Goal: Information Seeking & Learning: Check status

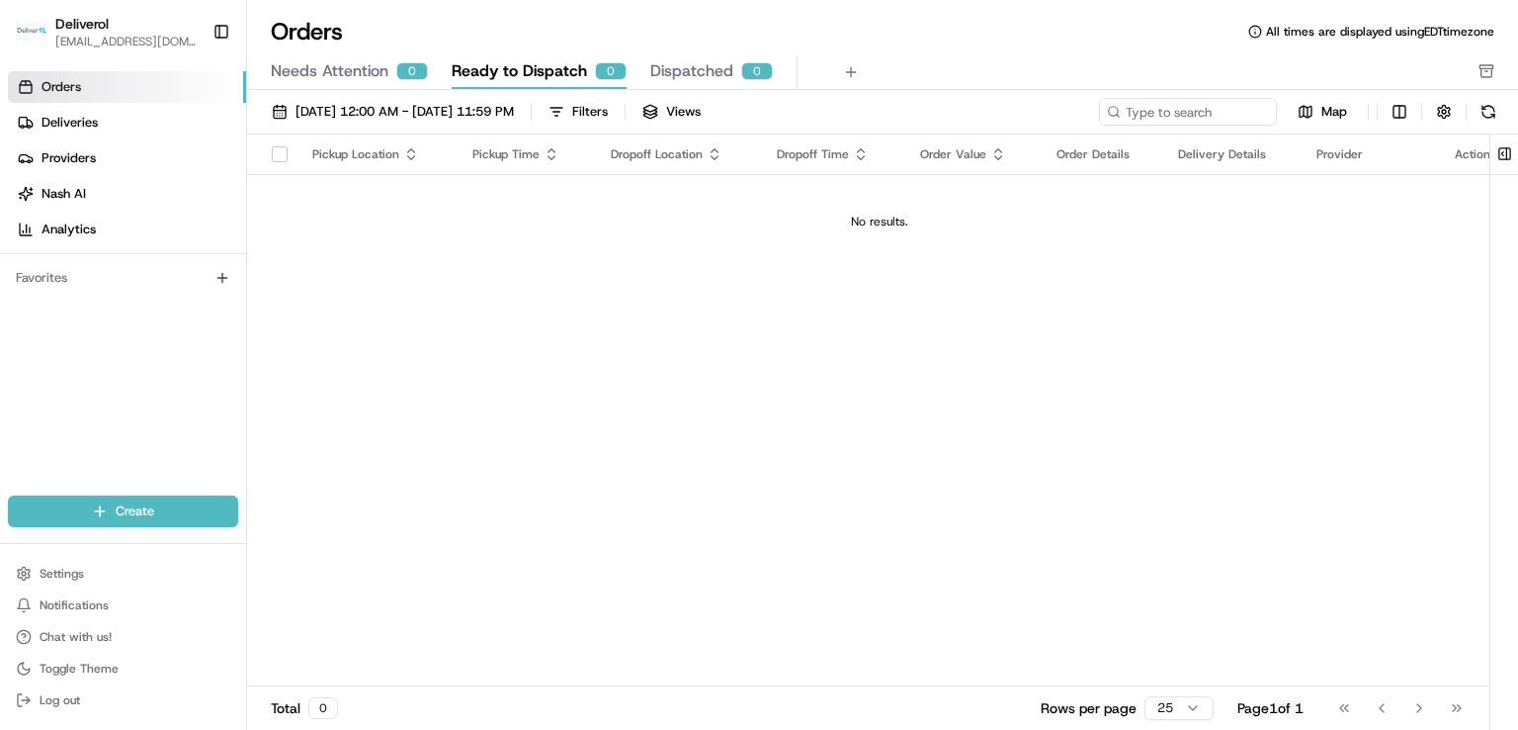
click at [42, 25] on img "button" at bounding box center [32, 32] width 32 height 28
click at [27, 34] on img "button" at bounding box center [32, 32] width 32 height 28
click at [72, 127] on span "Deliveries" at bounding box center [70, 123] width 56 height 18
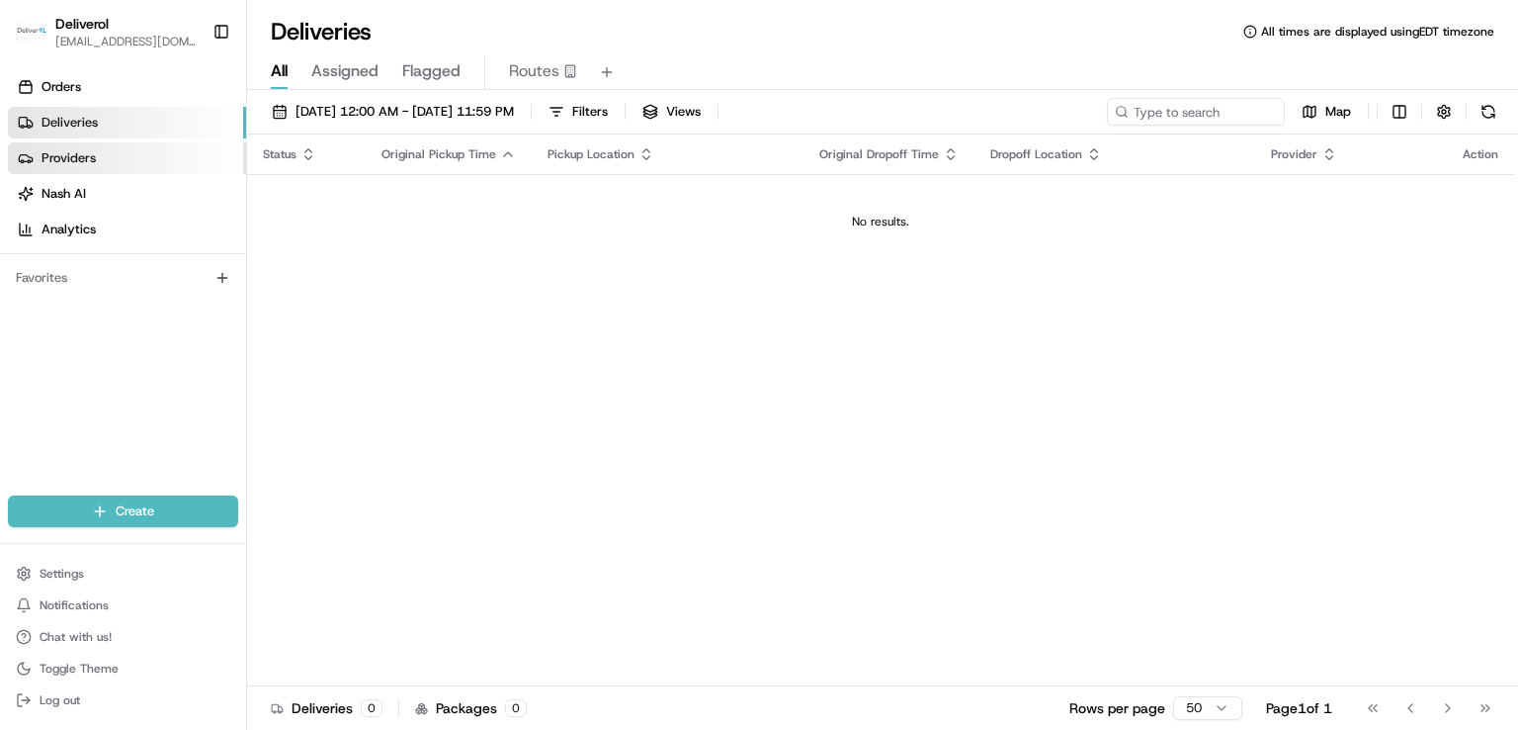
click at [74, 151] on span "Providers" at bounding box center [69, 158] width 54 height 18
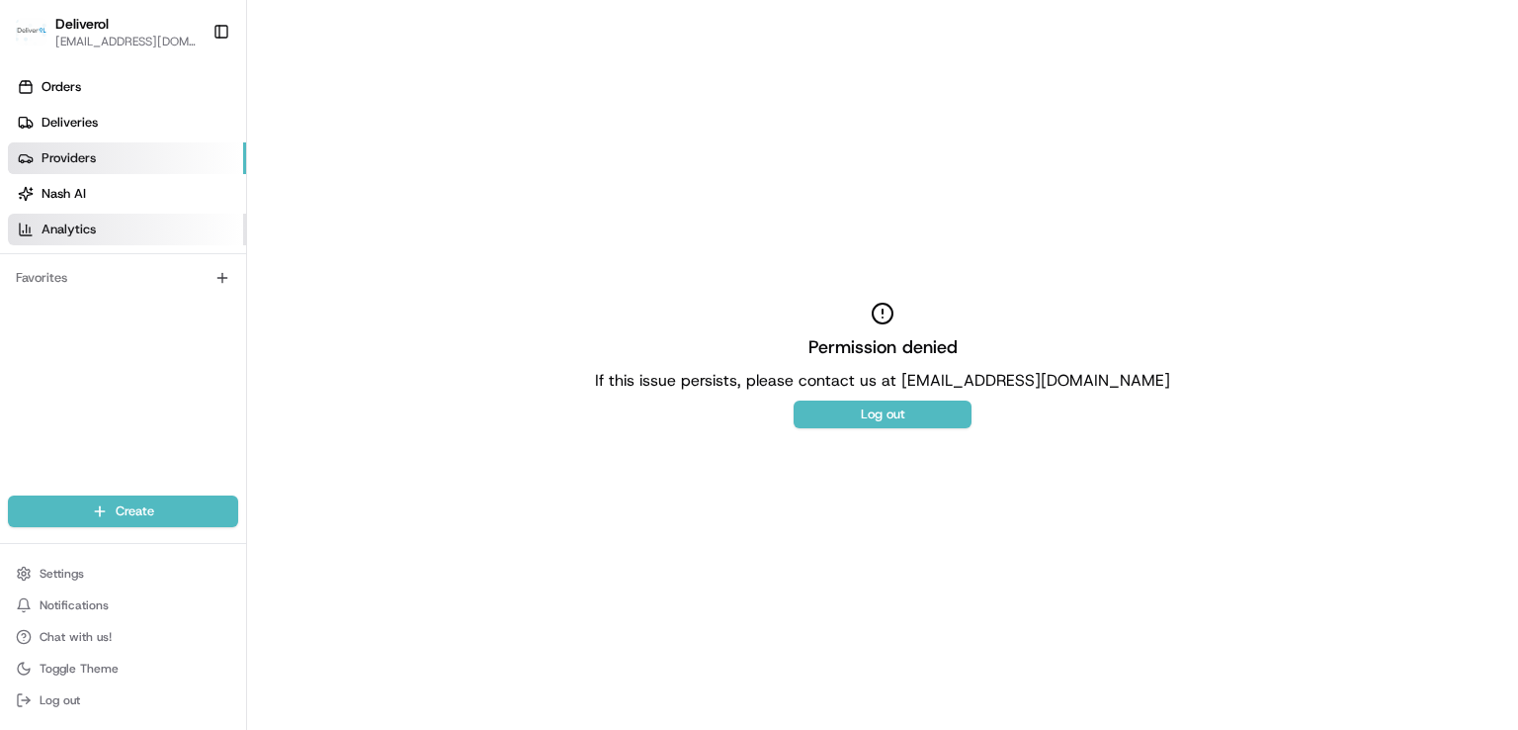
click at [75, 235] on span "Analytics" at bounding box center [69, 229] width 54 height 18
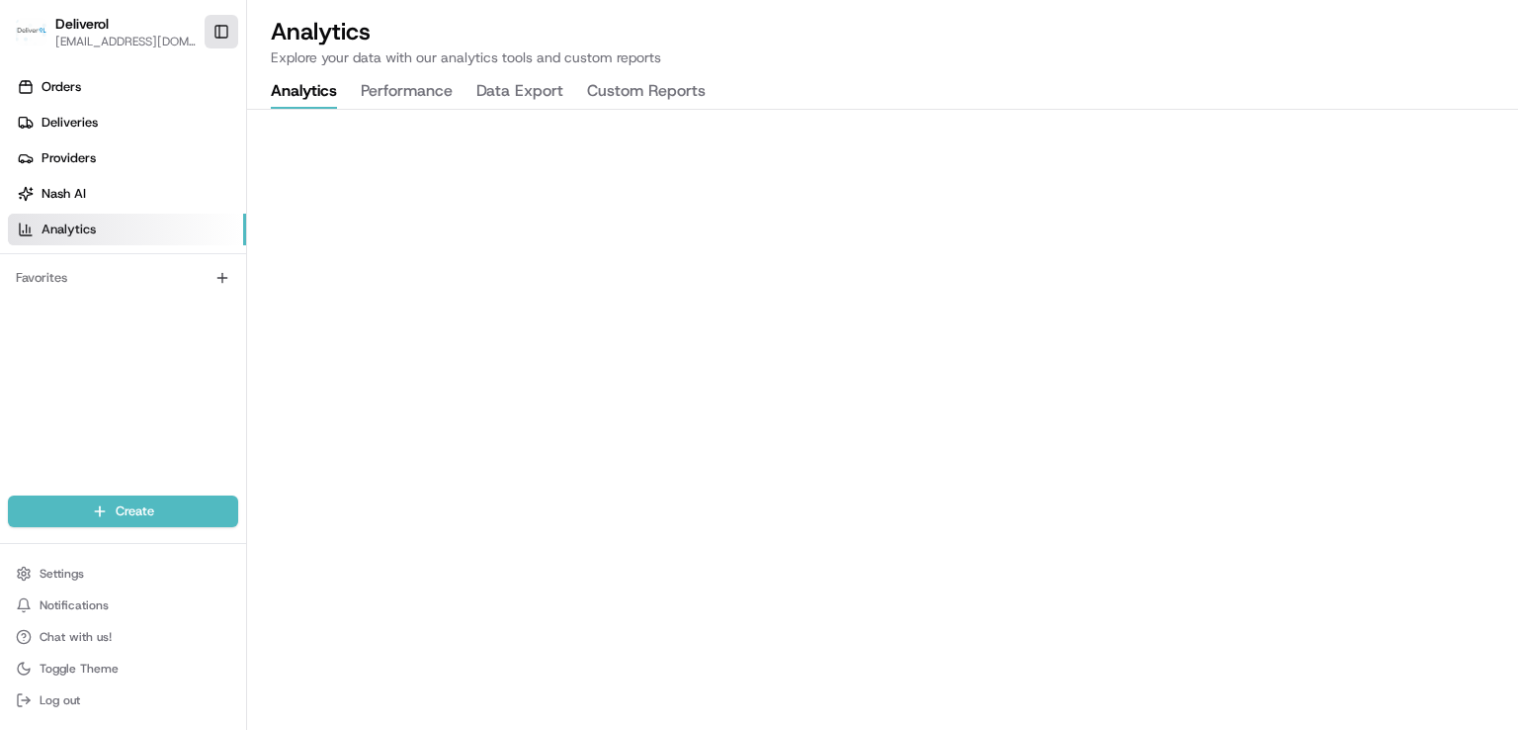
click at [226, 31] on button "Toggle Sidebar" at bounding box center [222, 32] width 34 height 34
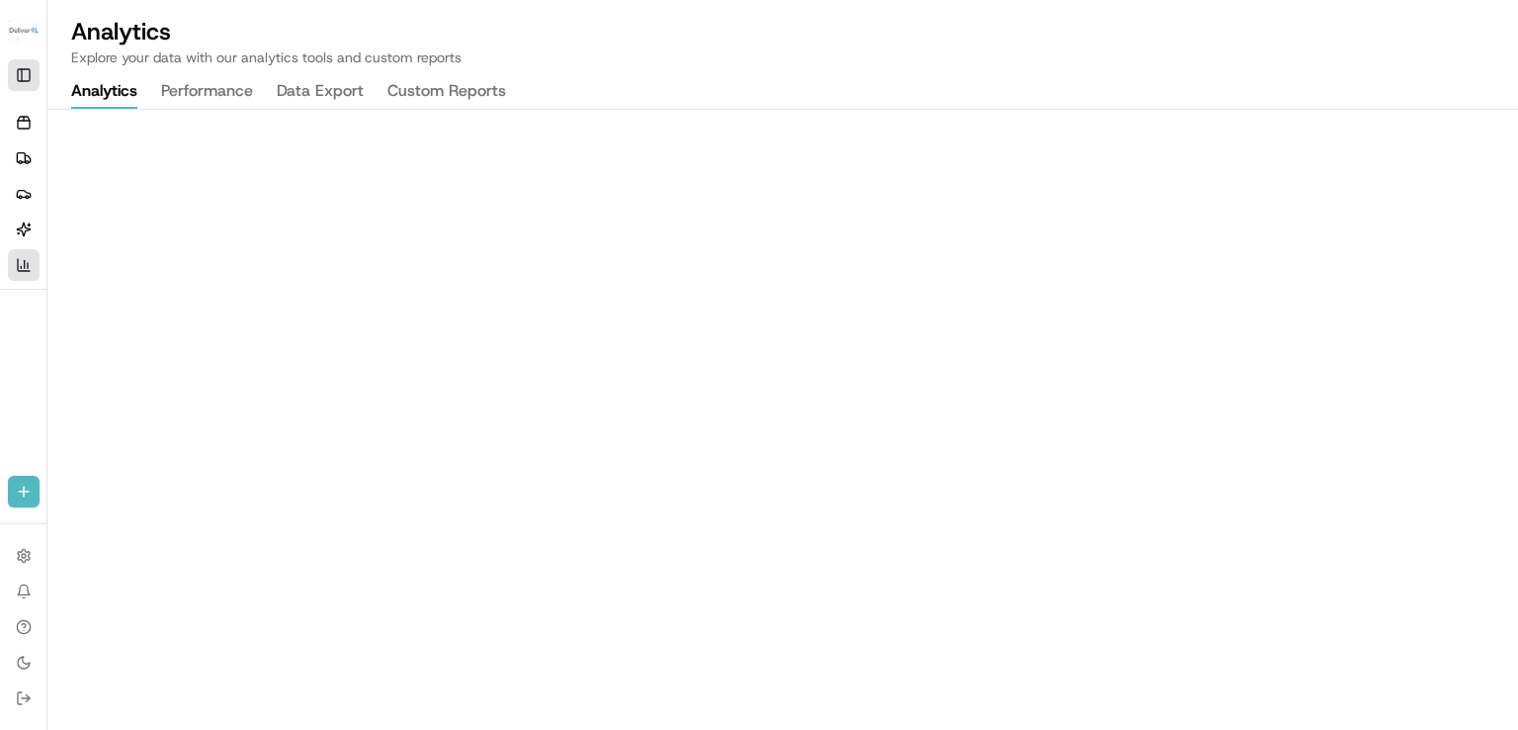
click at [24, 72] on button "Toggle Sidebar" at bounding box center [24, 75] width 32 height 32
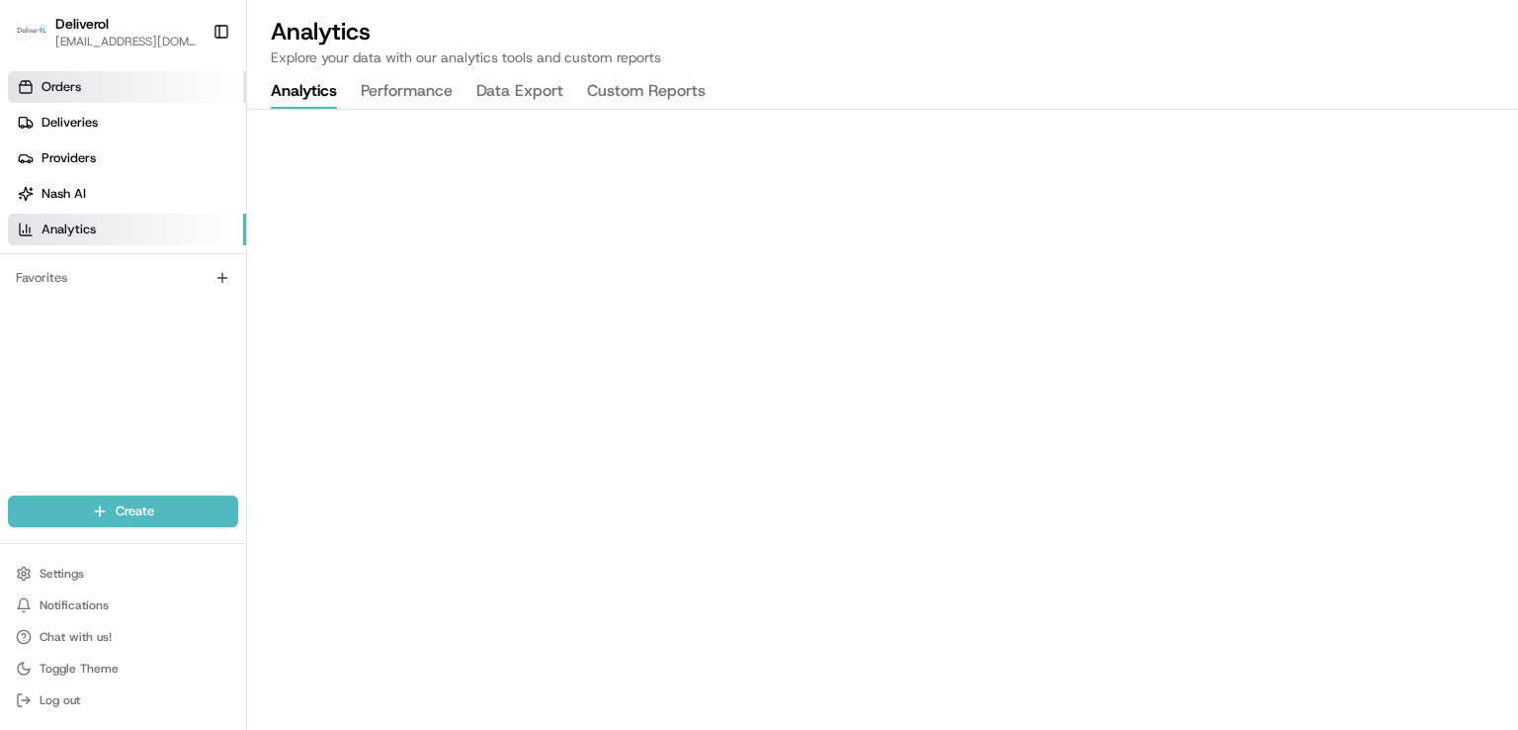
click at [71, 93] on span "Orders" at bounding box center [62, 87] width 40 height 18
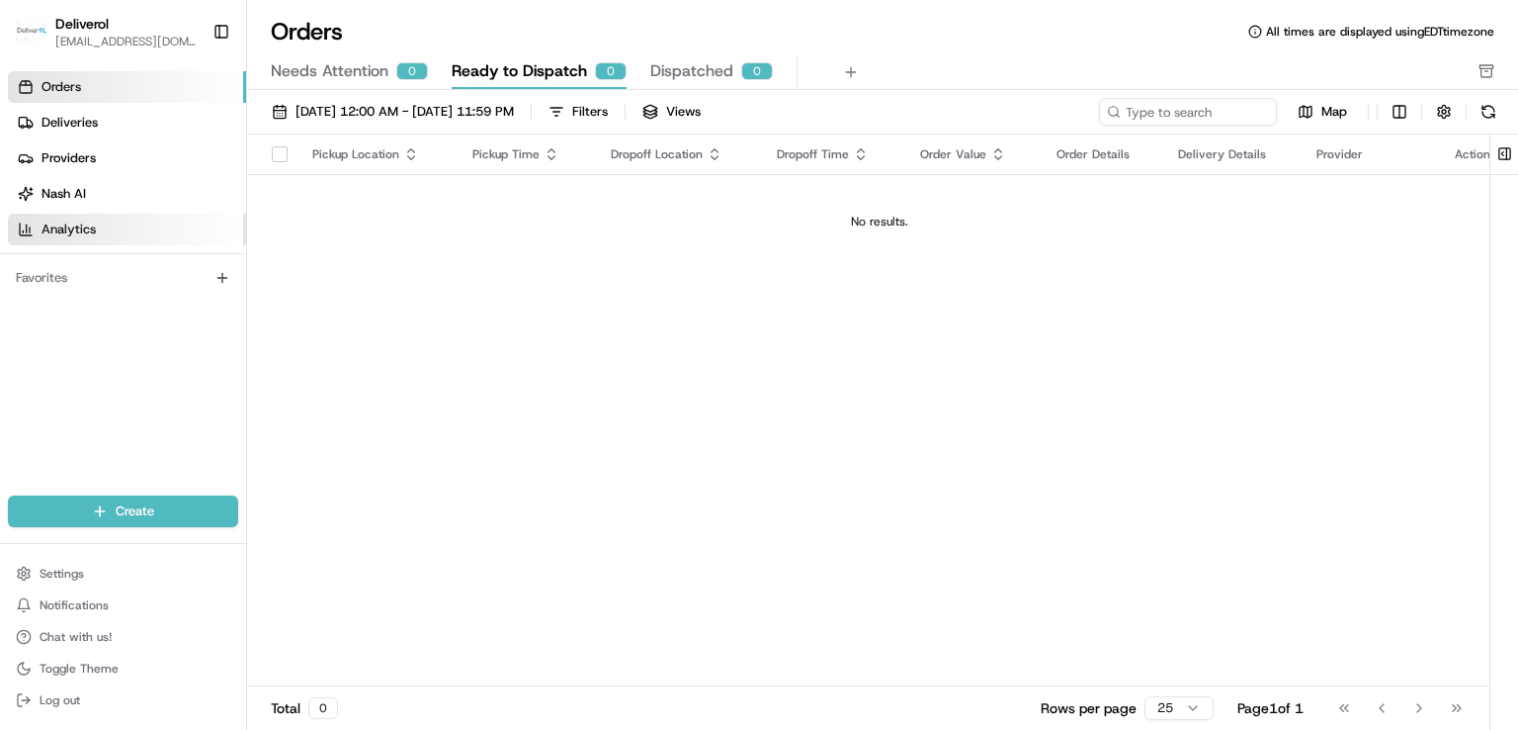
click at [73, 222] on span "Analytics" at bounding box center [69, 229] width 54 height 18
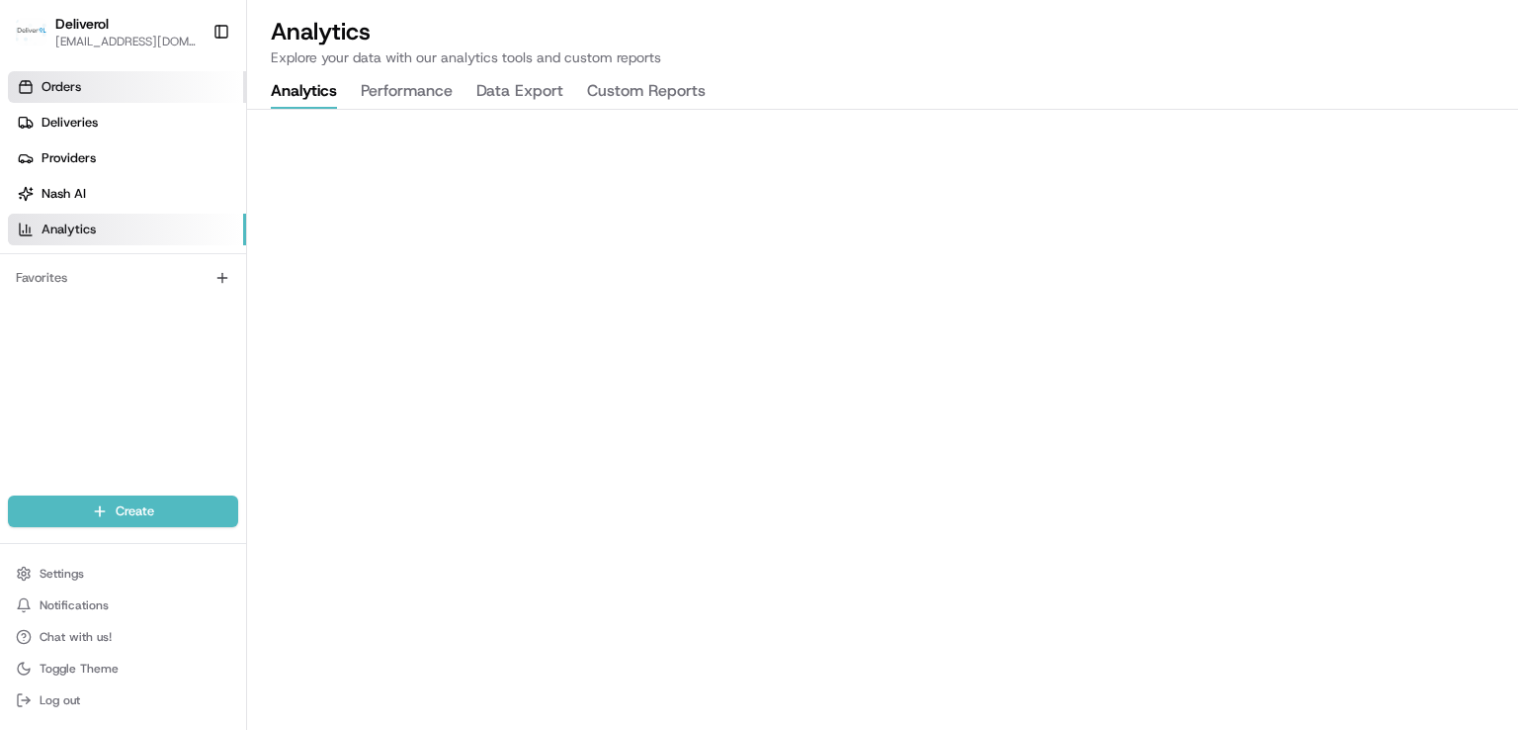
click at [83, 88] on link "Orders" at bounding box center [127, 87] width 238 height 32
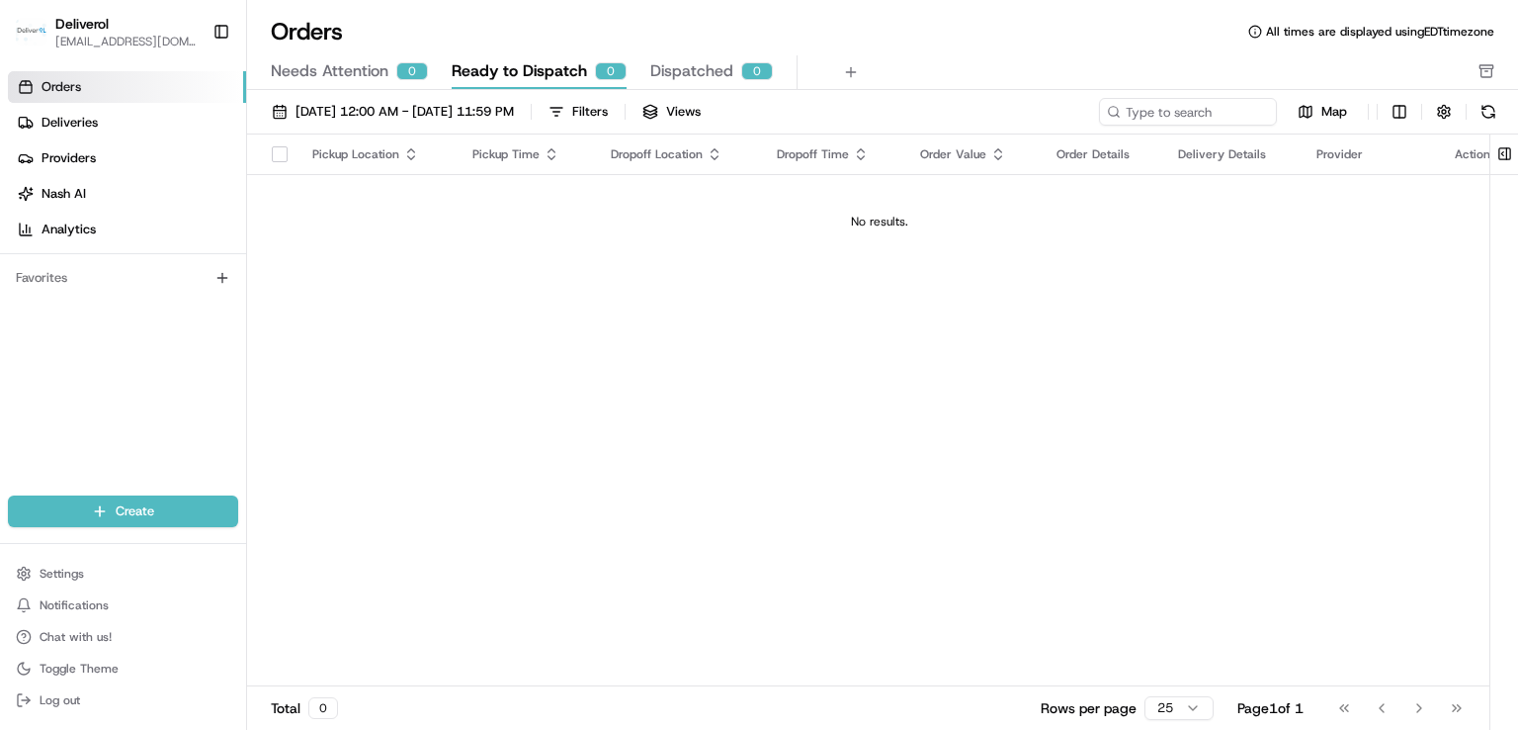
click at [886, 222] on div "No results." at bounding box center [880, 222] width 1250 height 16
click at [1451, 116] on button "button" at bounding box center [1444, 112] width 28 height 28
click at [1412, 309] on div "Pickup Location Pickup Time Dropoff Location Dropoff Time Order Value Order Det…" at bounding box center [879, 410] width 1265 height 552
click at [1483, 124] on button at bounding box center [1489, 112] width 28 height 28
click at [1426, 113] on div "Map" at bounding box center [1300, 112] width 403 height 28
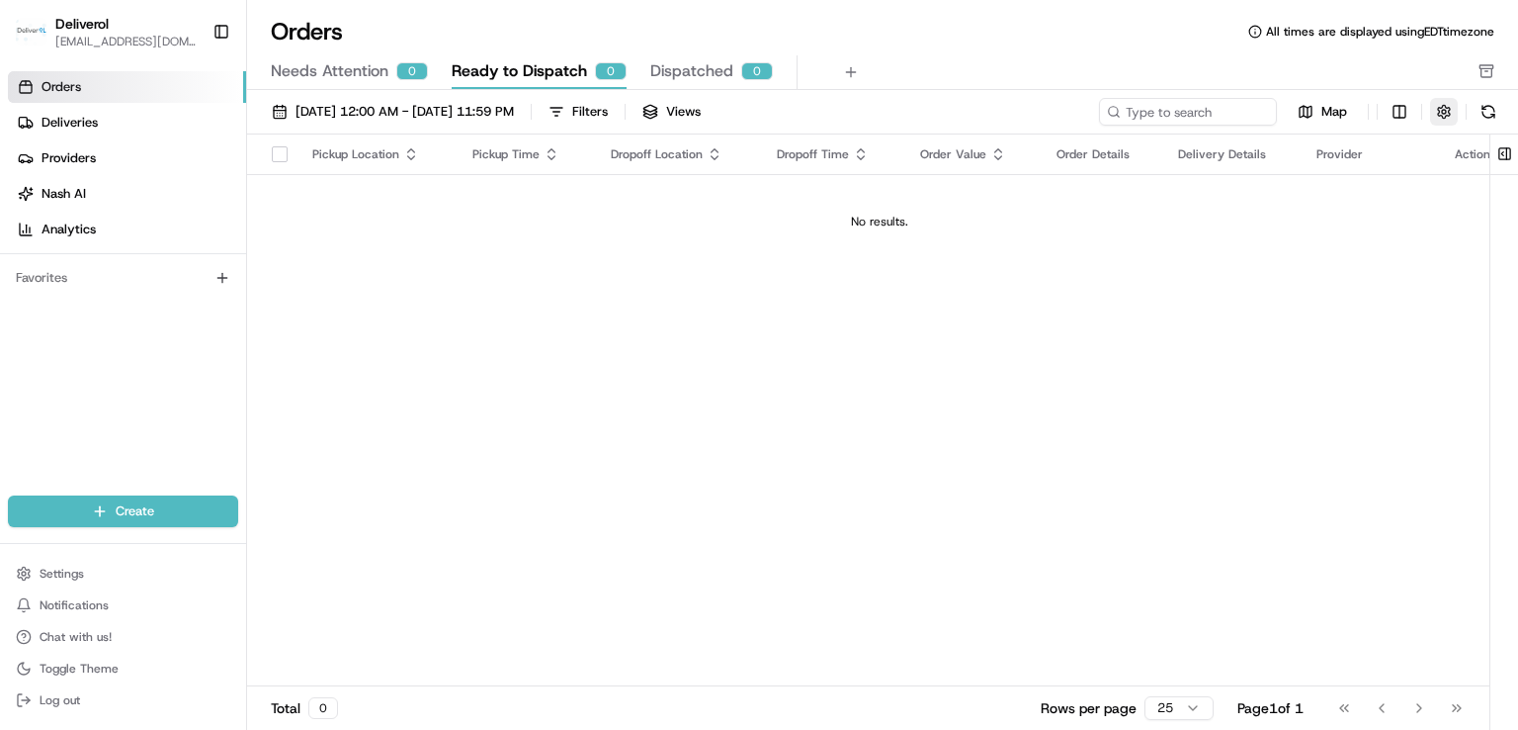
click at [1447, 110] on button "button" at bounding box center [1444, 112] width 28 height 28
click at [1487, 150] on html "Deliverol [EMAIL_ADDRESS][DOMAIN_NAME] Toggle Sidebar Orders Deliveries Provide…" at bounding box center [759, 365] width 1518 height 730
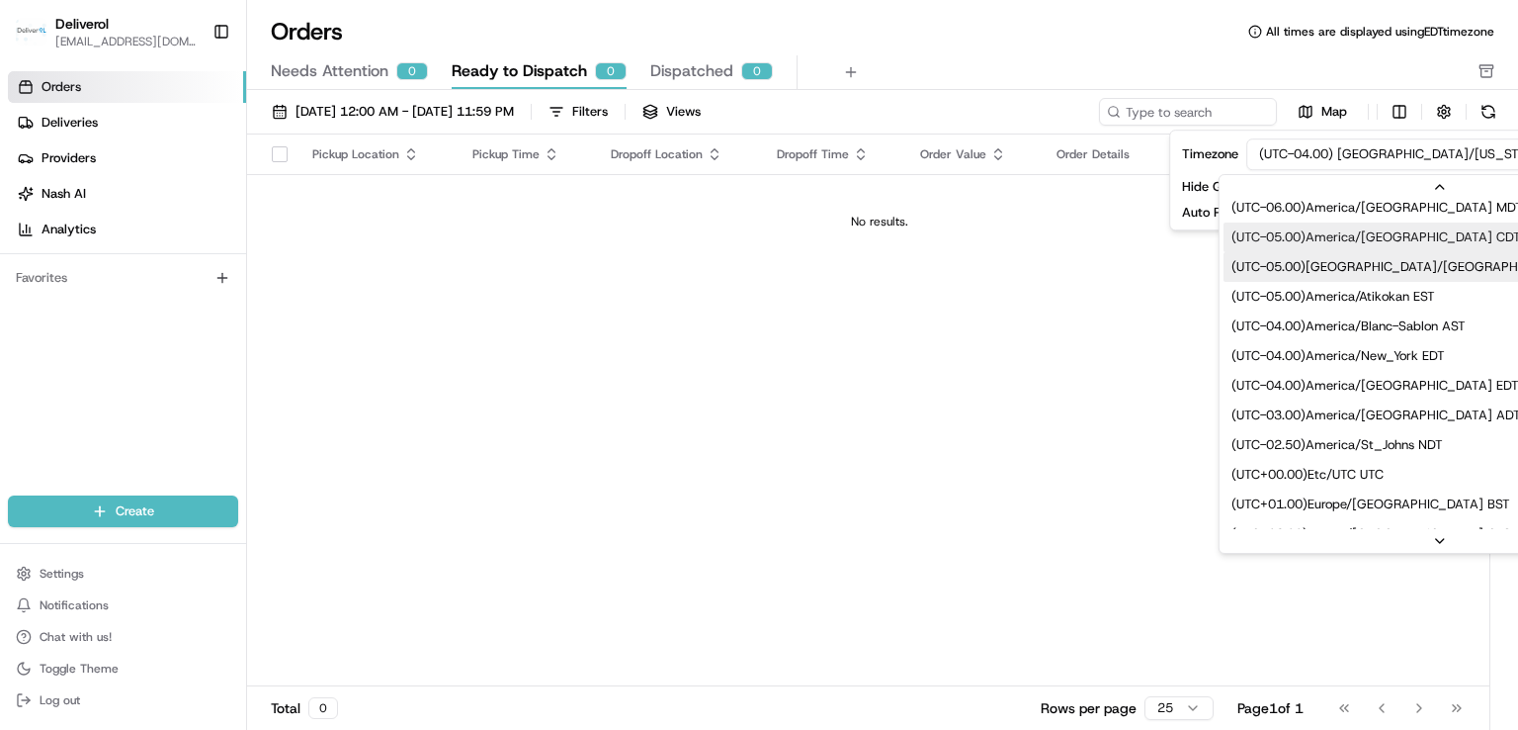
scroll to position [247, 0]
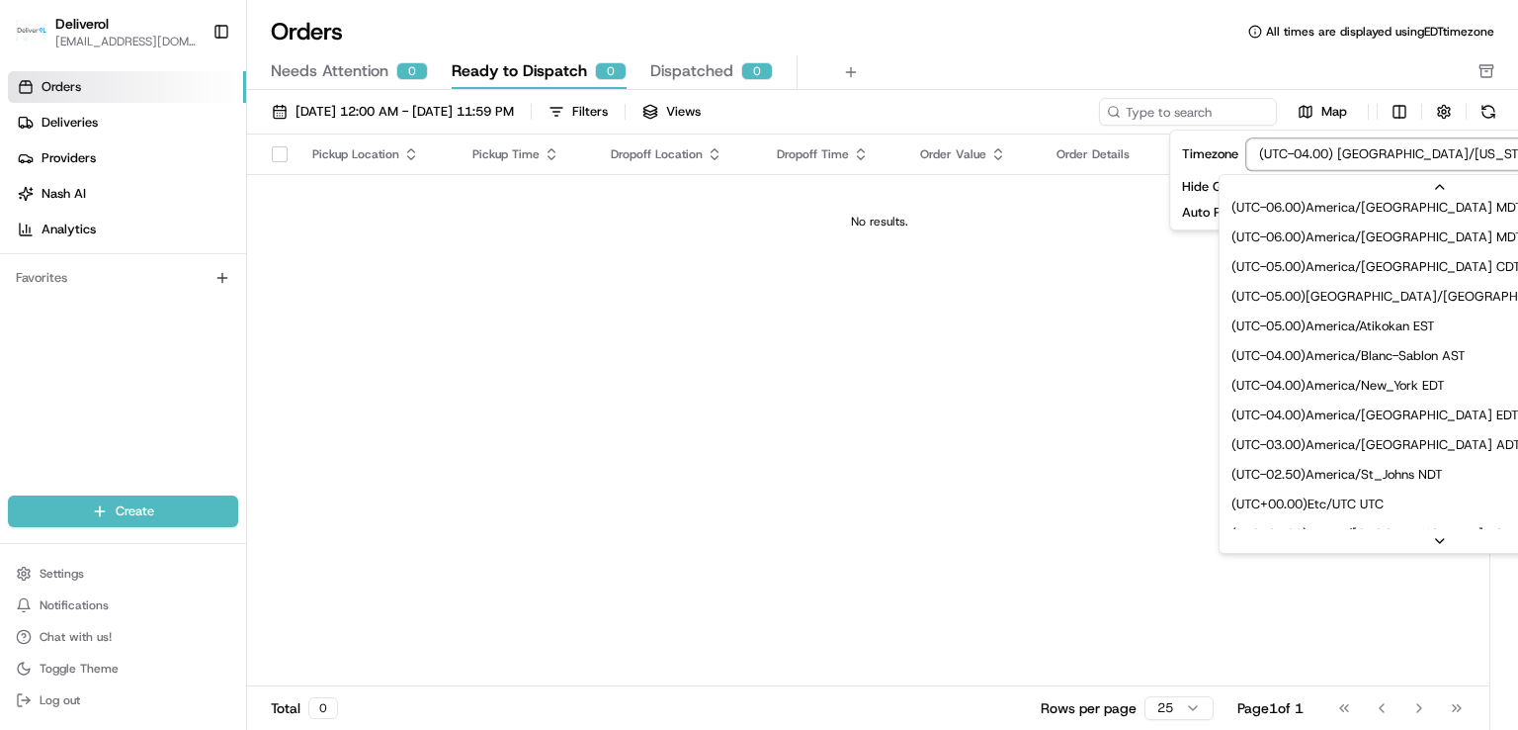
click at [1031, 343] on html "Deliverol [EMAIL_ADDRESS][DOMAIN_NAME] Toggle Sidebar Orders Deliveries Provide…" at bounding box center [759, 365] width 1518 height 730
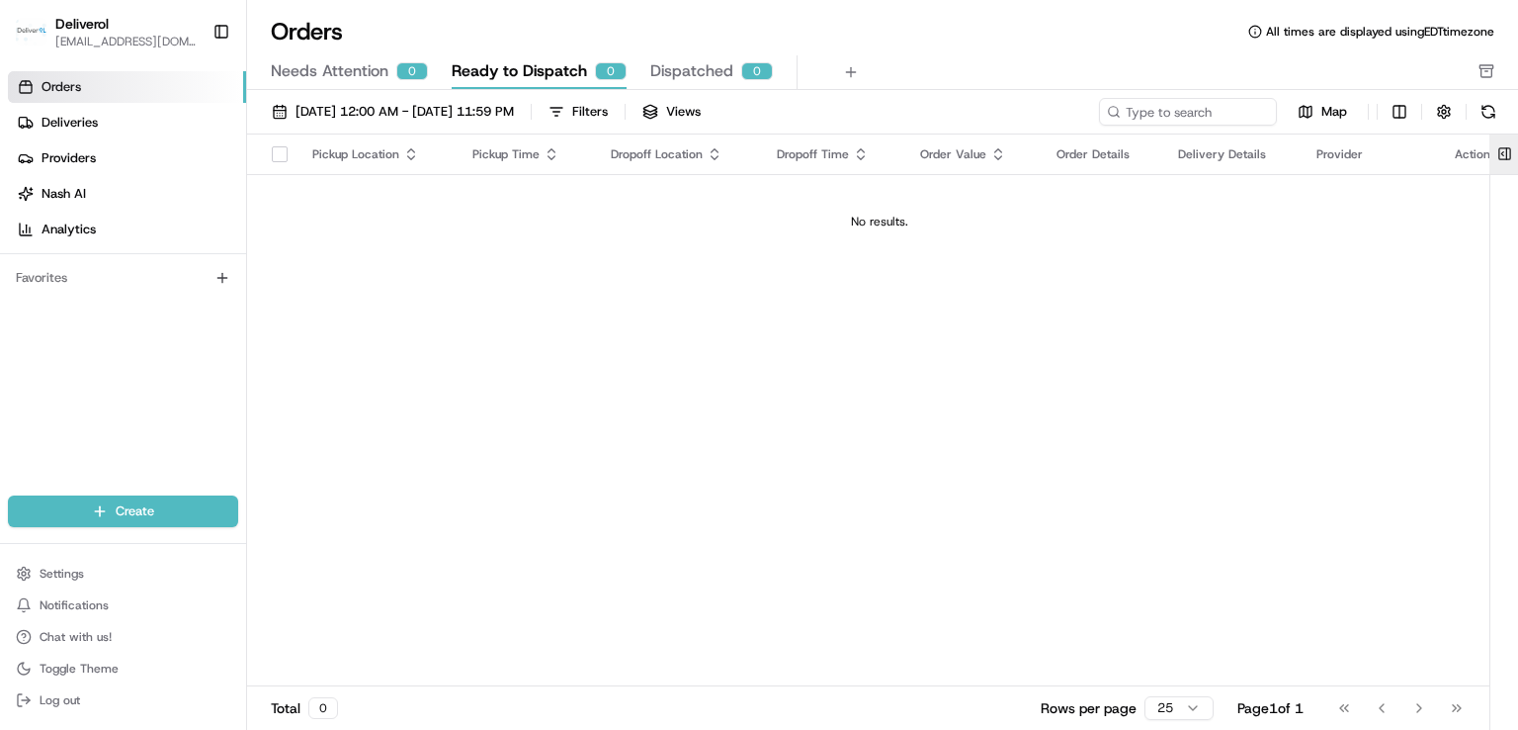
click at [1495, 149] on button at bounding box center [1505, 154] width 33 height 40
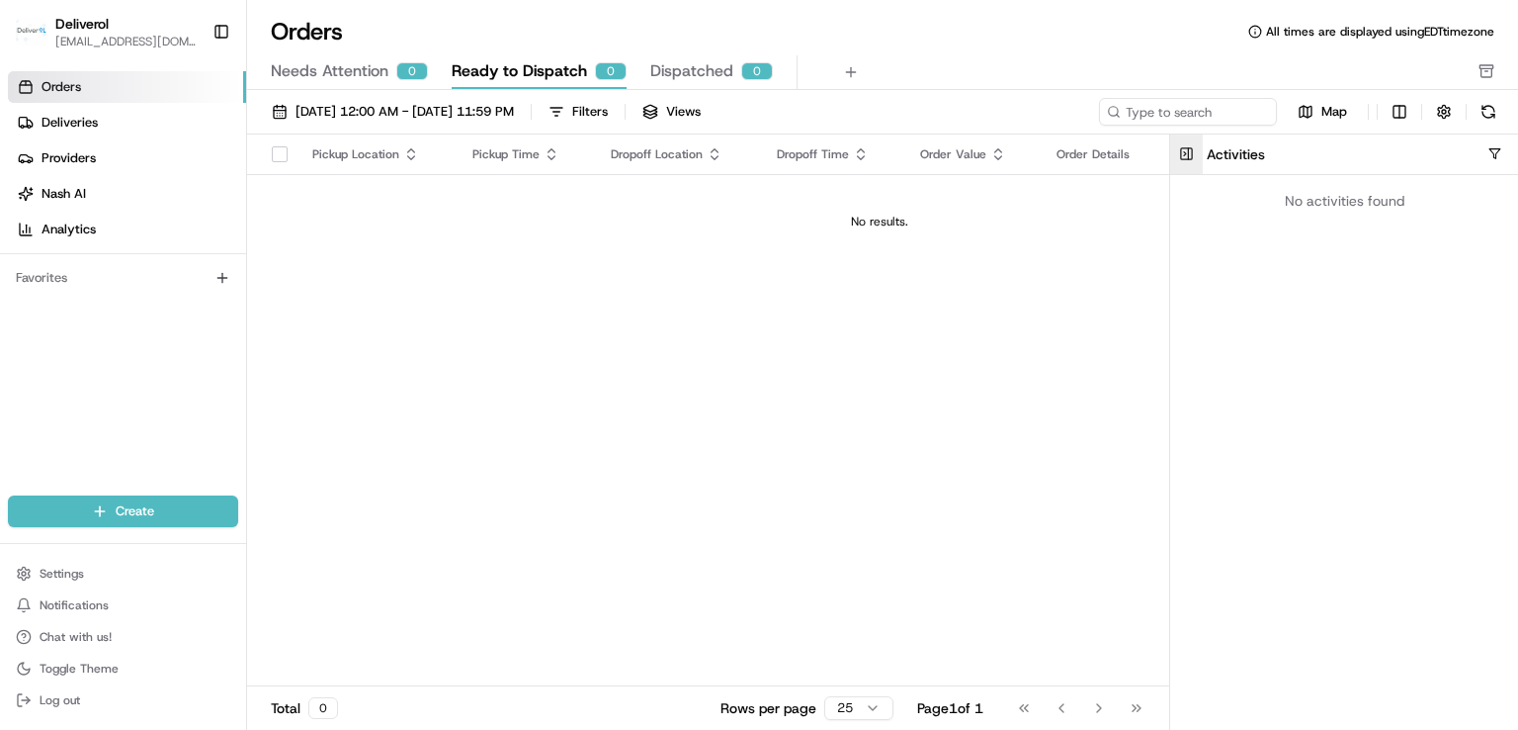
click at [1495, 149] on button "button" at bounding box center [1495, 153] width 15 height 15
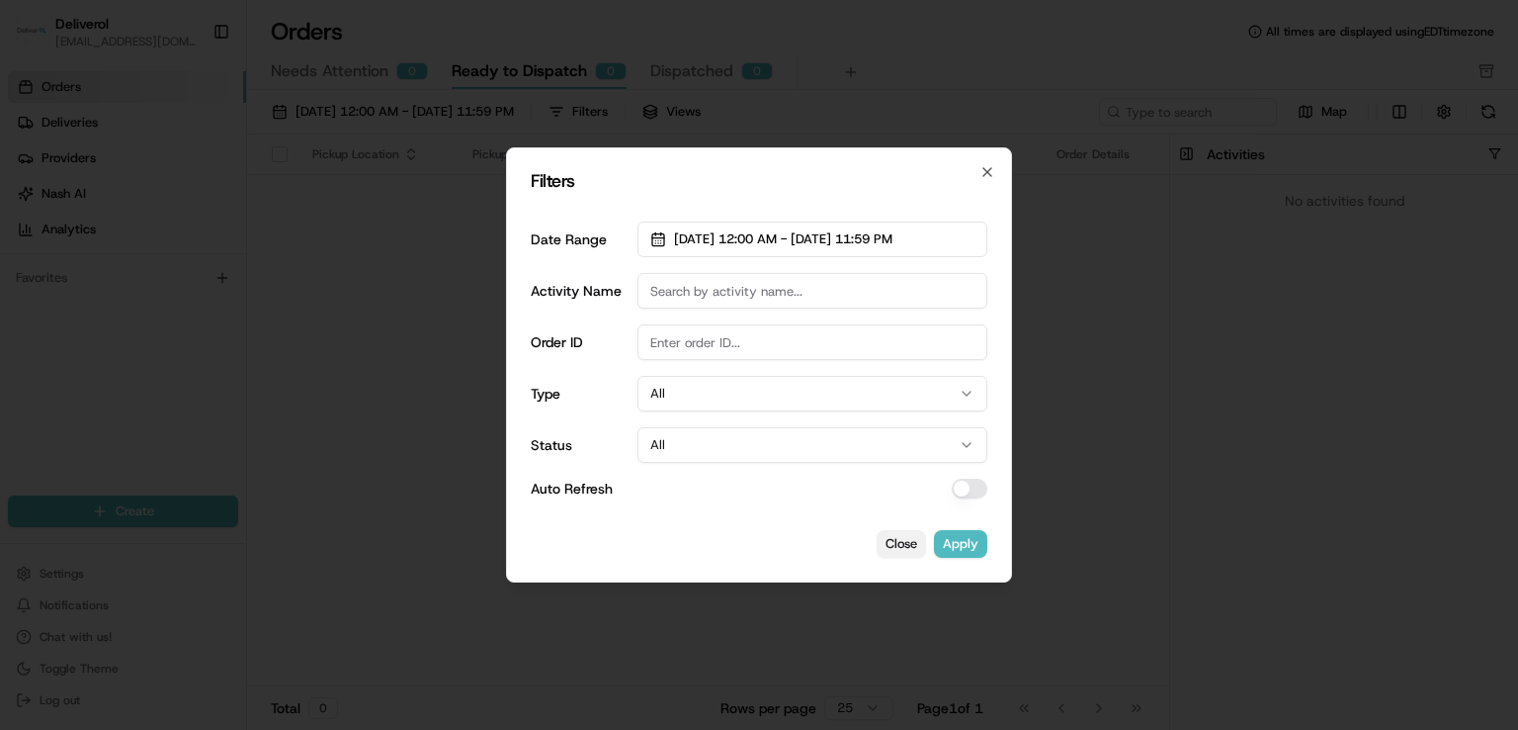
click at [913, 547] on button "Close" at bounding box center [901, 544] width 49 height 28
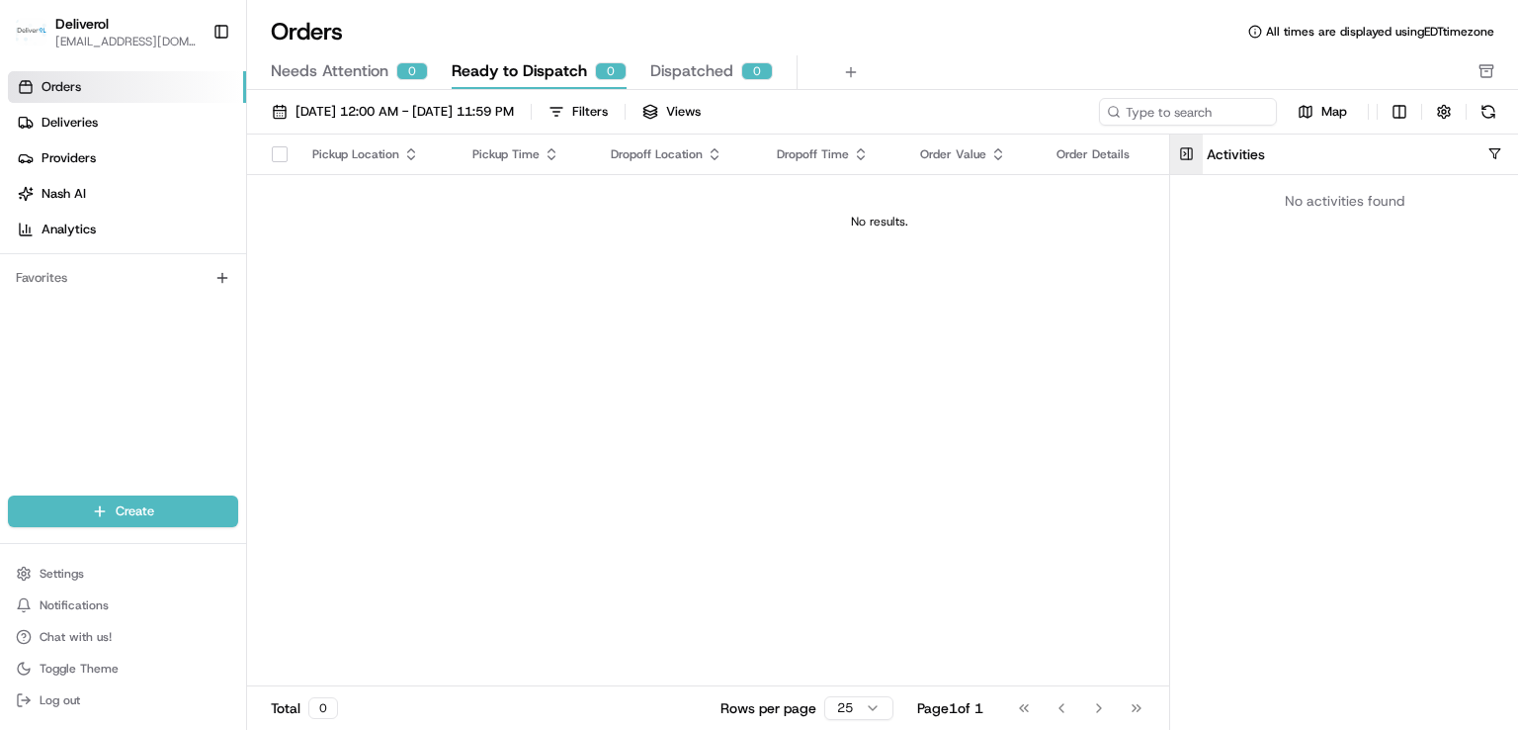
click at [1184, 155] on button at bounding box center [1186, 154] width 33 height 40
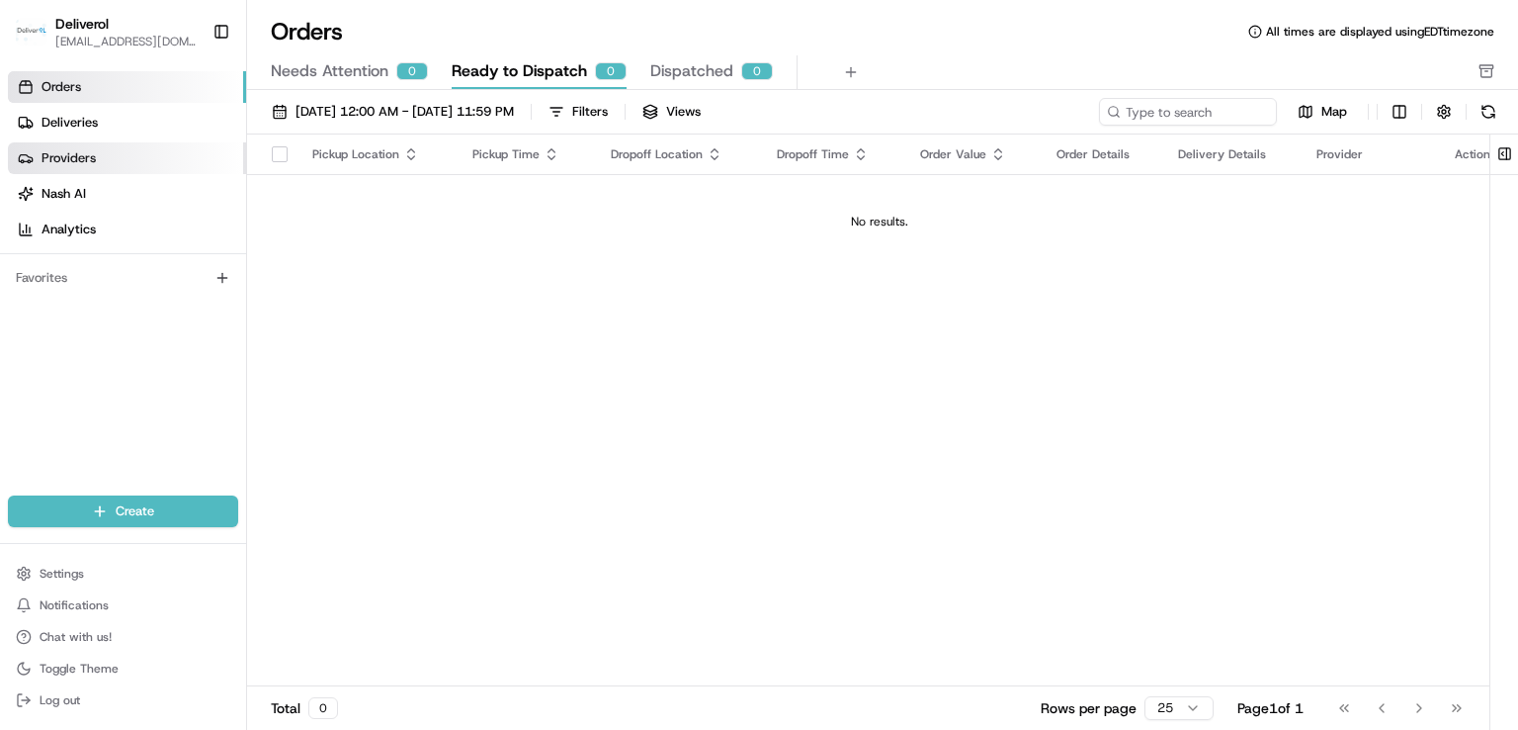
click at [62, 151] on span "Providers" at bounding box center [69, 158] width 54 height 18
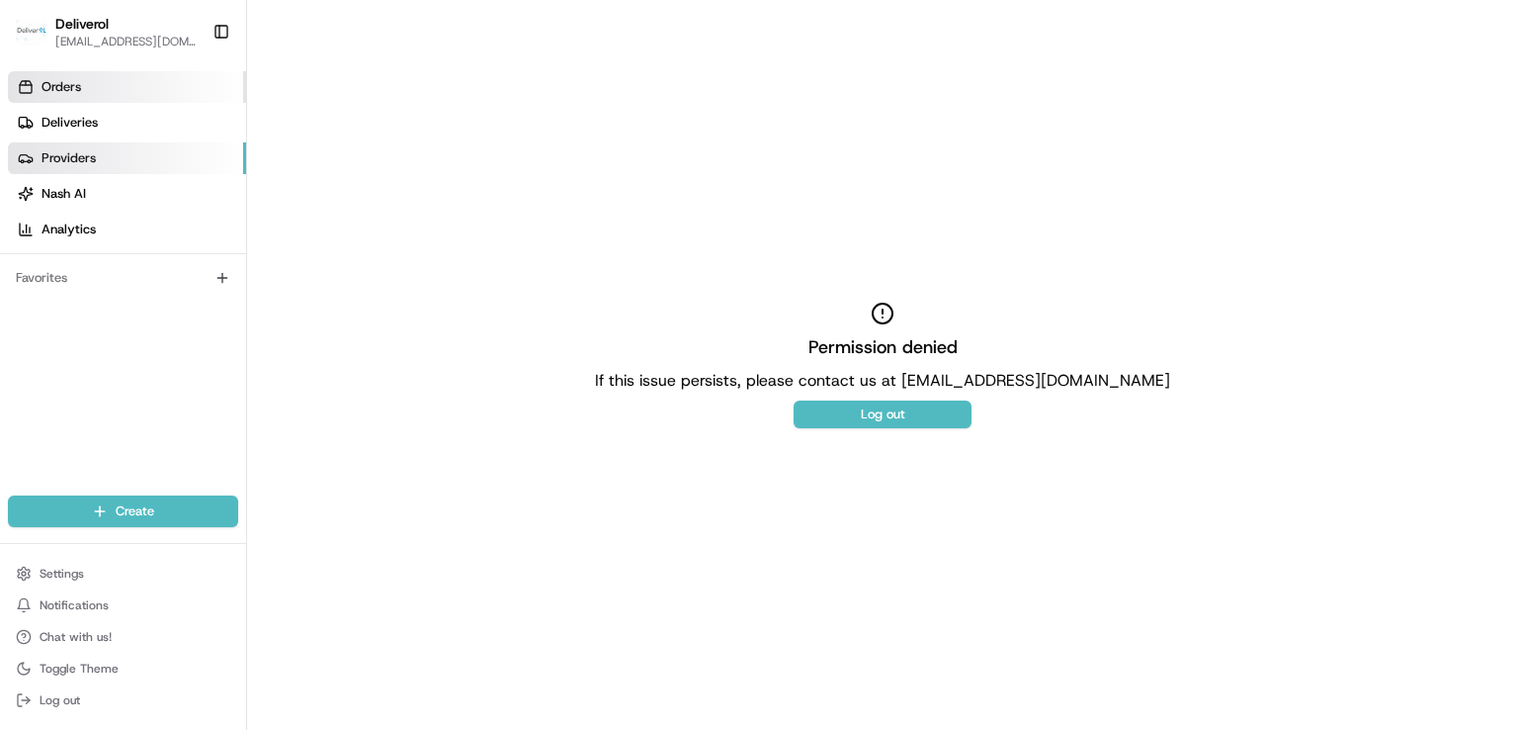
click at [95, 94] on link "Orders" at bounding box center [127, 87] width 238 height 32
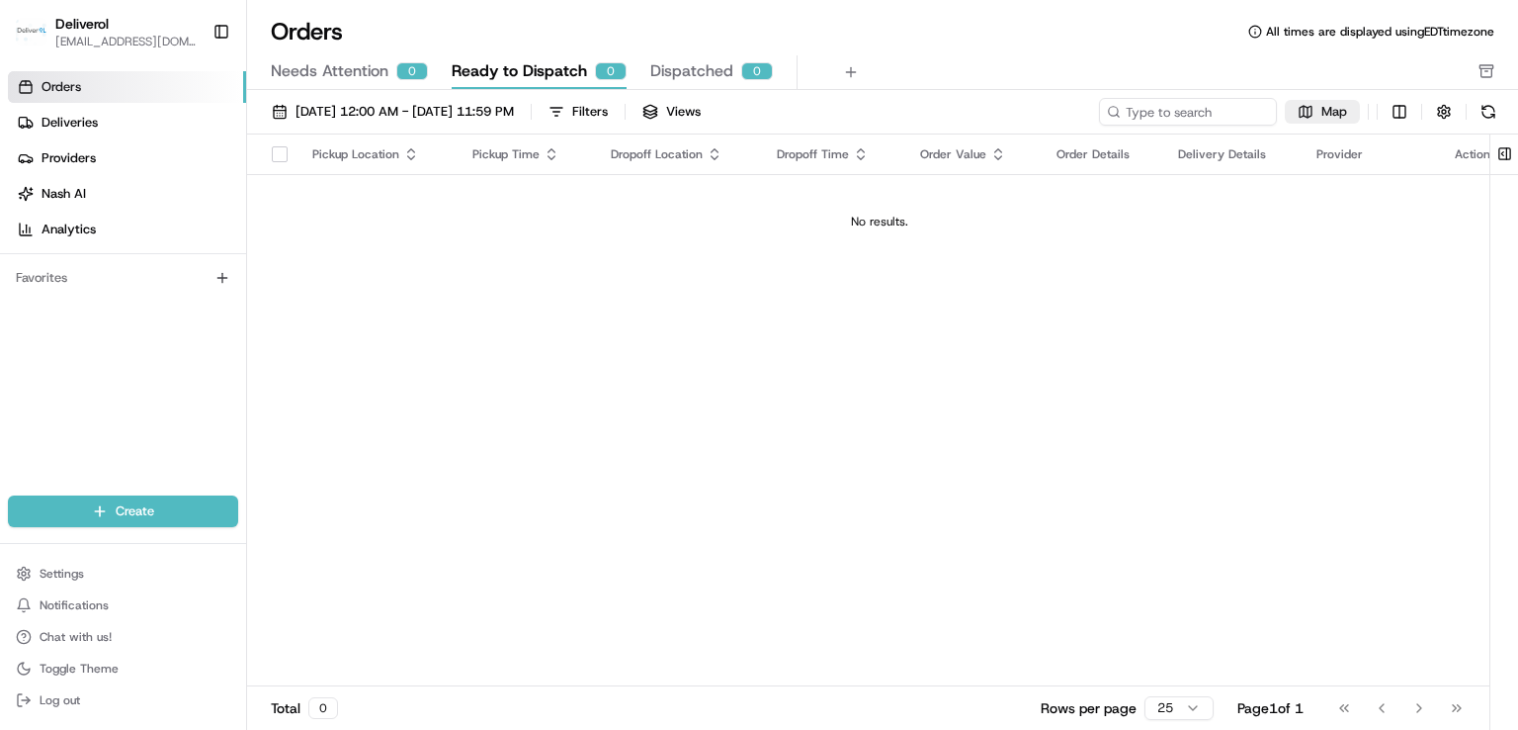
click at [1324, 115] on span "Map" at bounding box center [1335, 112] width 26 height 18
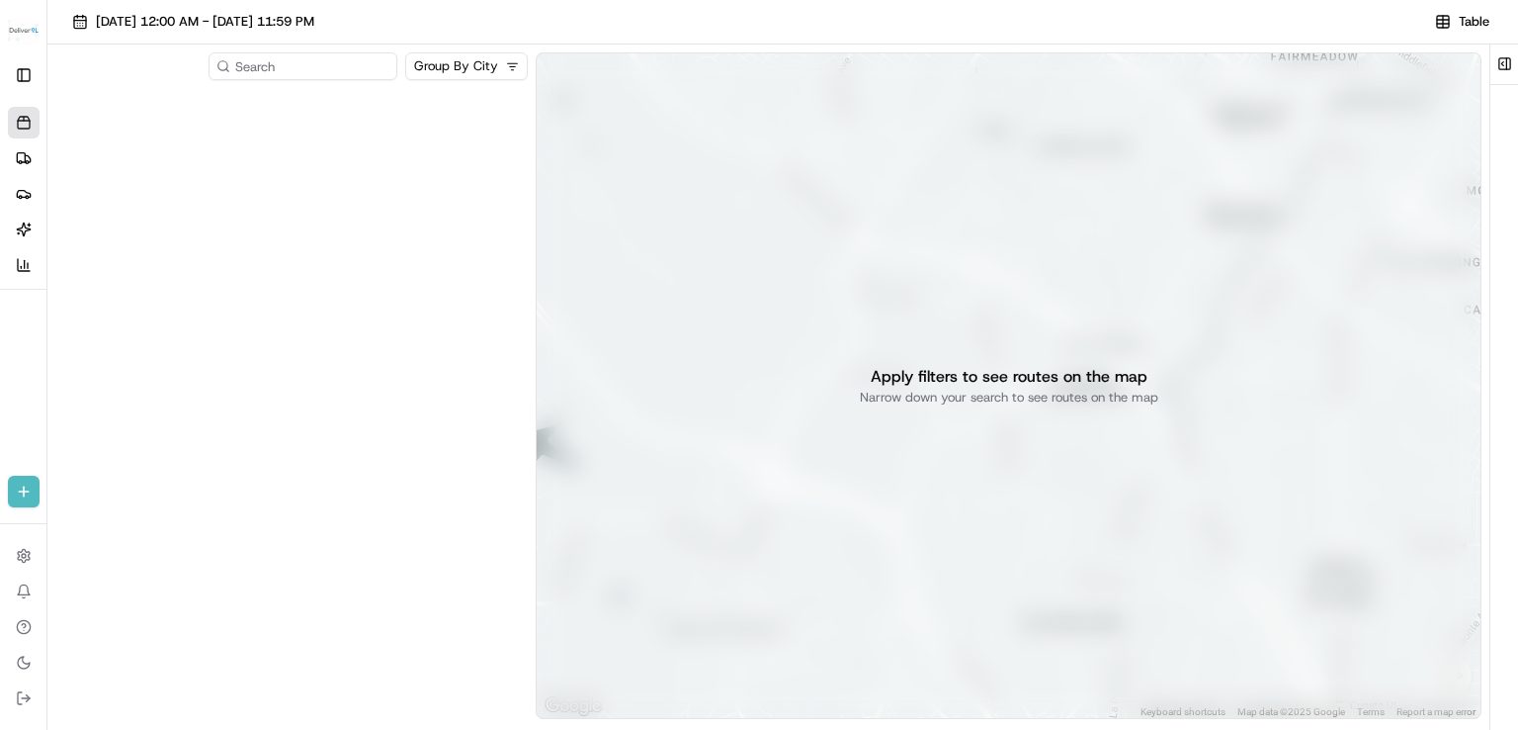
click at [941, 375] on p "Apply filters to see routes on the map" at bounding box center [1009, 377] width 277 height 24
click at [280, 349] on div at bounding box center [291, 405] width 473 height 635
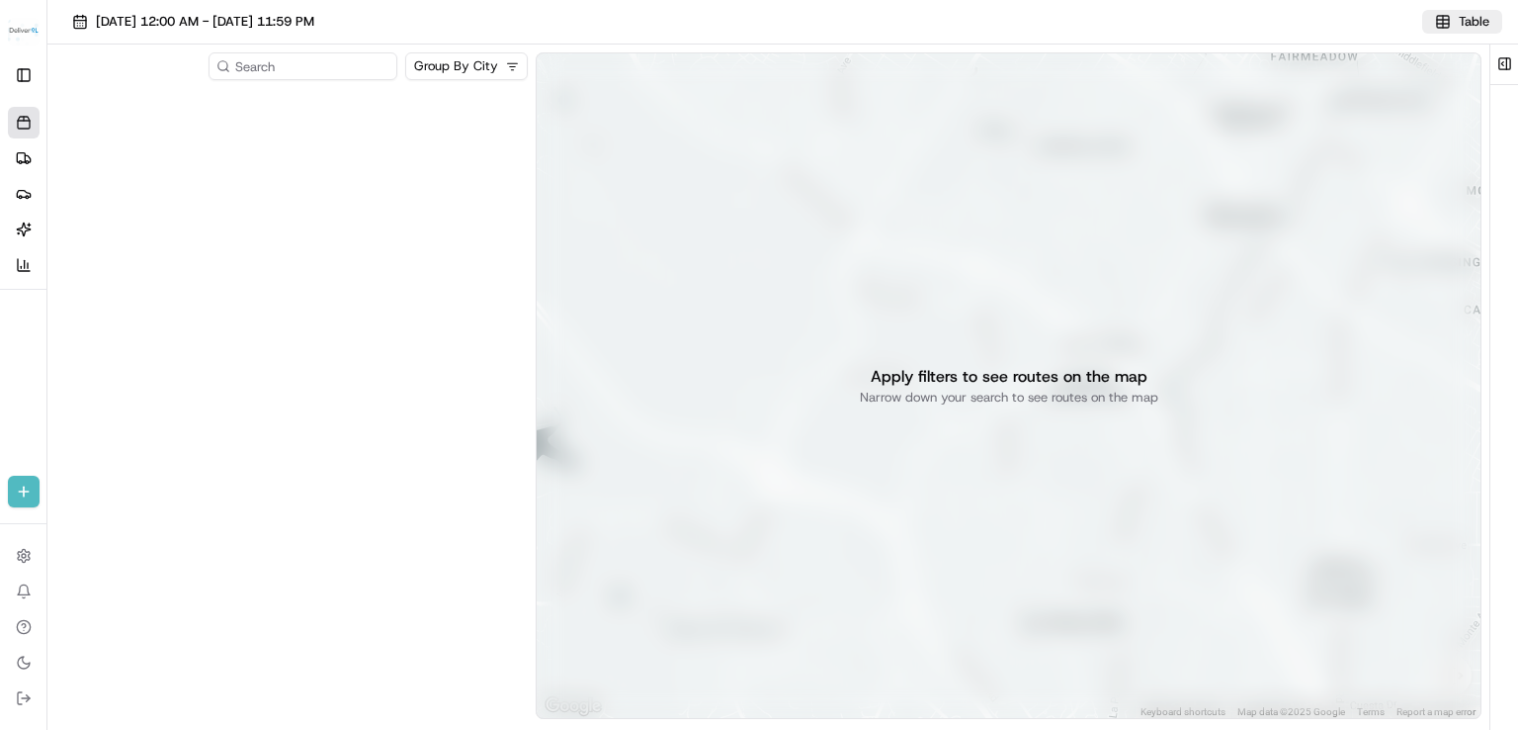
click at [1438, 22] on button "Table" at bounding box center [1463, 22] width 80 height 24
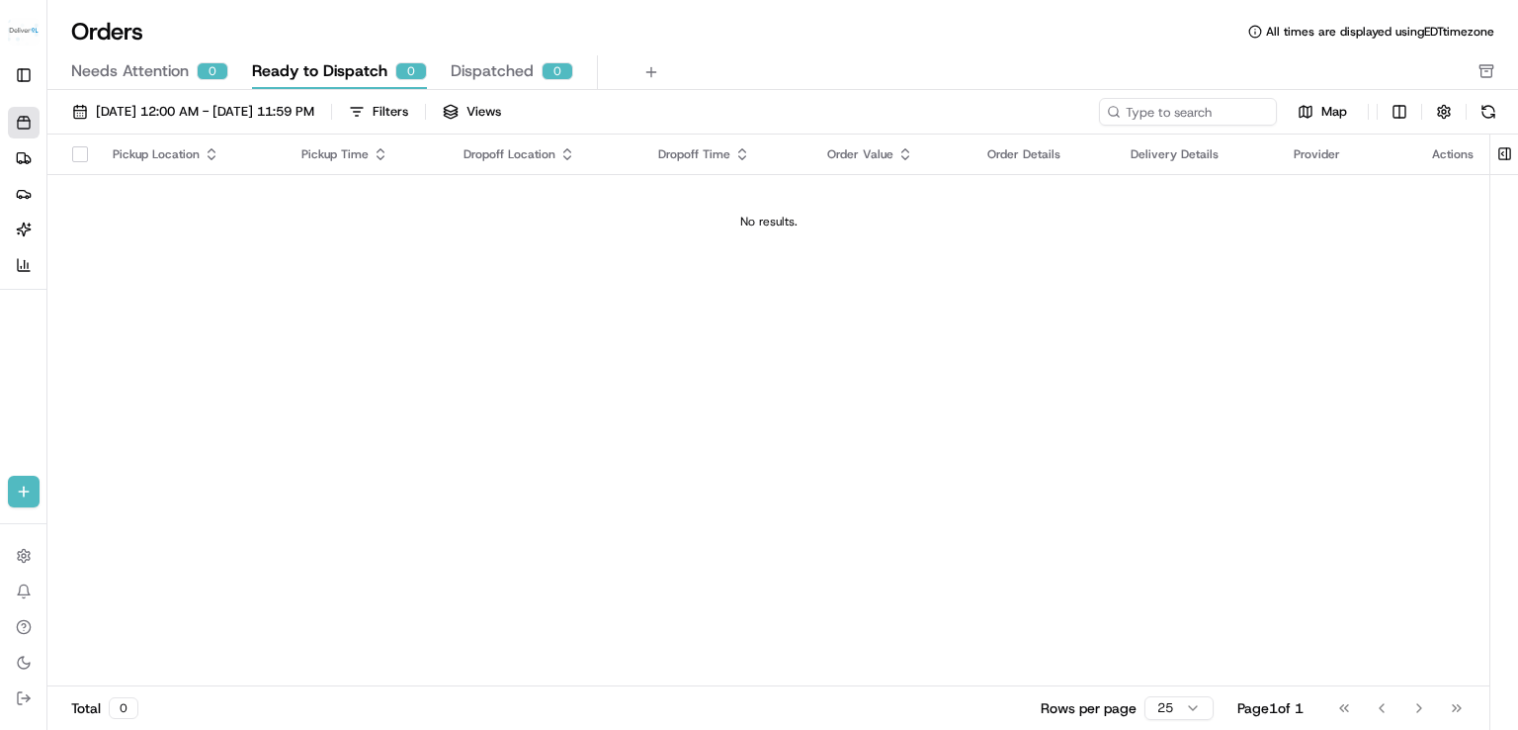
click at [960, 174] on td "No results." at bounding box center [768, 221] width 1442 height 95
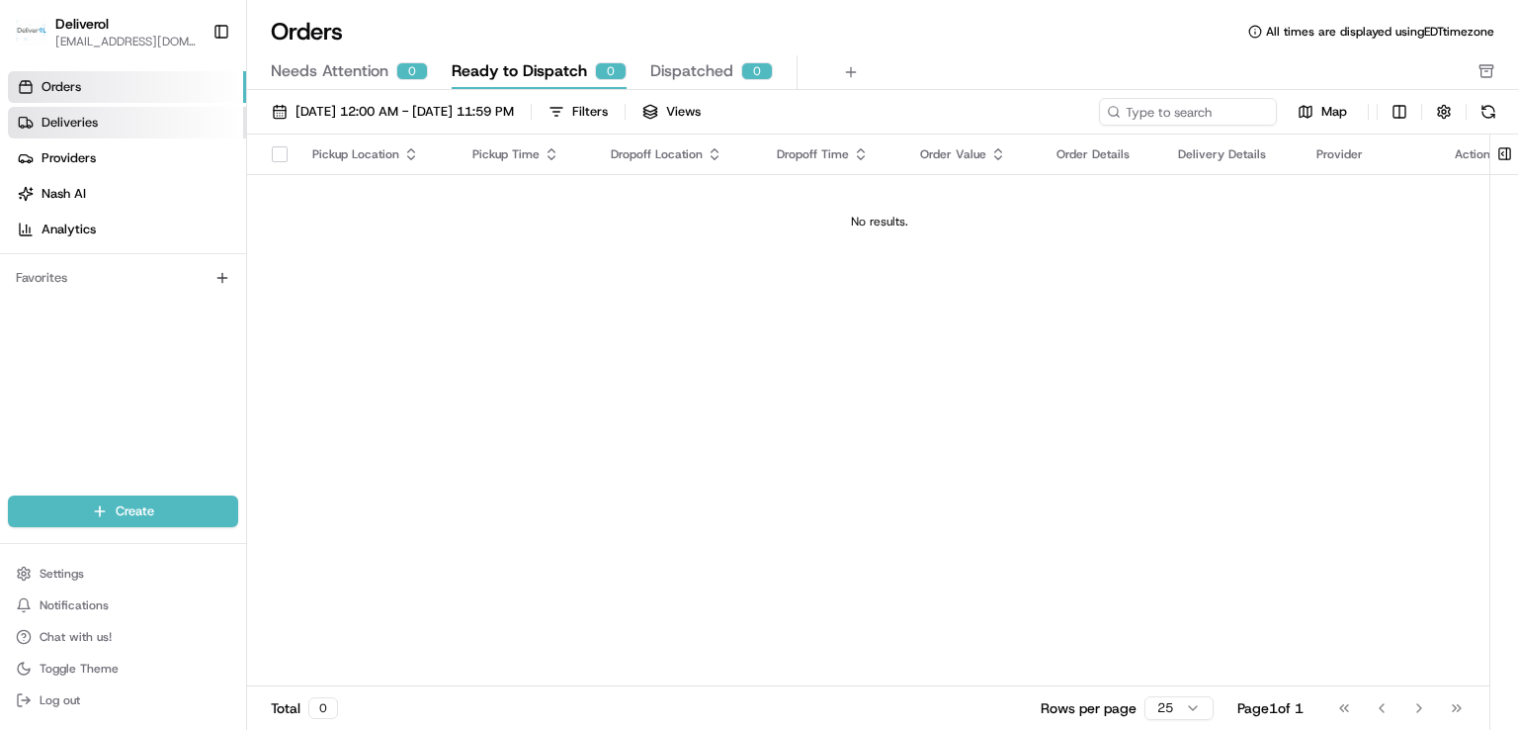
click at [43, 131] on link "Deliveries" at bounding box center [127, 123] width 238 height 32
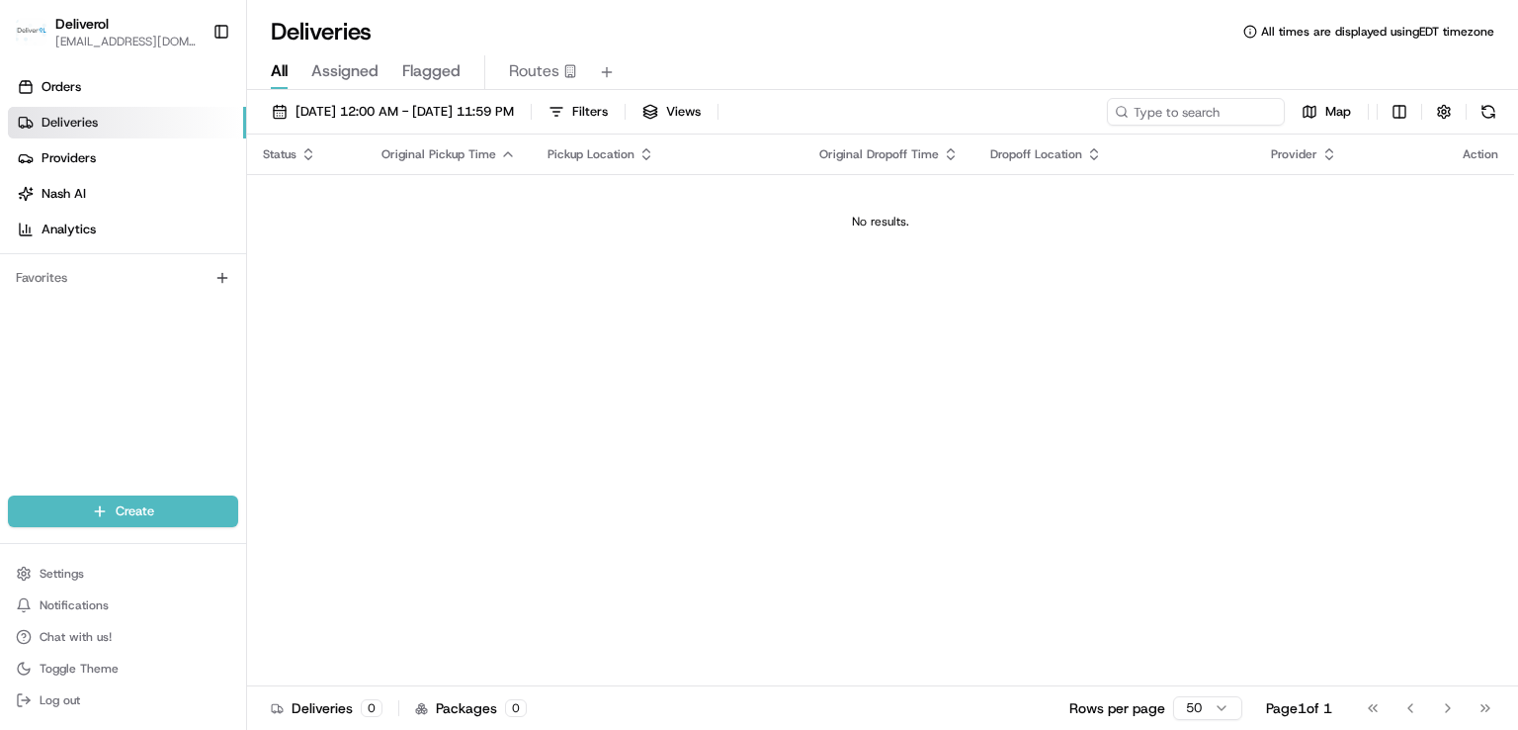
click at [307, 152] on icon "button" at bounding box center [309, 154] width 16 height 16
click at [312, 155] on icon "button" at bounding box center [309, 154] width 16 height 16
click at [503, 156] on icon "button" at bounding box center [508, 154] width 16 height 16
click at [644, 156] on icon "button" at bounding box center [647, 157] width 7 height 3
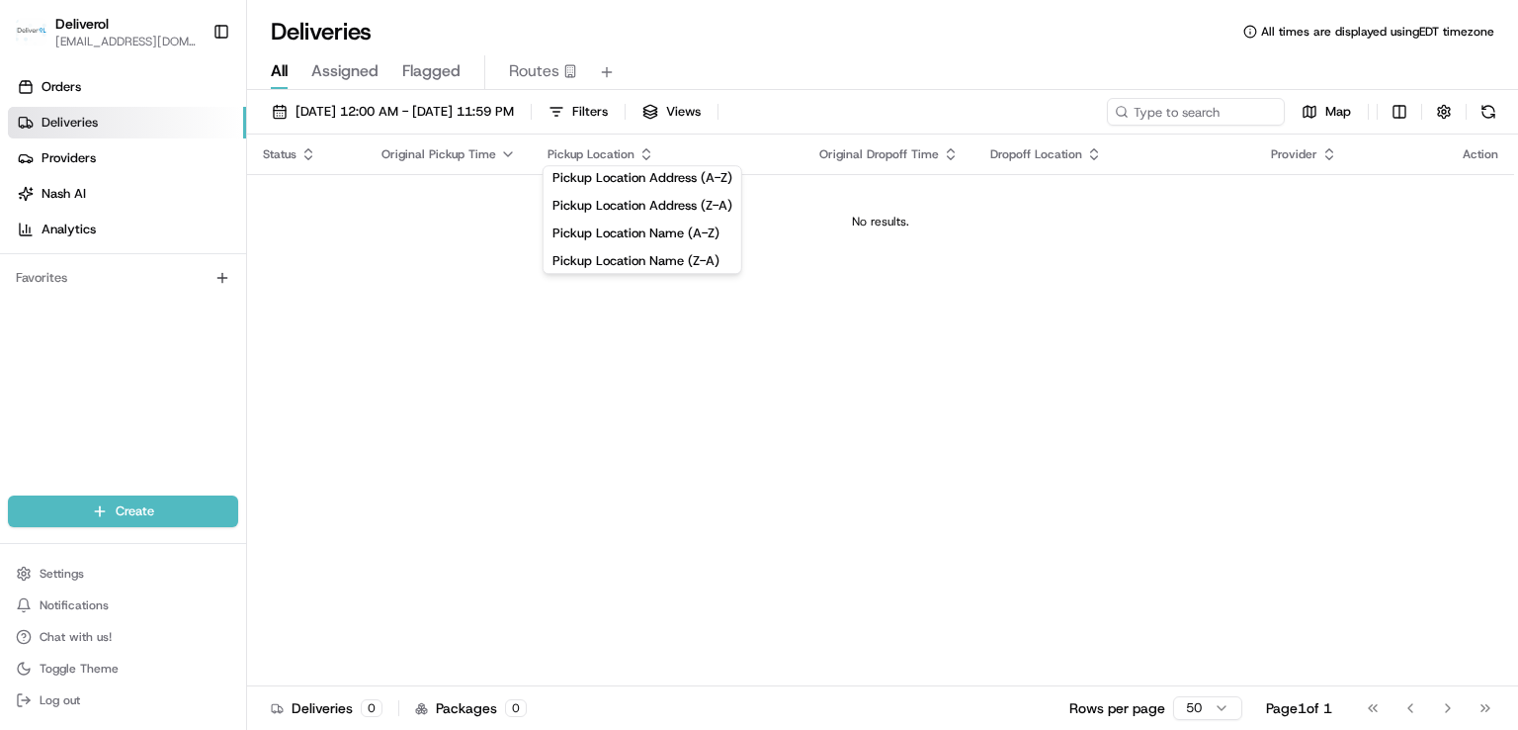
click at [945, 160] on icon "button" at bounding box center [951, 154] width 16 height 16
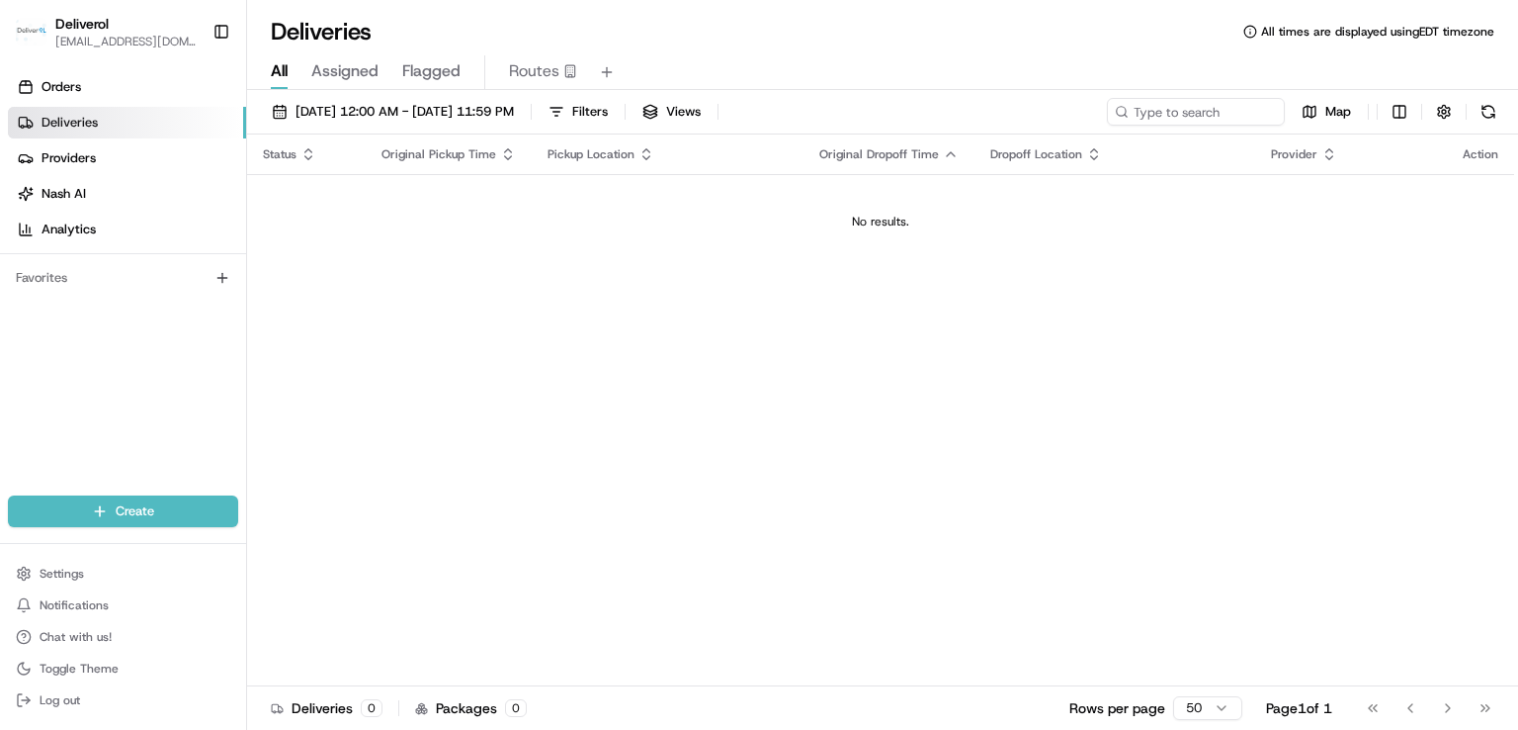
click at [1086, 158] on icon "button" at bounding box center [1094, 154] width 16 height 16
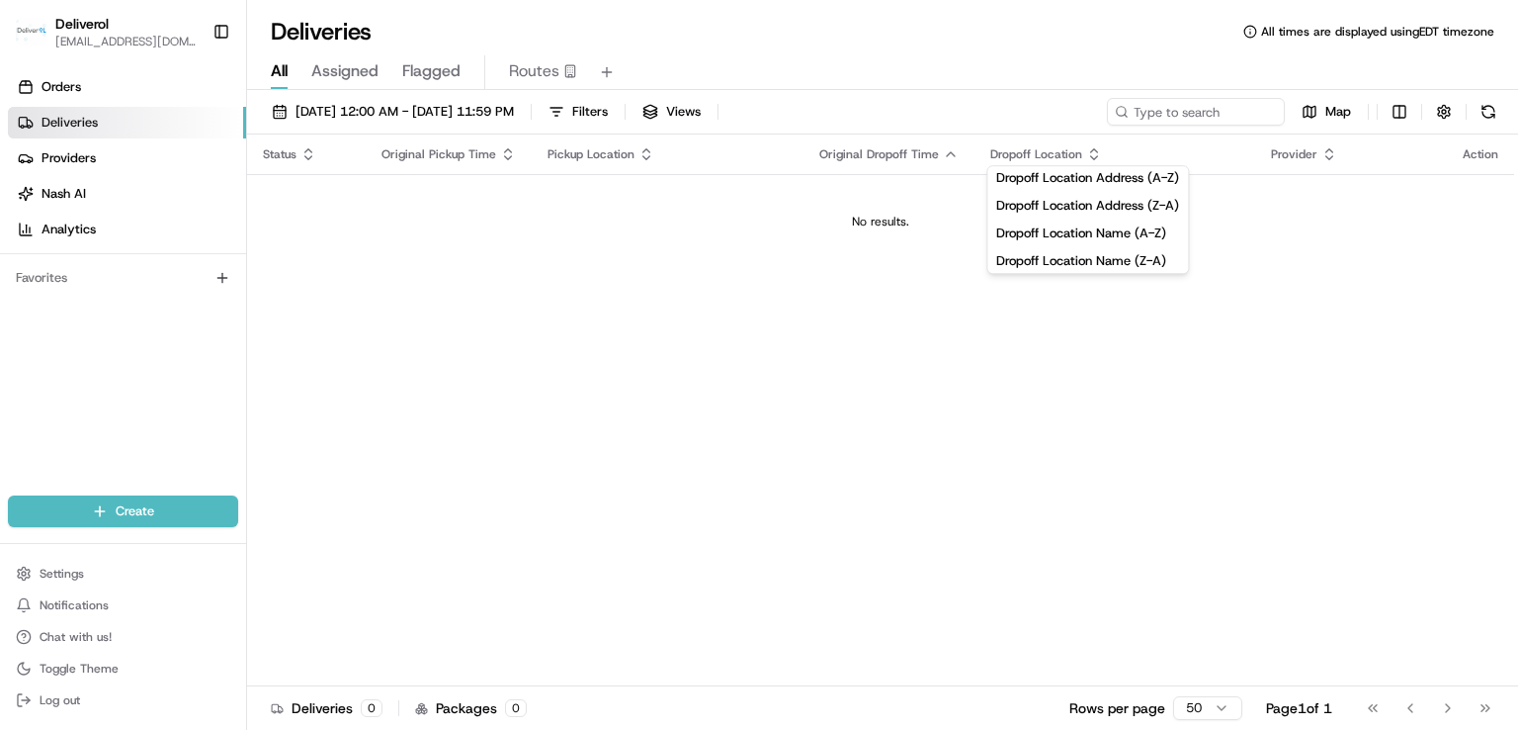
click at [1324, 163] on th "Provider" at bounding box center [1351, 154] width 192 height 40
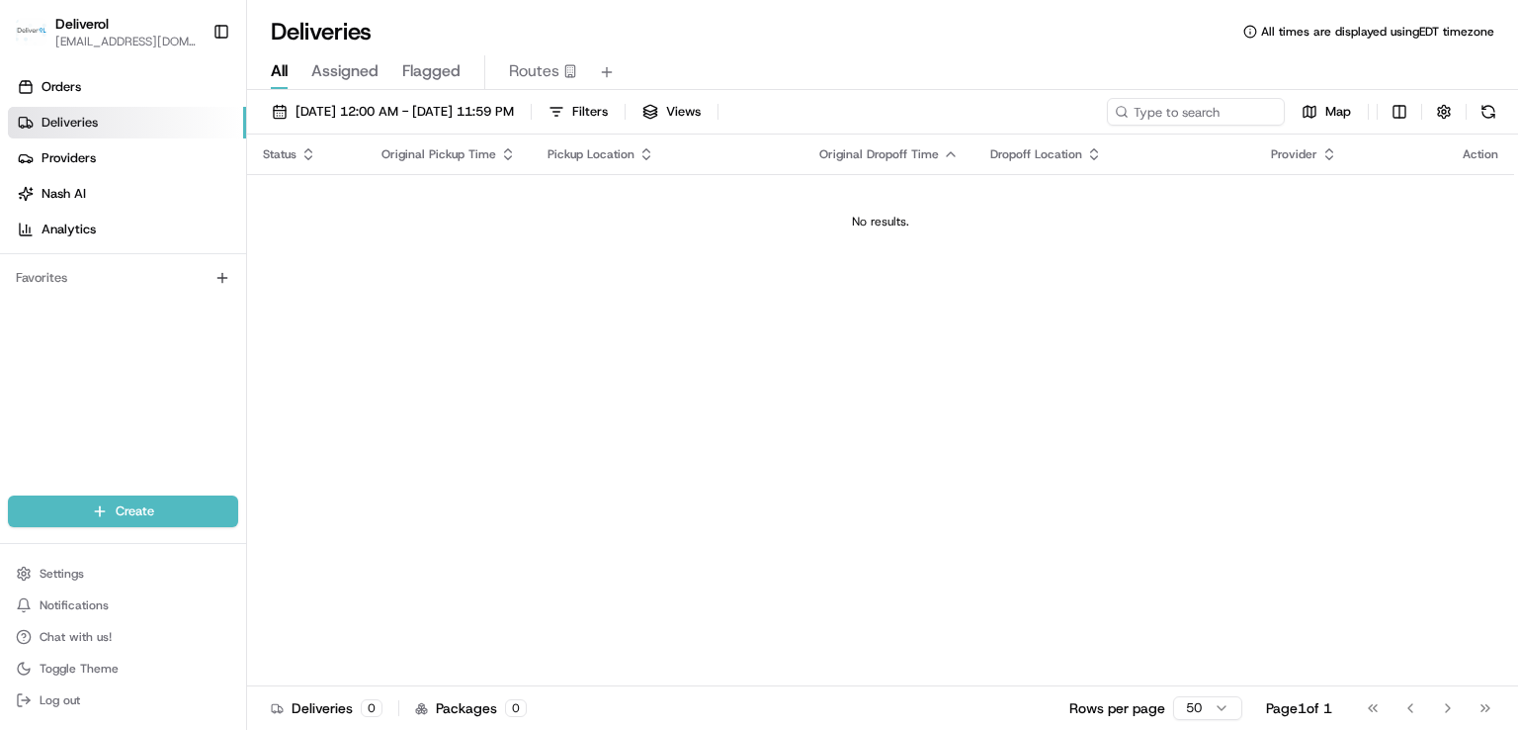
click at [1463, 156] on div "Action" at bounding box center [1481, 154] width 36 height 16
click at [1479, 155] on div "Action" at bounding box center [1481, 154] width 36 height 16
click at [1483, 159] on div "Action" at bounding box center [1481, 154] width 36 height 16
click at [710, 108] on button "Views" at bounding box center [672, 112] width 76 height 28
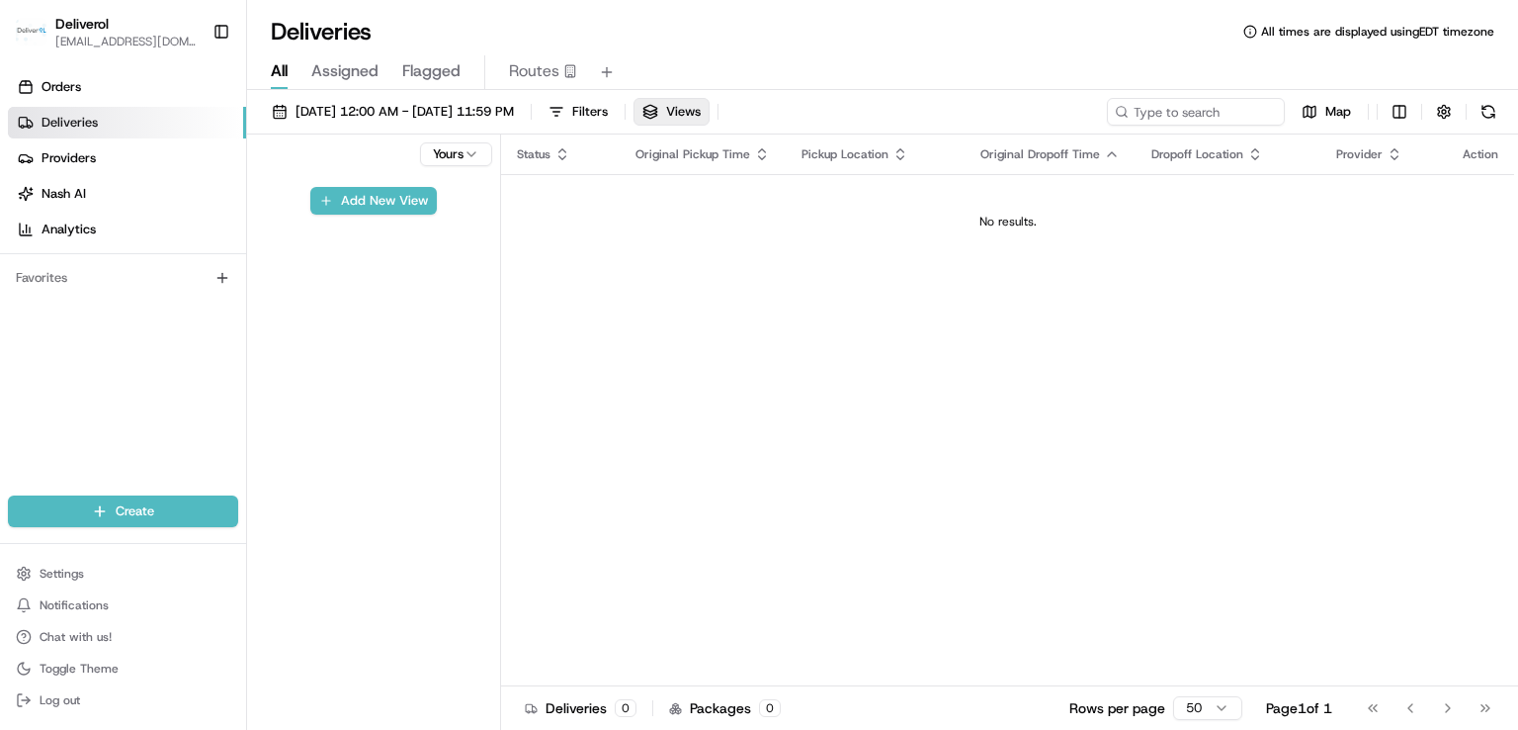
click at [467, 155] on html "Deliverol faraz@deliverol.com Toggle Sidebar Orders Deliveries Providers Nash A…" at bounding box center [759, 365] width 1518 height 730
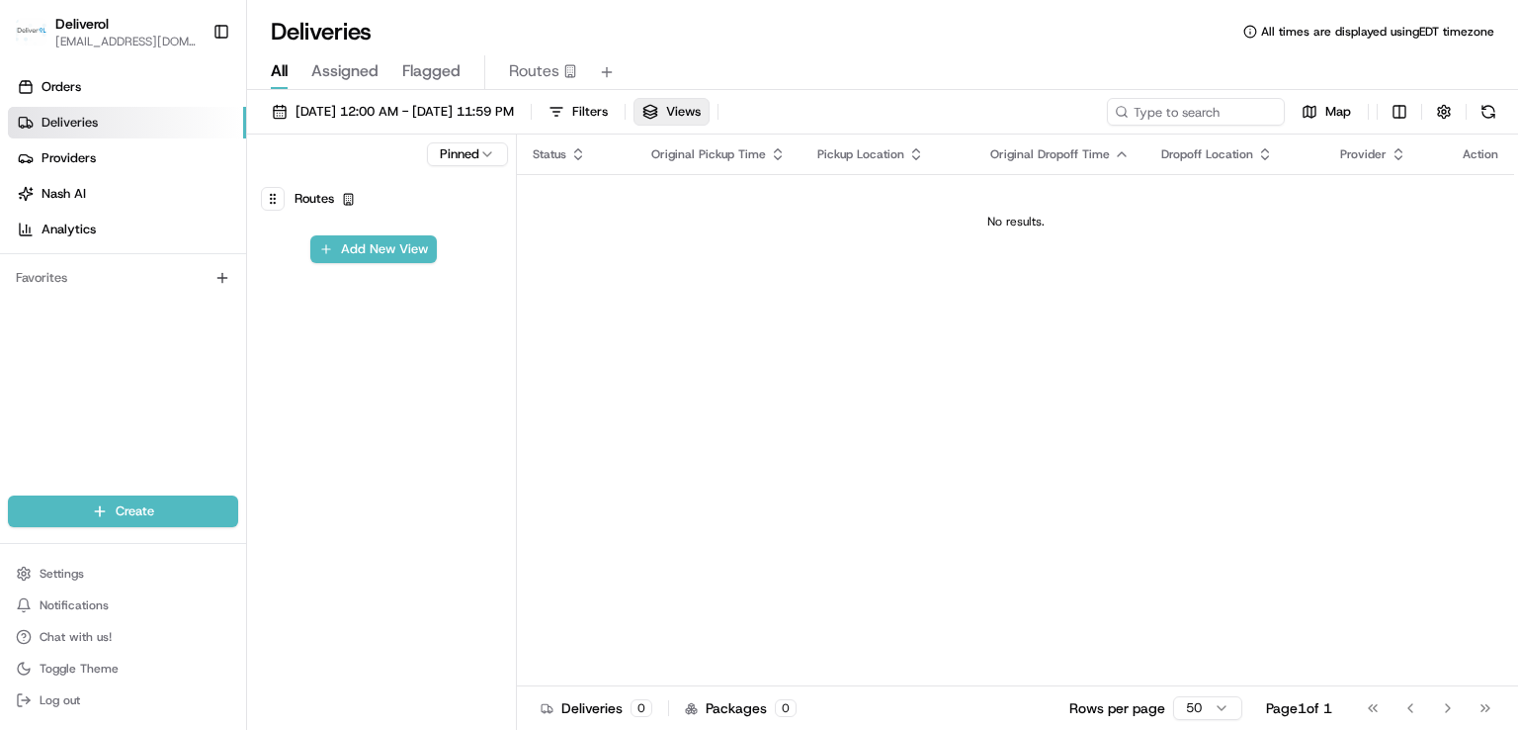
click at [333, 194] on span "Routes" at bounding box center [315, 199] width 40 height 28
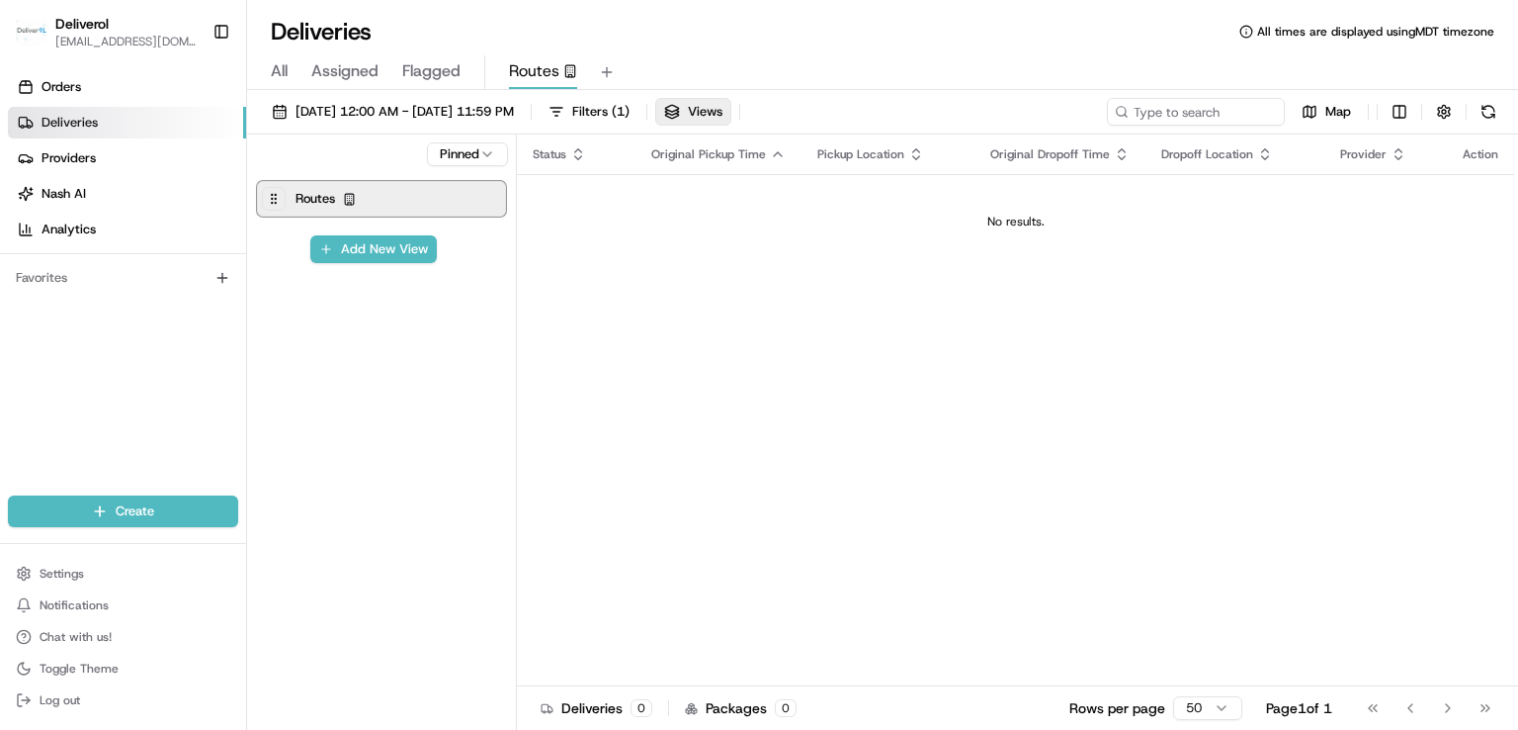
click at [352, 199] on icon at bounding box center [349, 199] width 13 height 13
click at [348, 198] on icon at bounding box center [349, 199] width 13 height 13
click at [265, 199] on div at bounding box center [274, 199] width 24 height 24
click at [275, 198] on circle at bounding box center [275, 198] width 1 height 1
click at [340, 248] on button "Add New View" at bounding box center [373, 249] width 127 height 28
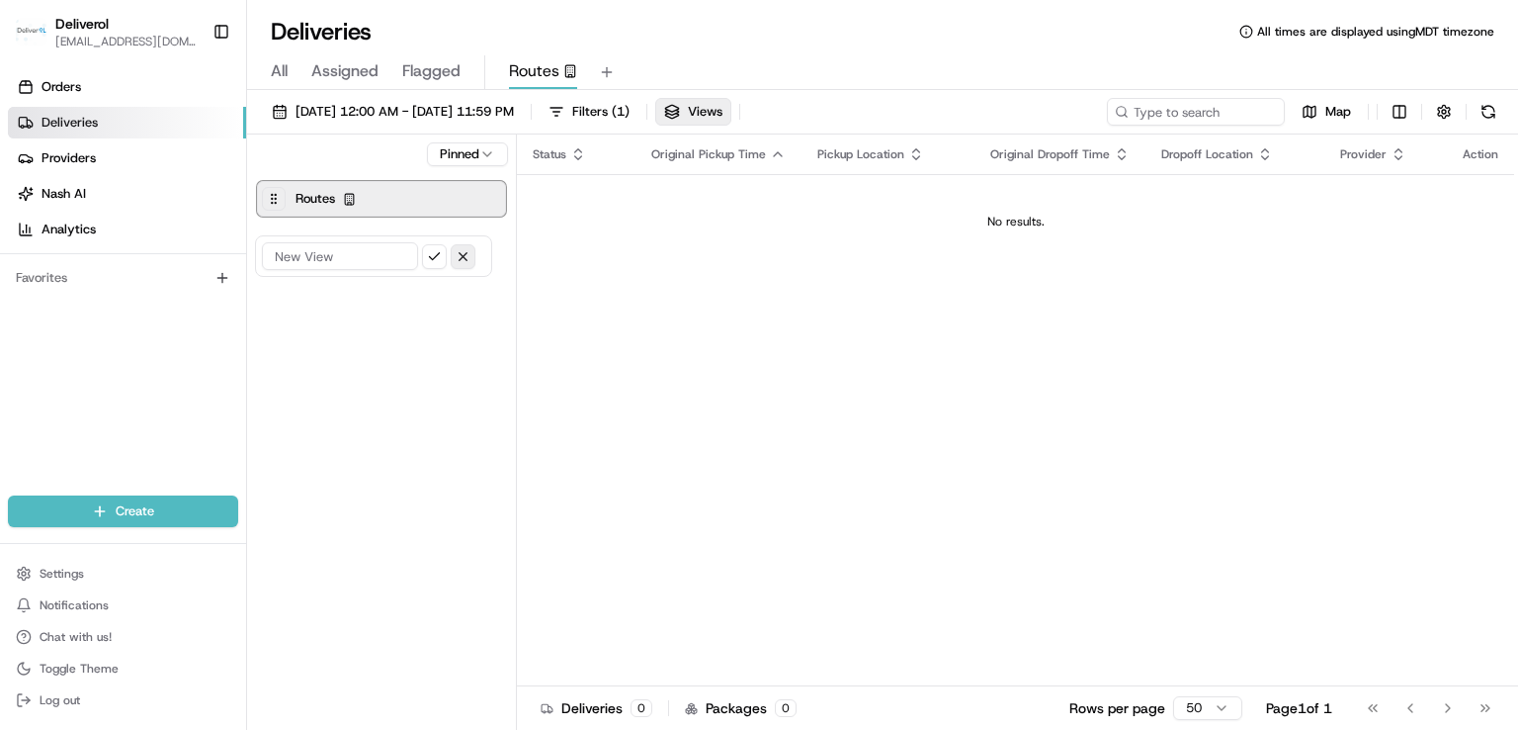
click at [464, 255] on button "button" at bounding box center [463, 256] width 25 height 25
click at [482, 154] on html "Deliverol faraz@deliverol.com Toggle Sidebar Orders Deliveries Providers Nash A…" at bounding box center [759, 365] width 1518 height 730
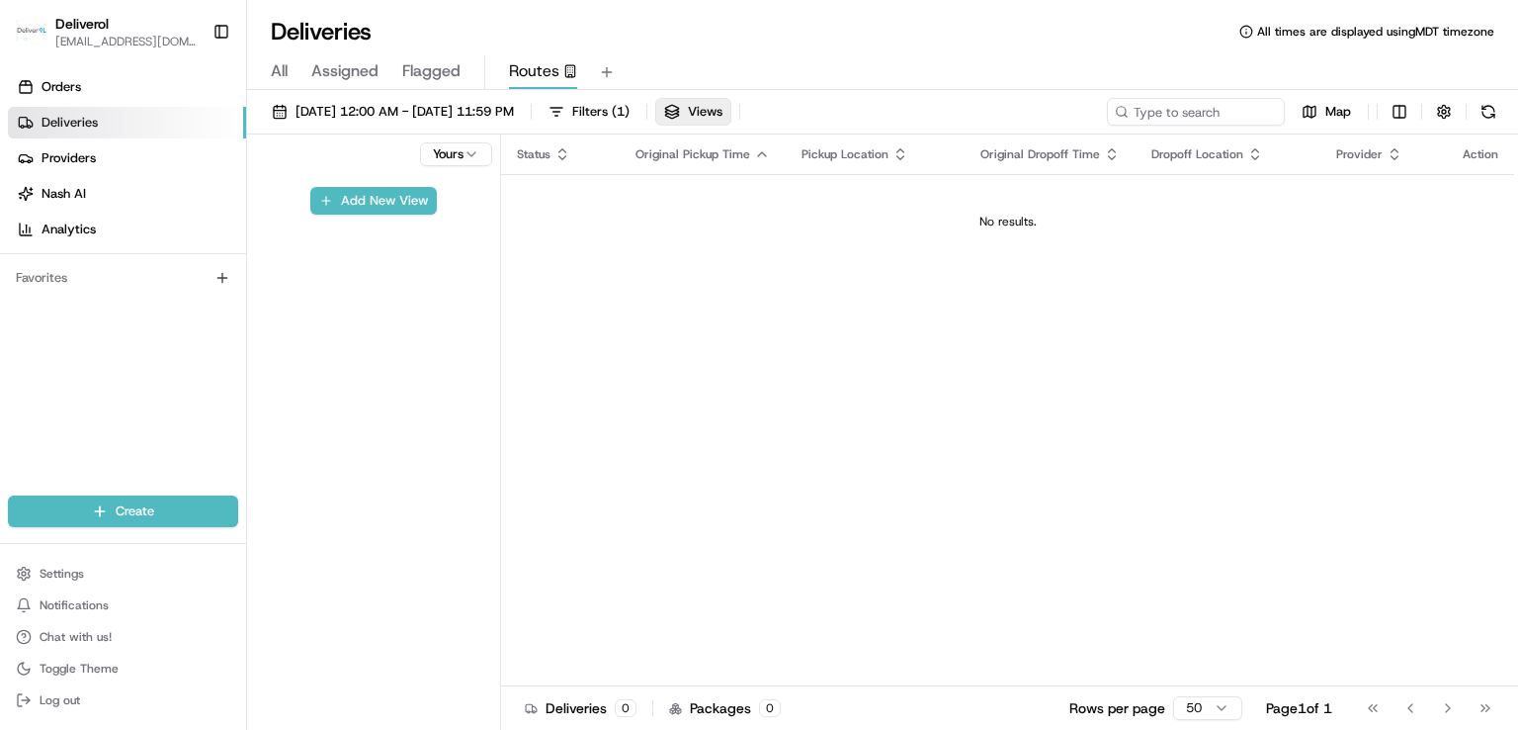
click at [1475, 155] on div "Action" at bounding box center [1481, 154] width 36 height 16
click at [506, 182] on td "No results." at bounding box center [1007, 221] width 1013 height 95
click at [732, 113] on button "Views" at bounding box center [693, 112] width 76 height 28
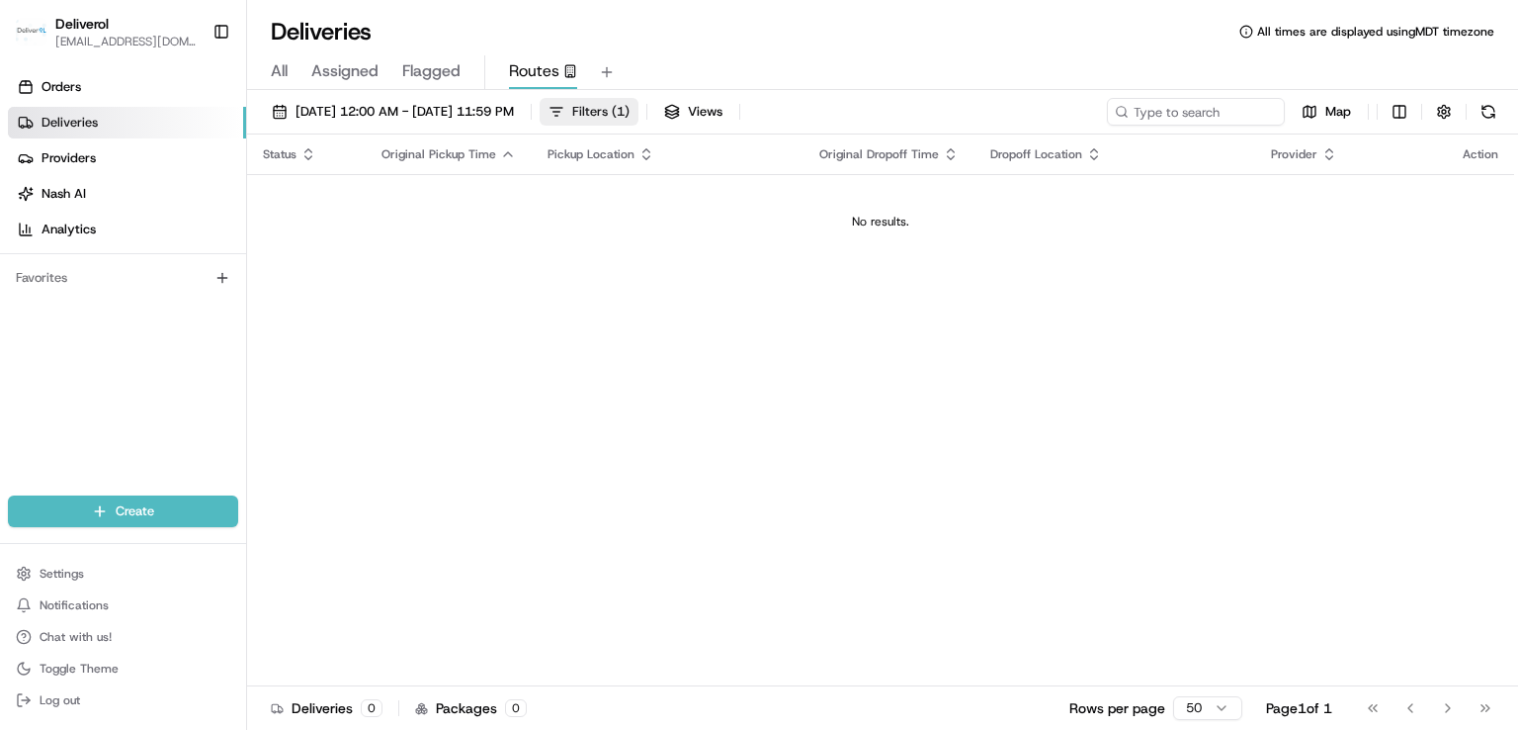
click at [630, 106] on span "Filters ( 1 )" at bounding box center [600, 112] width 57 height 18
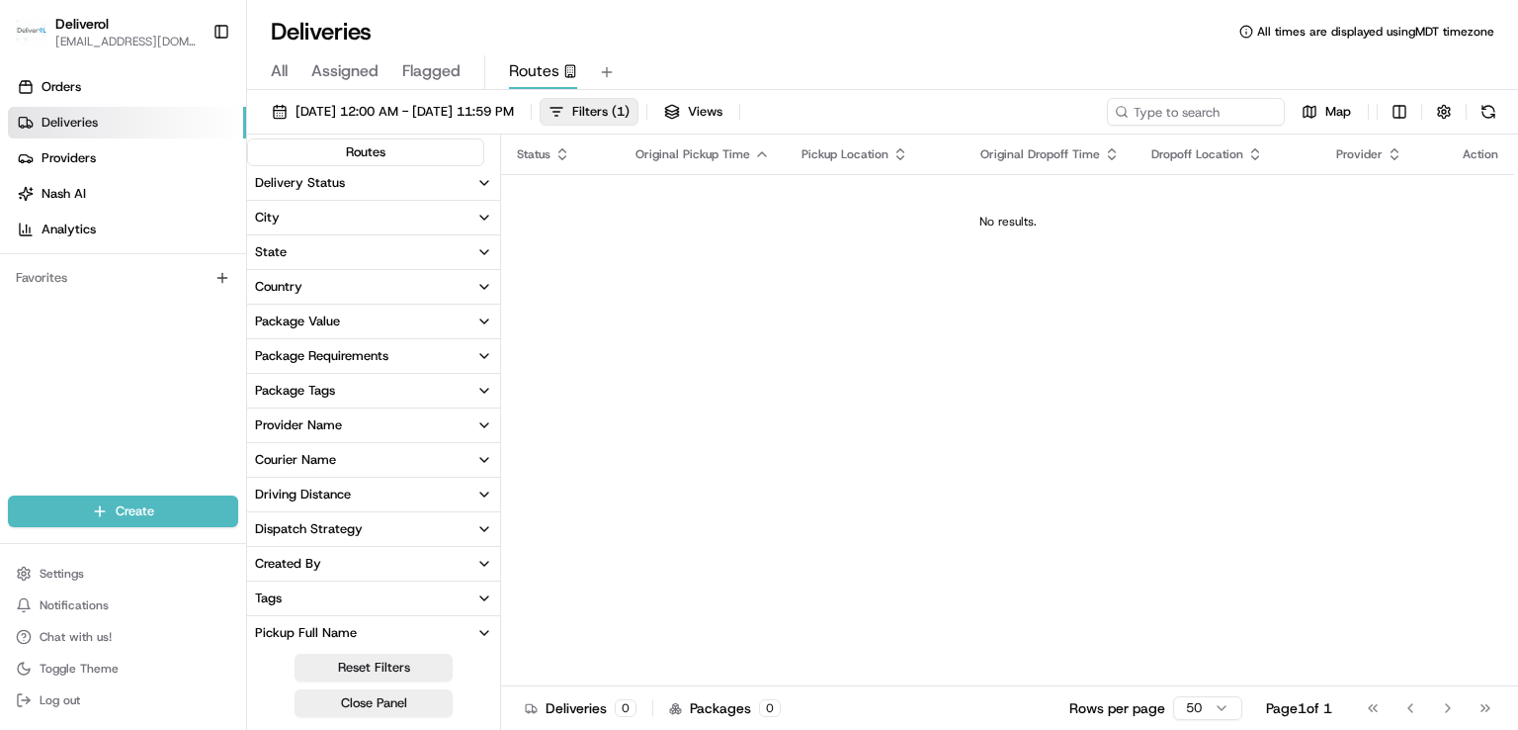
click at [345, 187] on button "Delivery Status" at bounding box center [373, 183] width 253 height 34
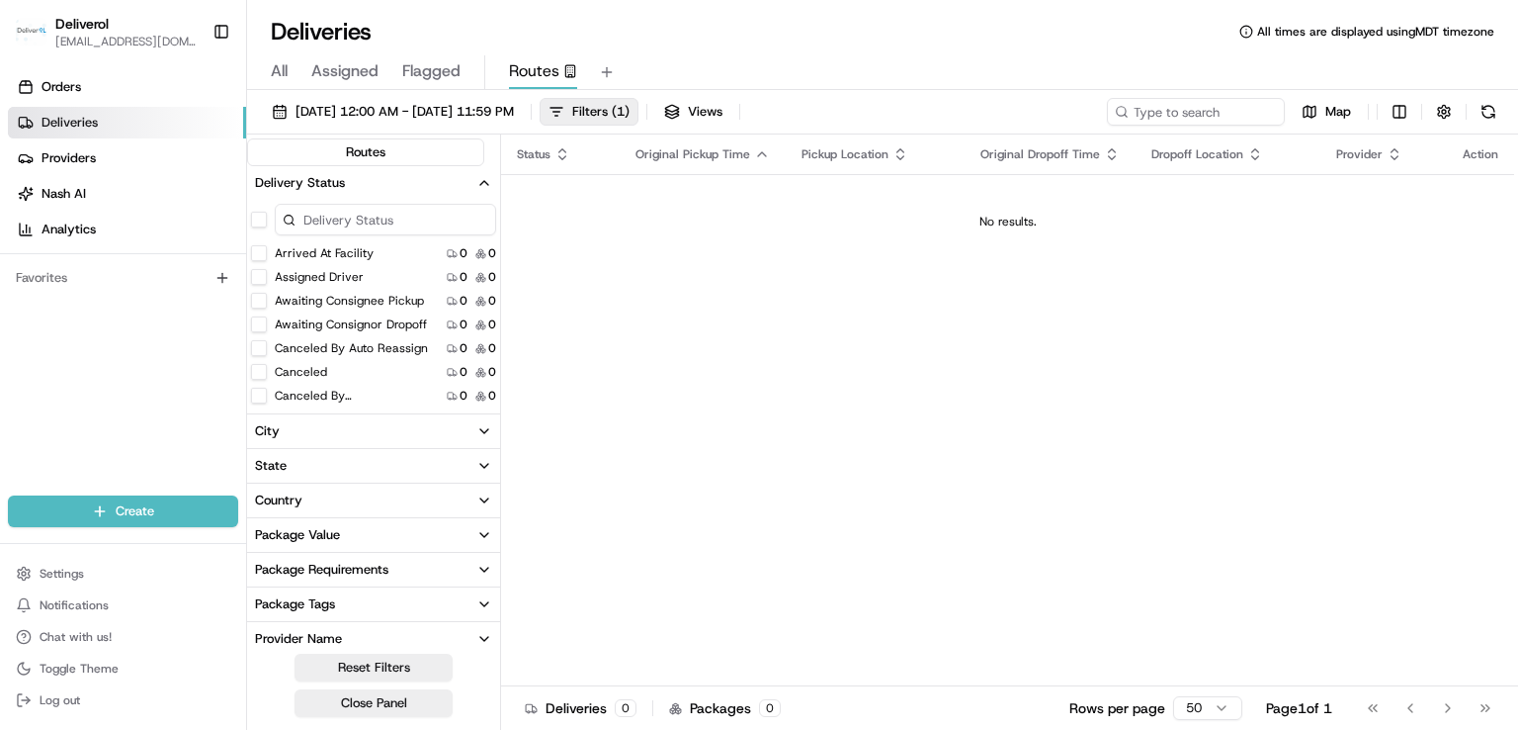
click at [486, 183] on icon "button" at bounding box center [484, 183] width 16 height 16
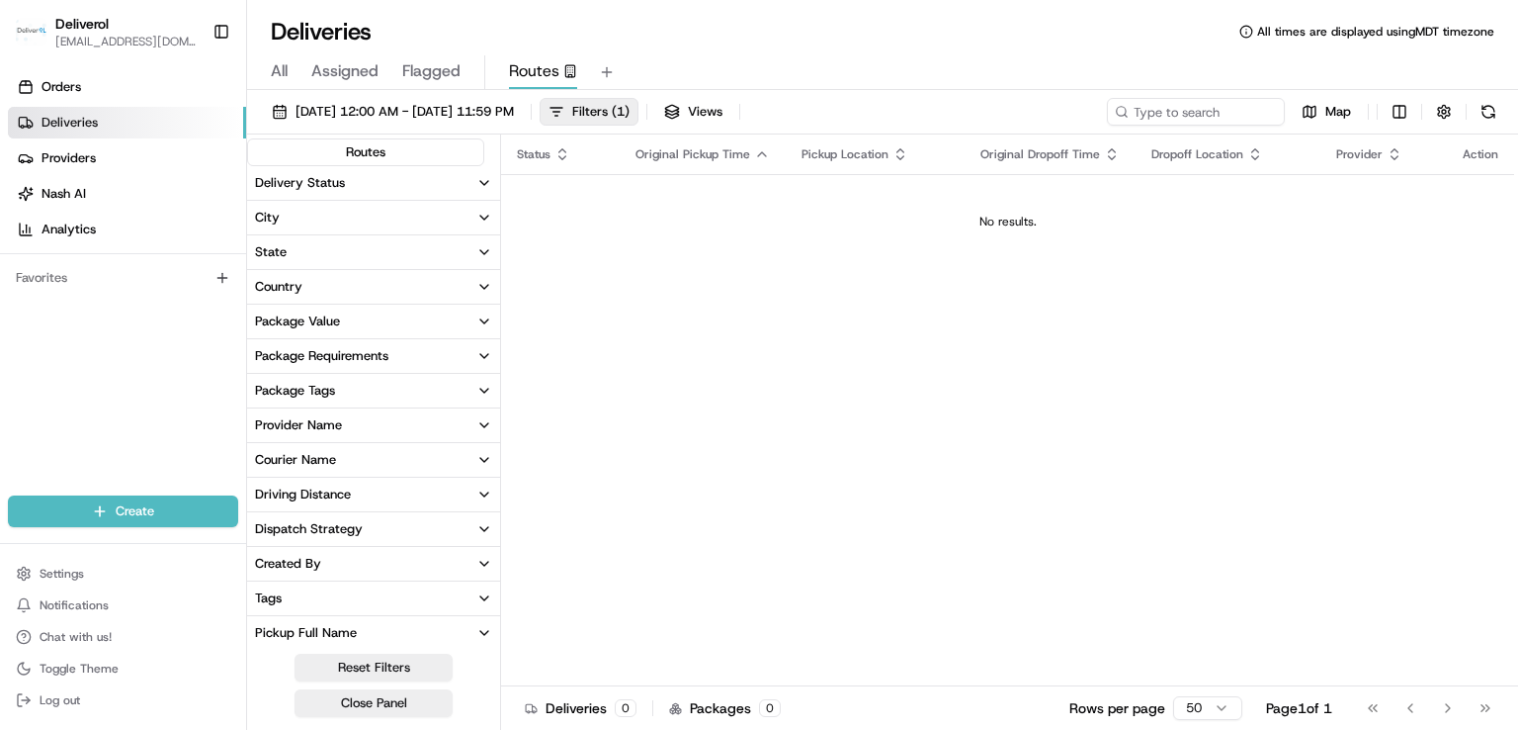
click at [484, 218] on icon "button" at bounding box center [484, 218] width 8 height 4
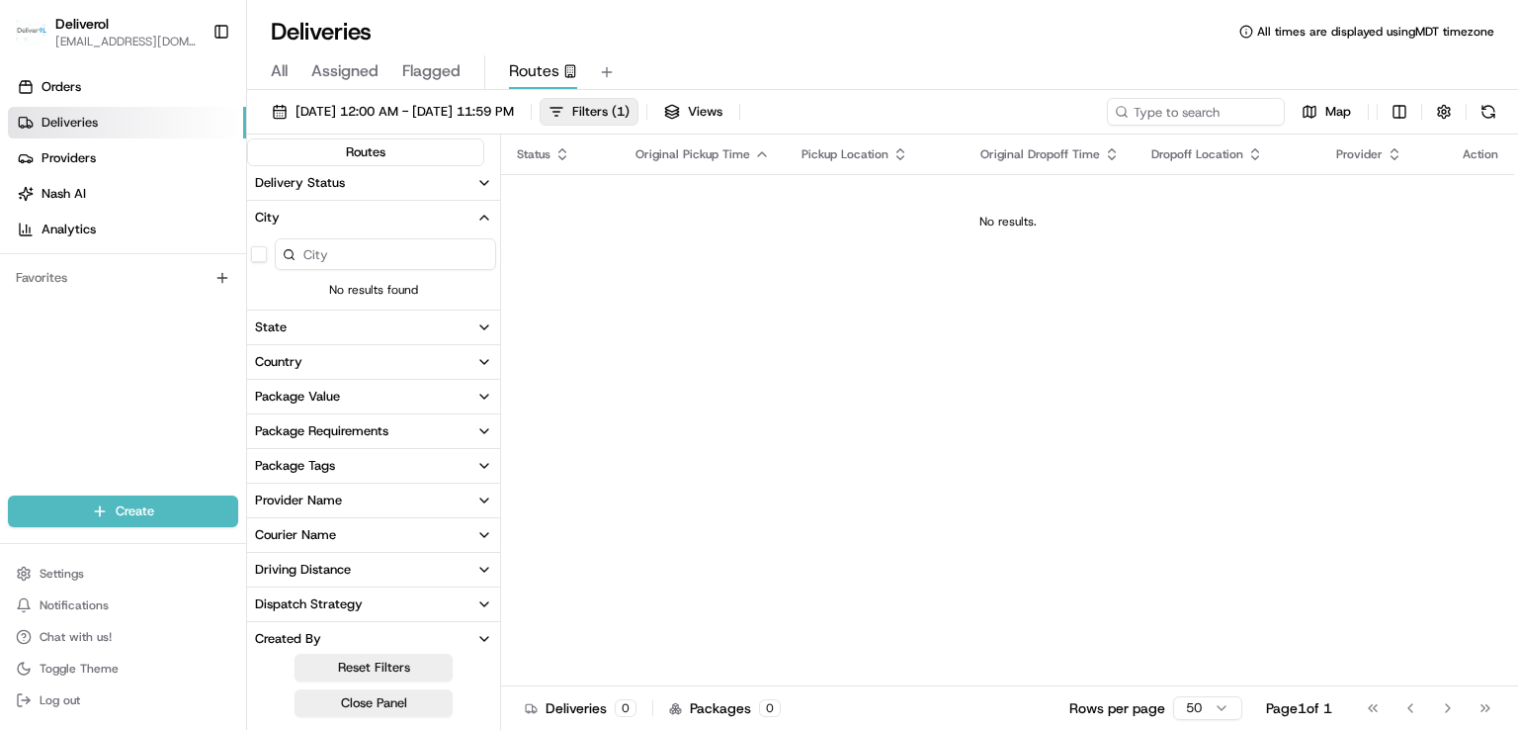
click at [484, 218] on icon "button" at bounding box center [484, 218] width 16 height 16
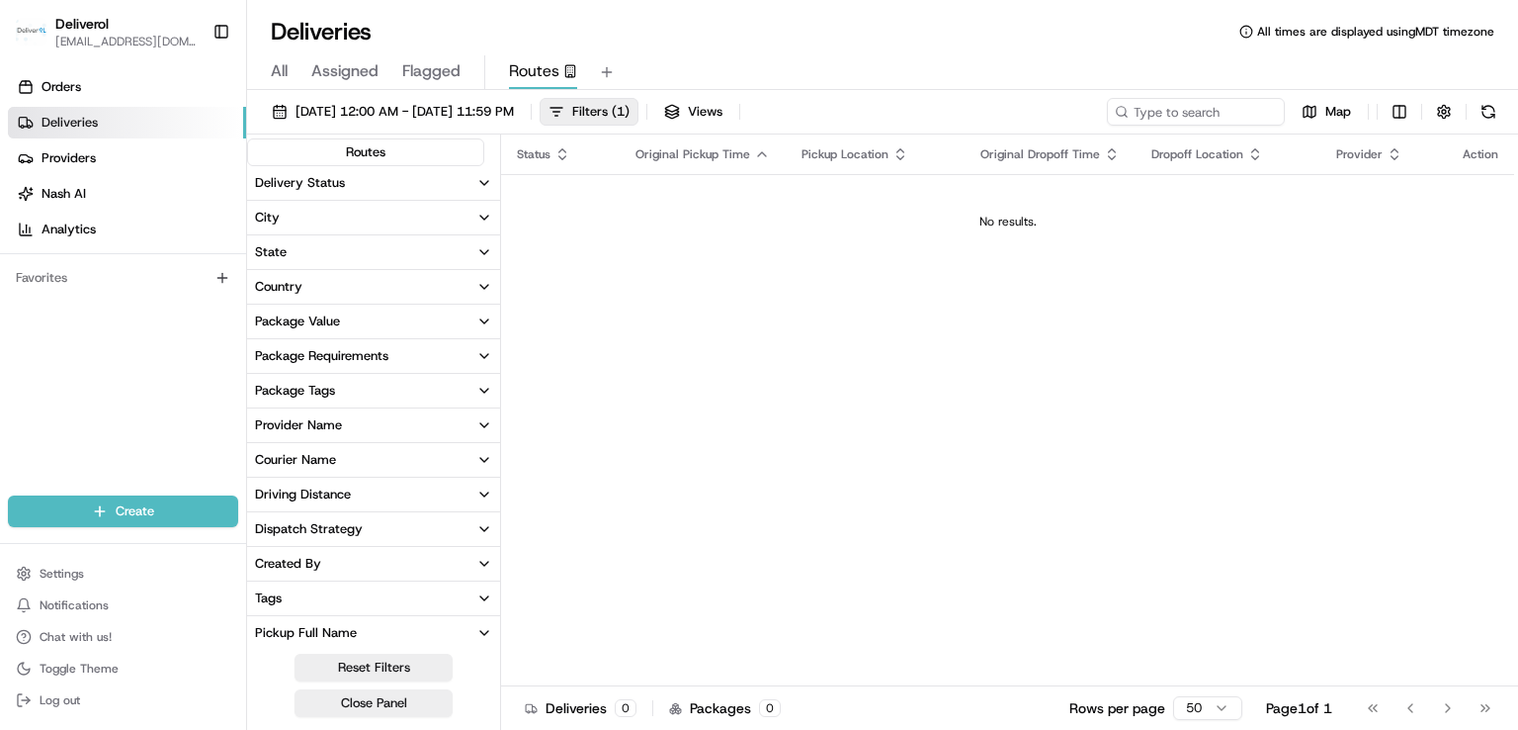
click at [483, 247] on icon "button" at bounding box center [484, 252] width 16 height 16
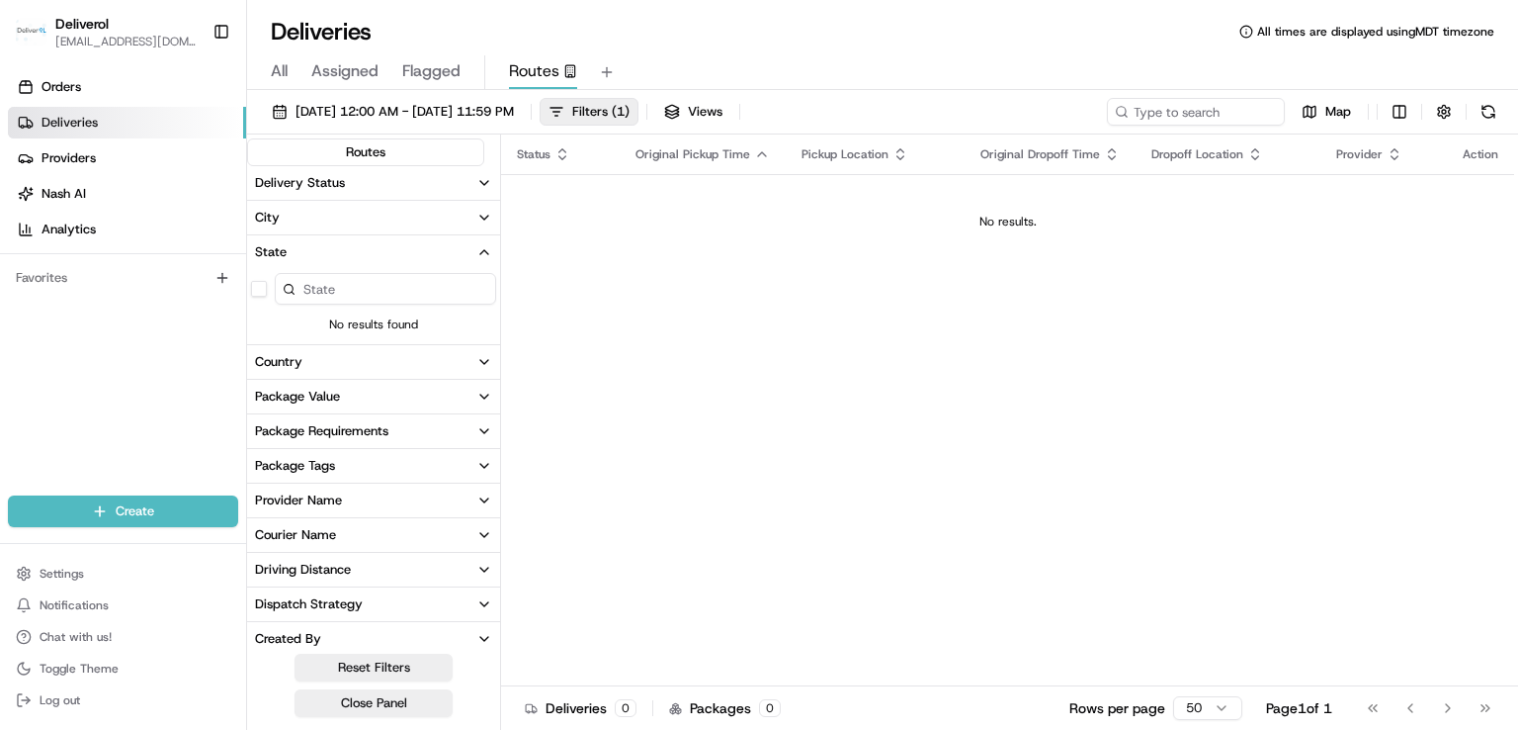
click at [483, 247] on icon "button" at bounding box center [484, 252] width 16 height 16
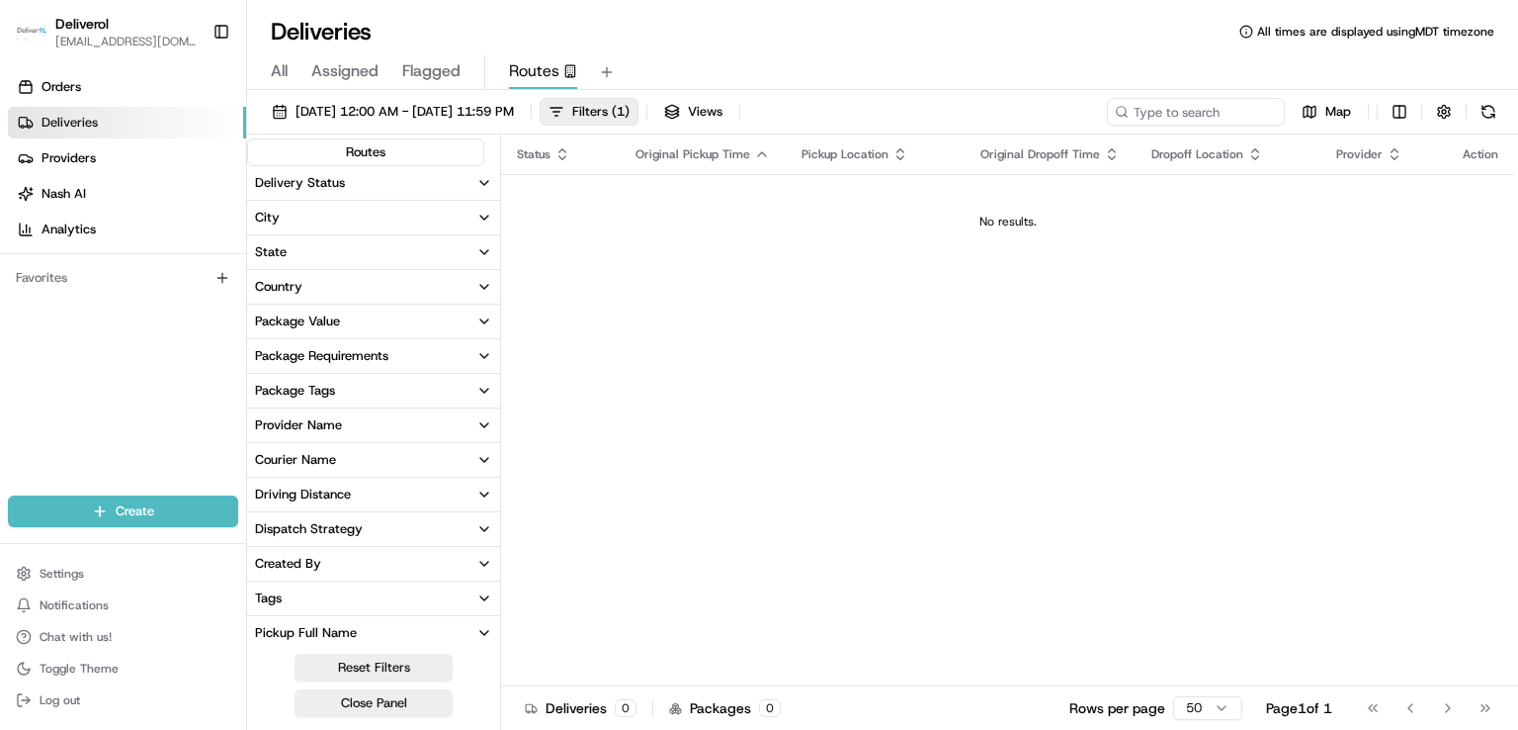
click at [488, 285] on icon "button" at bounding box center [484, 287] width 8 height 4
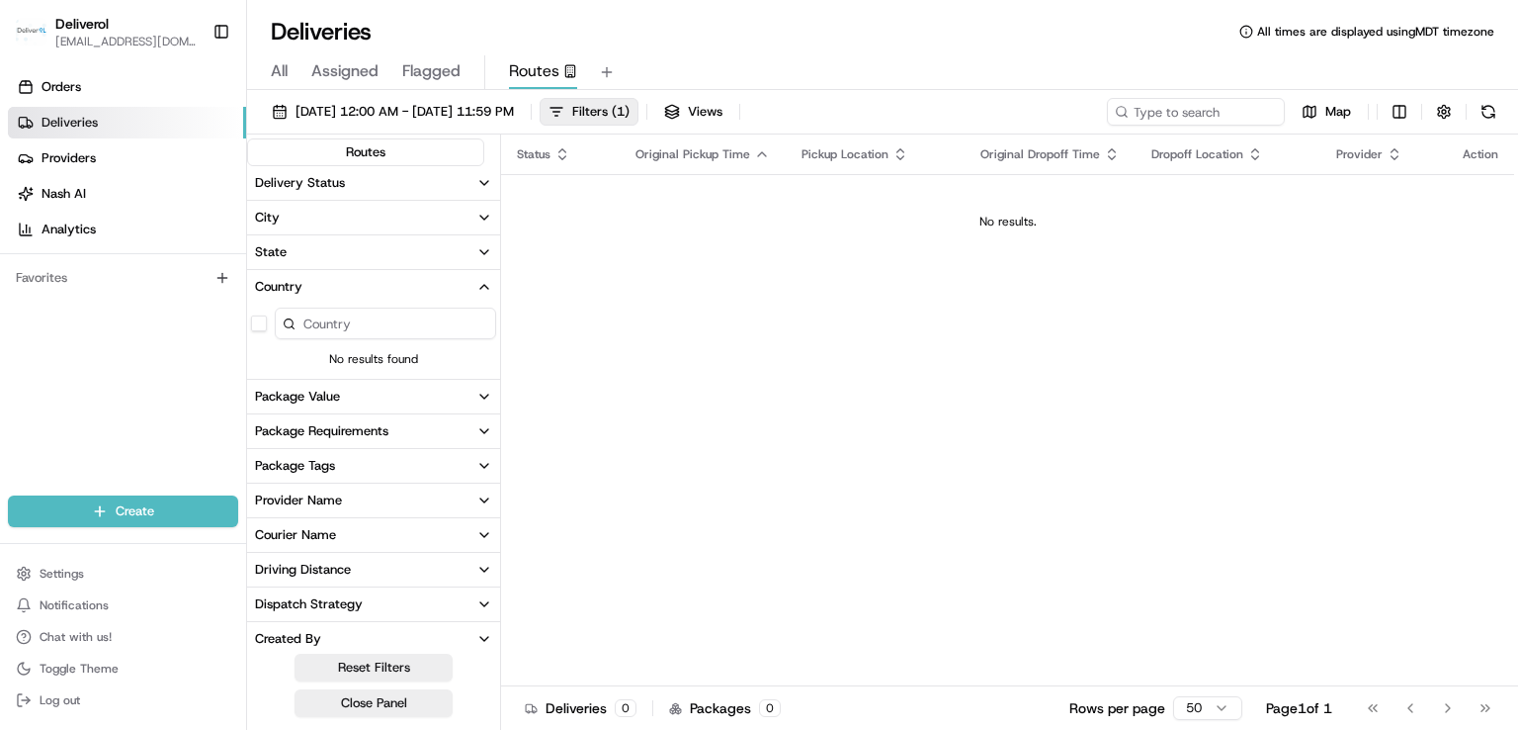
click at [488, 284] on icon "button" at bounding box center [484, 287] width 16 height 16
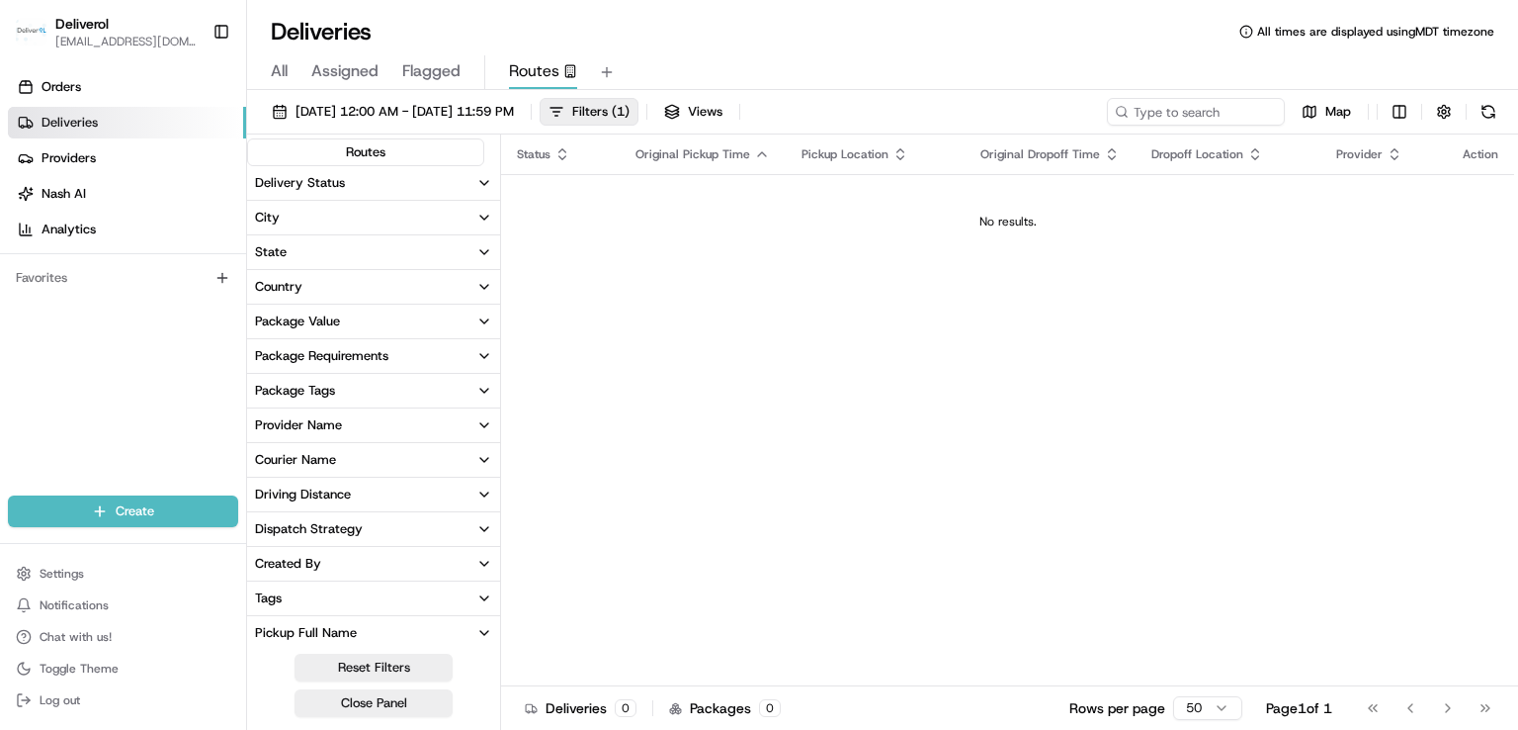
click at [481, 315] on icon "button" at bounding box center [484, 321] width 16 height 16
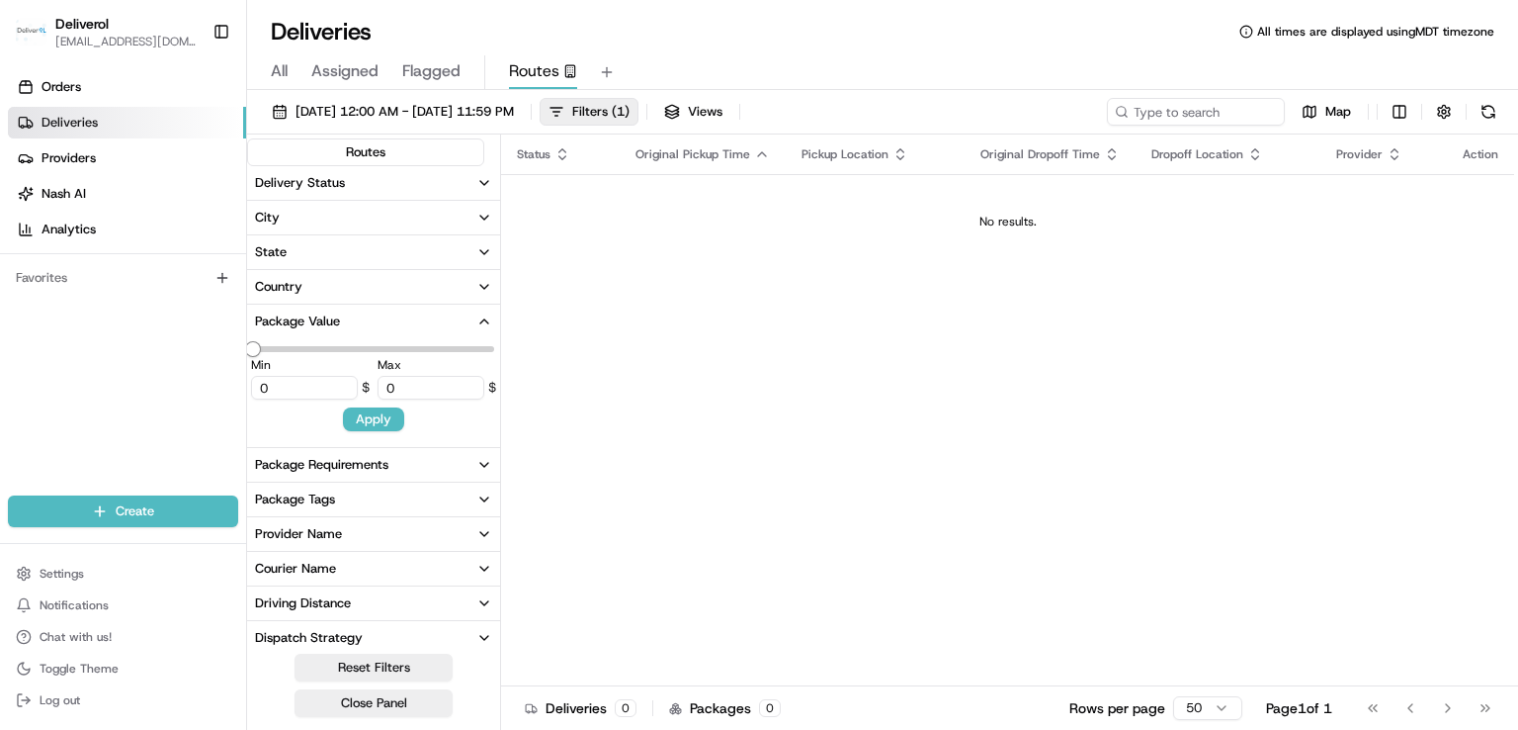
click at [481, 315] on icon "button" at bounding box center [484, 321] width 16 height 16
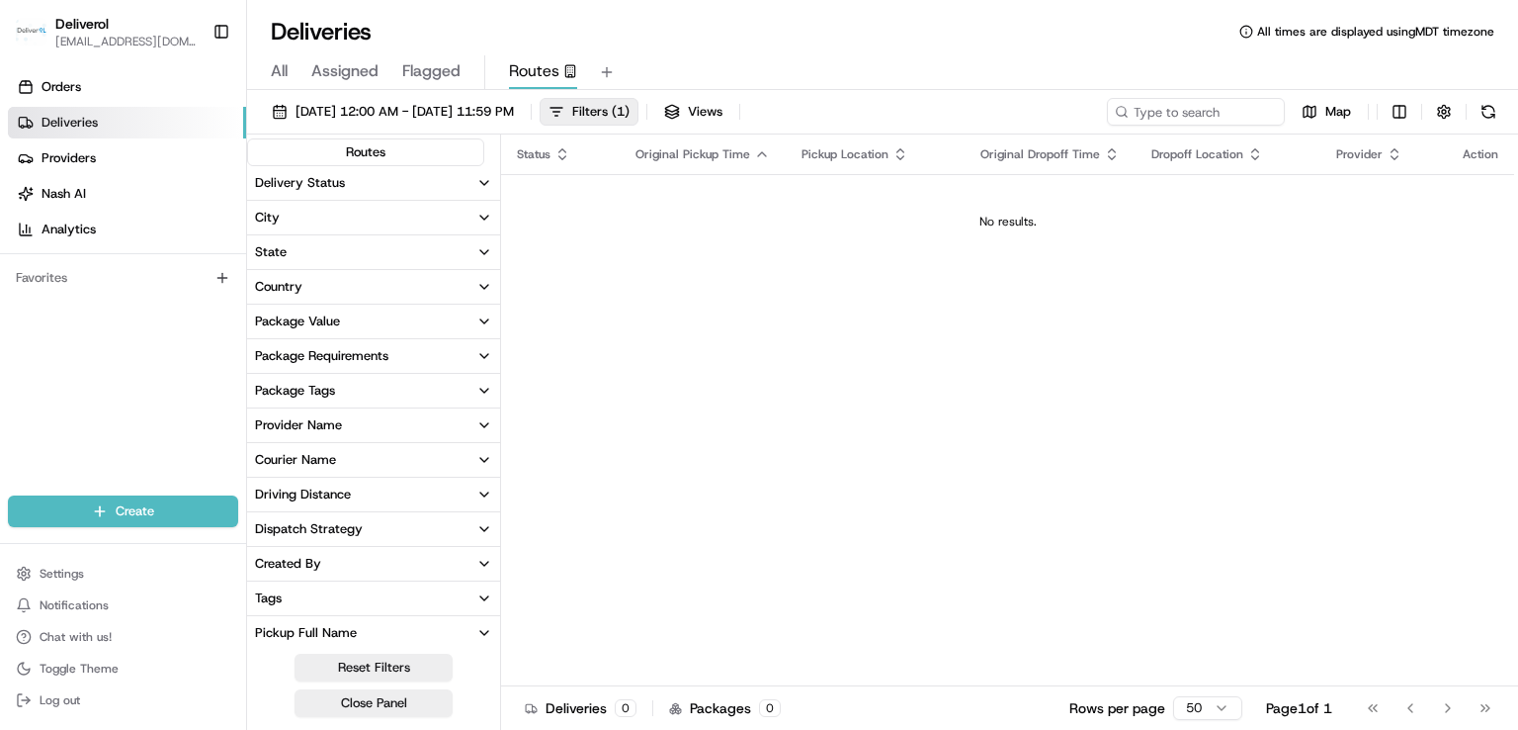
click at [482, 352] on icon "button" at bounding box center [484, 356] width 16 height 16
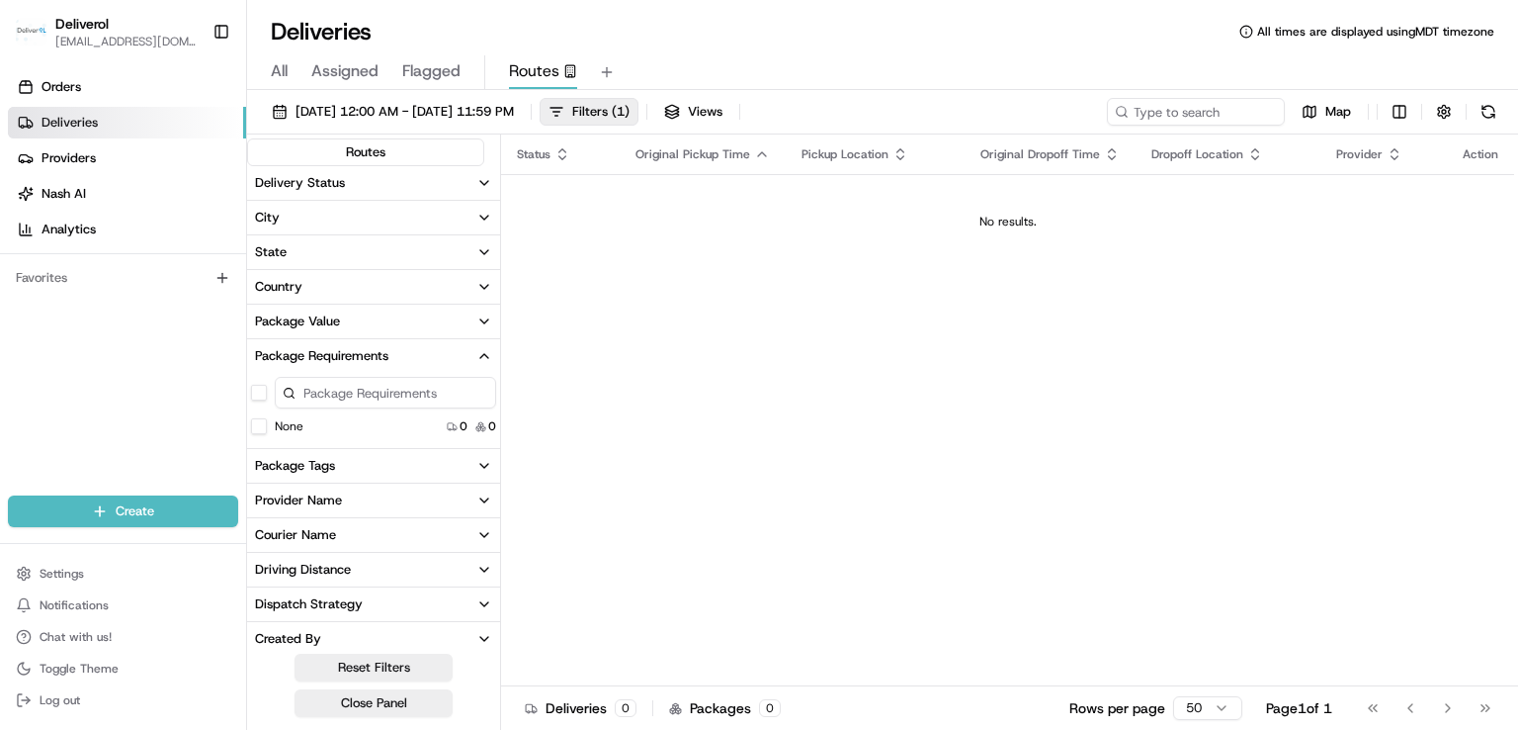
click at [482, 352] on icon "button" at bounding box center [484, 356] width 16 height 16
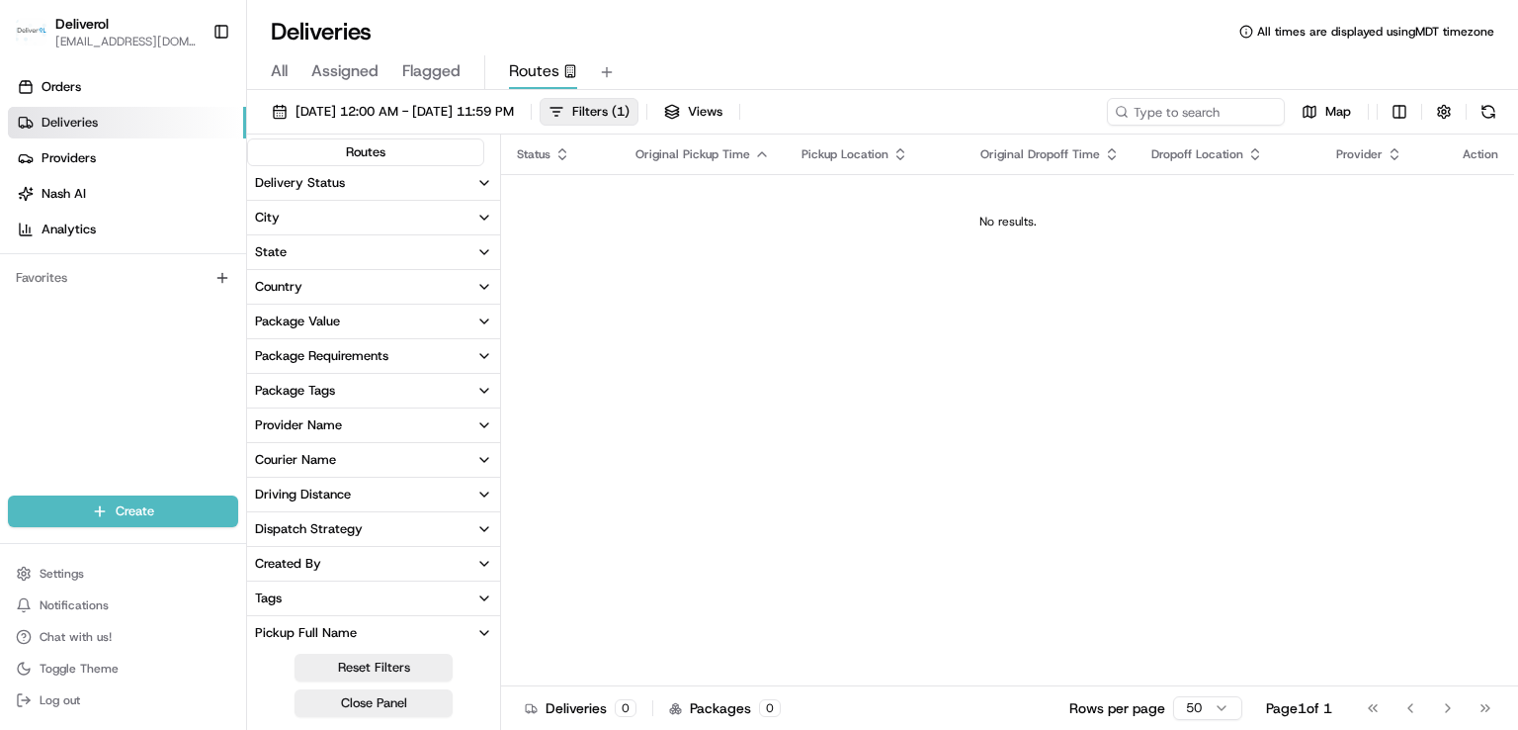
click at [482, 388] on icon "button" at bounding box center [484, 391] width 16 height 16
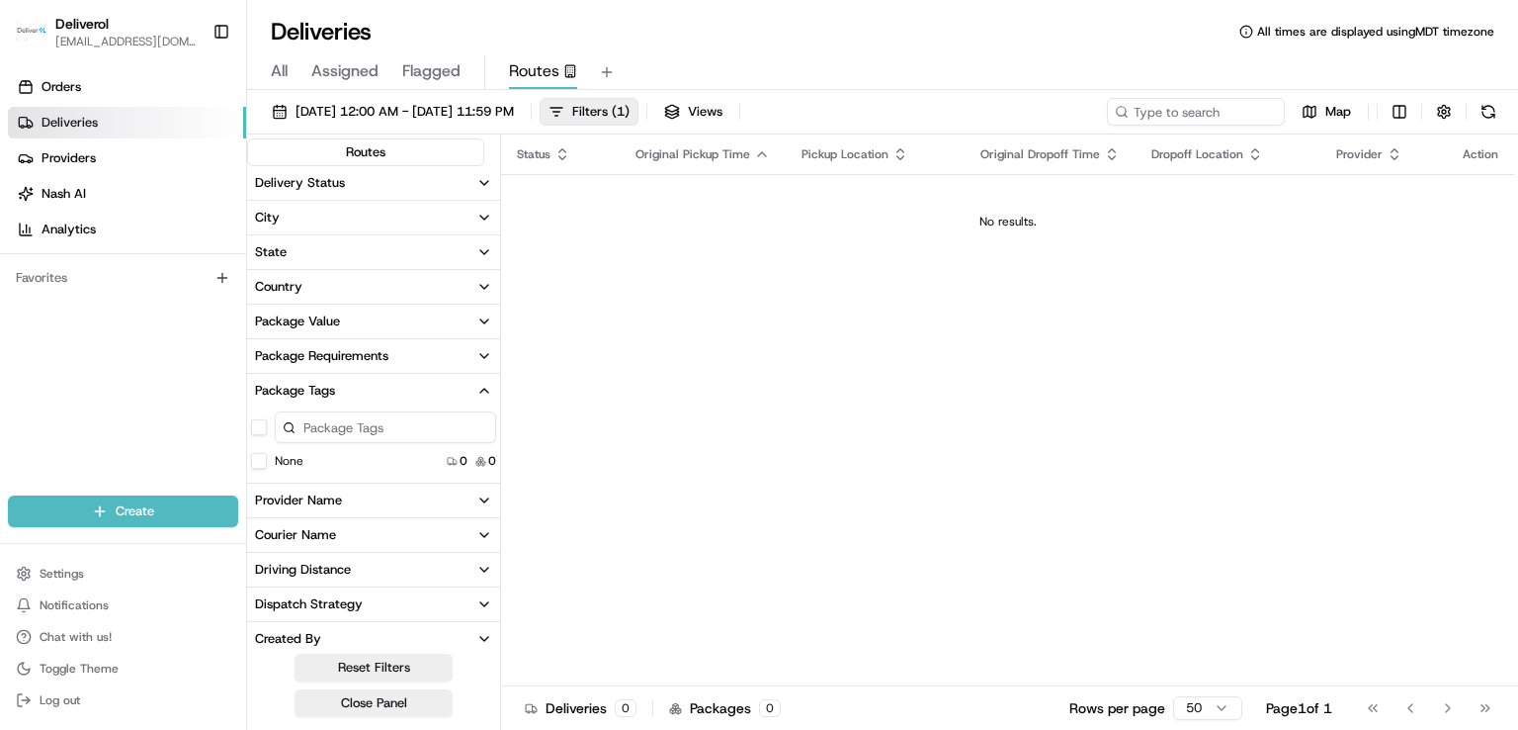
click at [488, 391] on icon "button" at bounding box center [484, 391] width 8 height 4
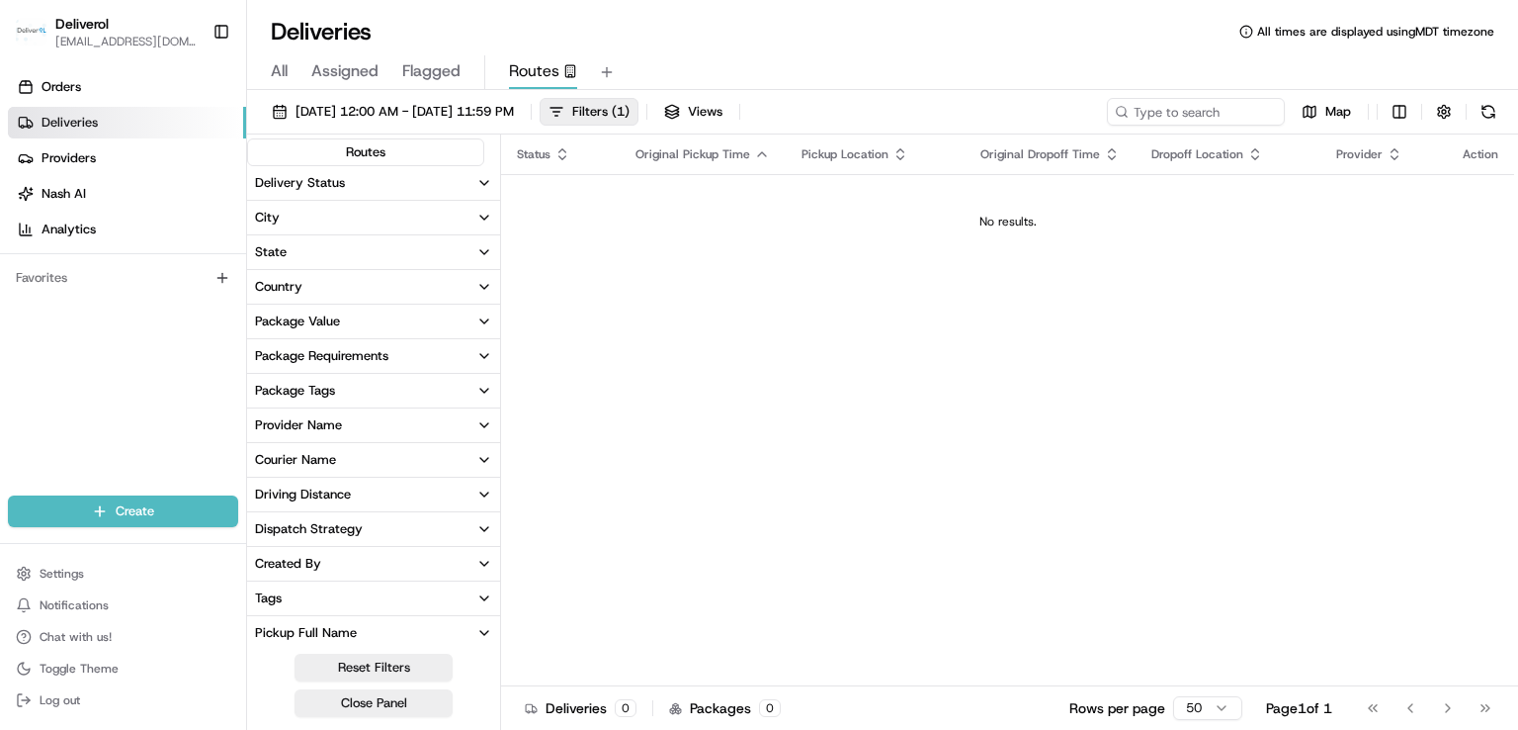
scroll to position [384, 0]
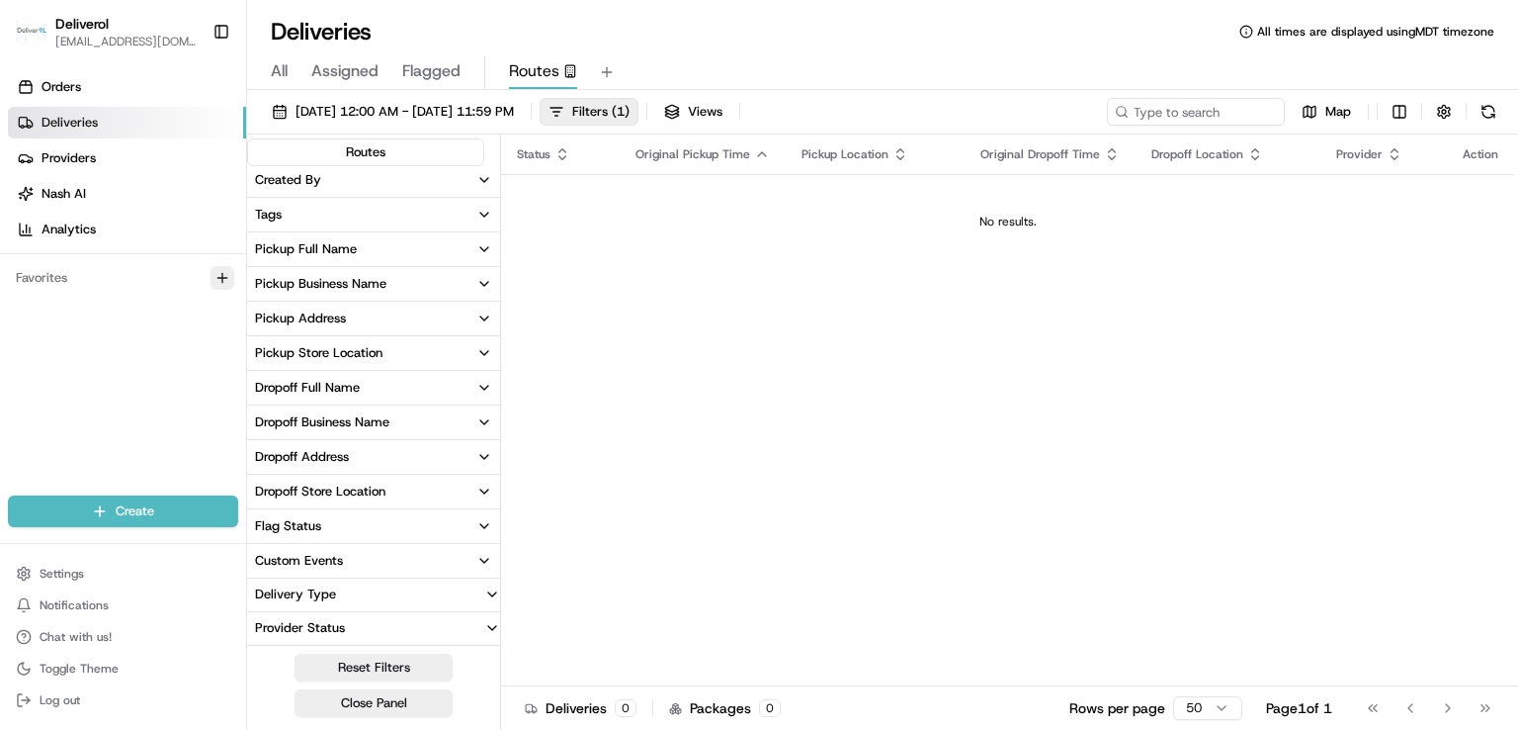
click at [231, 278] on button "button" at bounding box center [223, 278] width 24 height 24
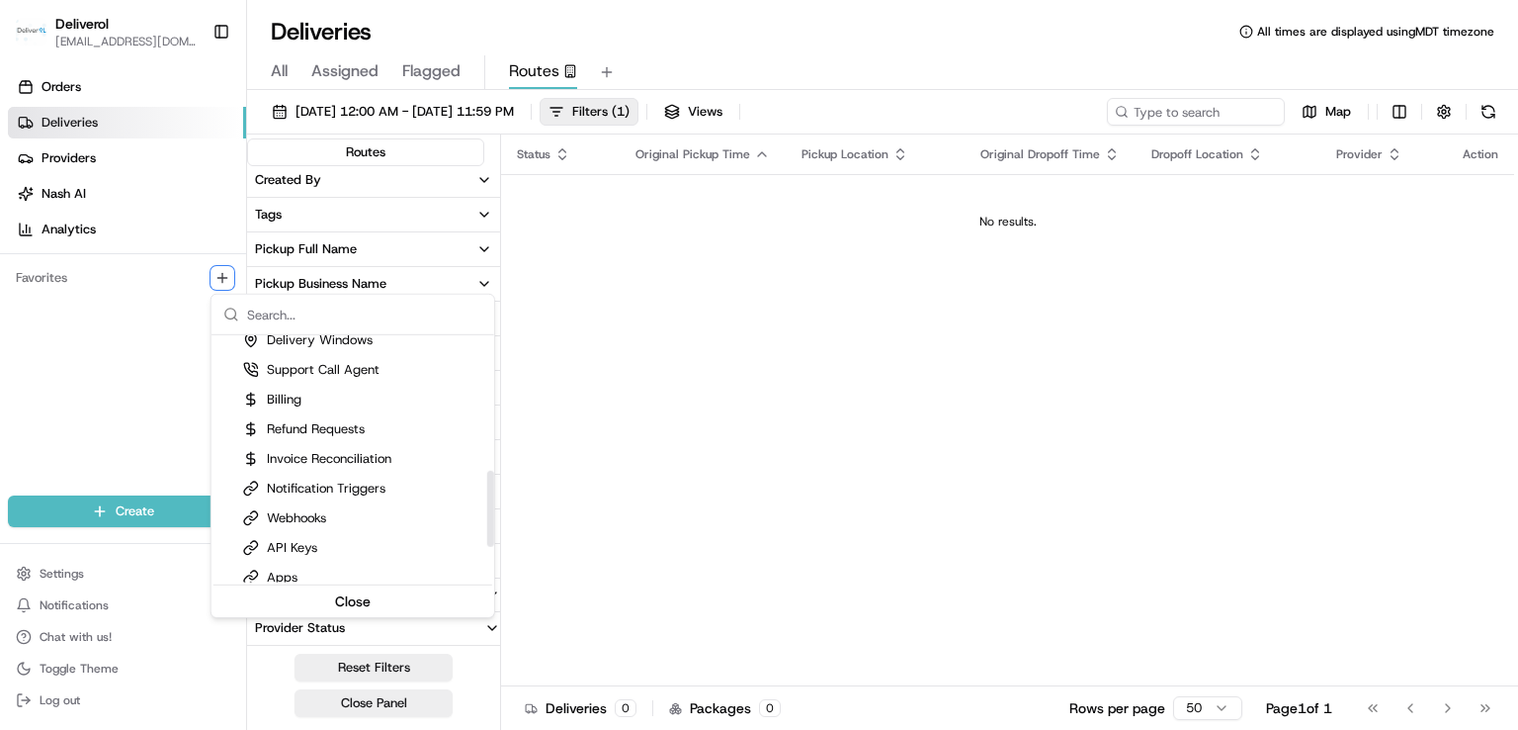
scroll to position [356, 0]
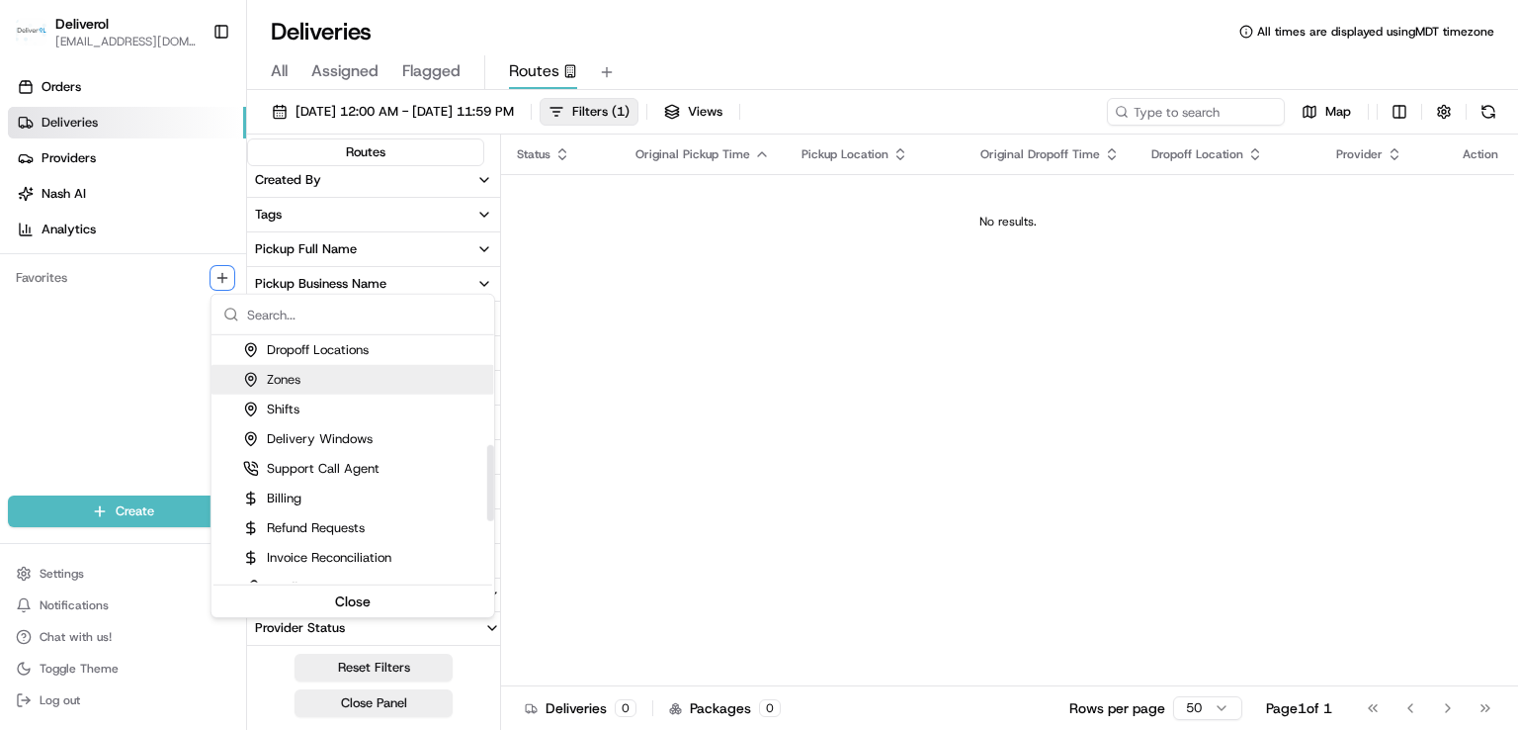
click at [642, 321] on html "Deliverol faraz@deliverol.com Toggle Sidebar Orders Deliveries Providers Nash A…" at bounding box center [759, 365] width 1518 height 730
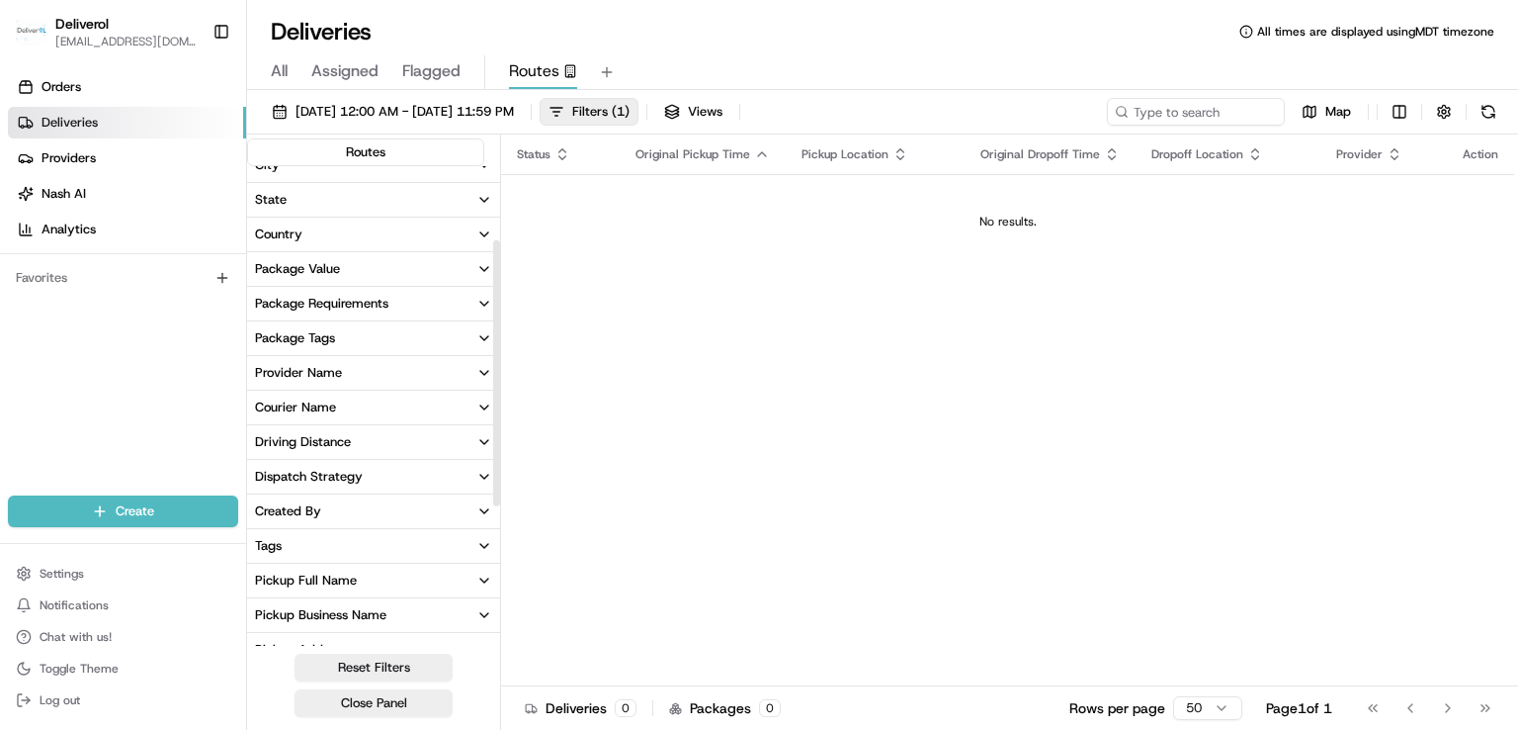
scroll to position [0, 0]
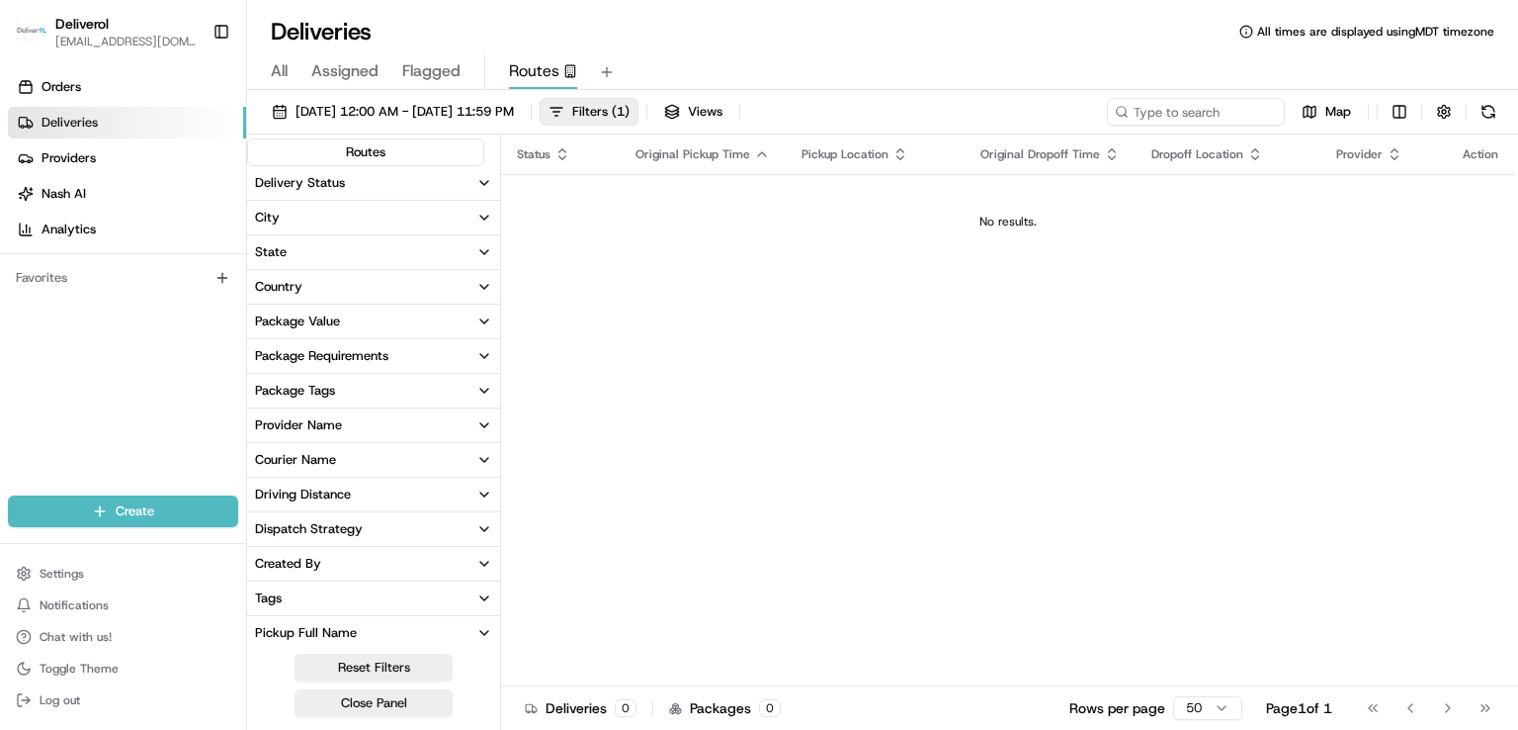
click at [416, 139] on div "Routes" at bounding box center [365, 152] width 237 height 28
click at [414, 144] on div "Routes" at bounding box center [365, 152] width 237 height 28
click at [534, 155] on span "Status" at bounding box center [534, 154] width 34 height 16
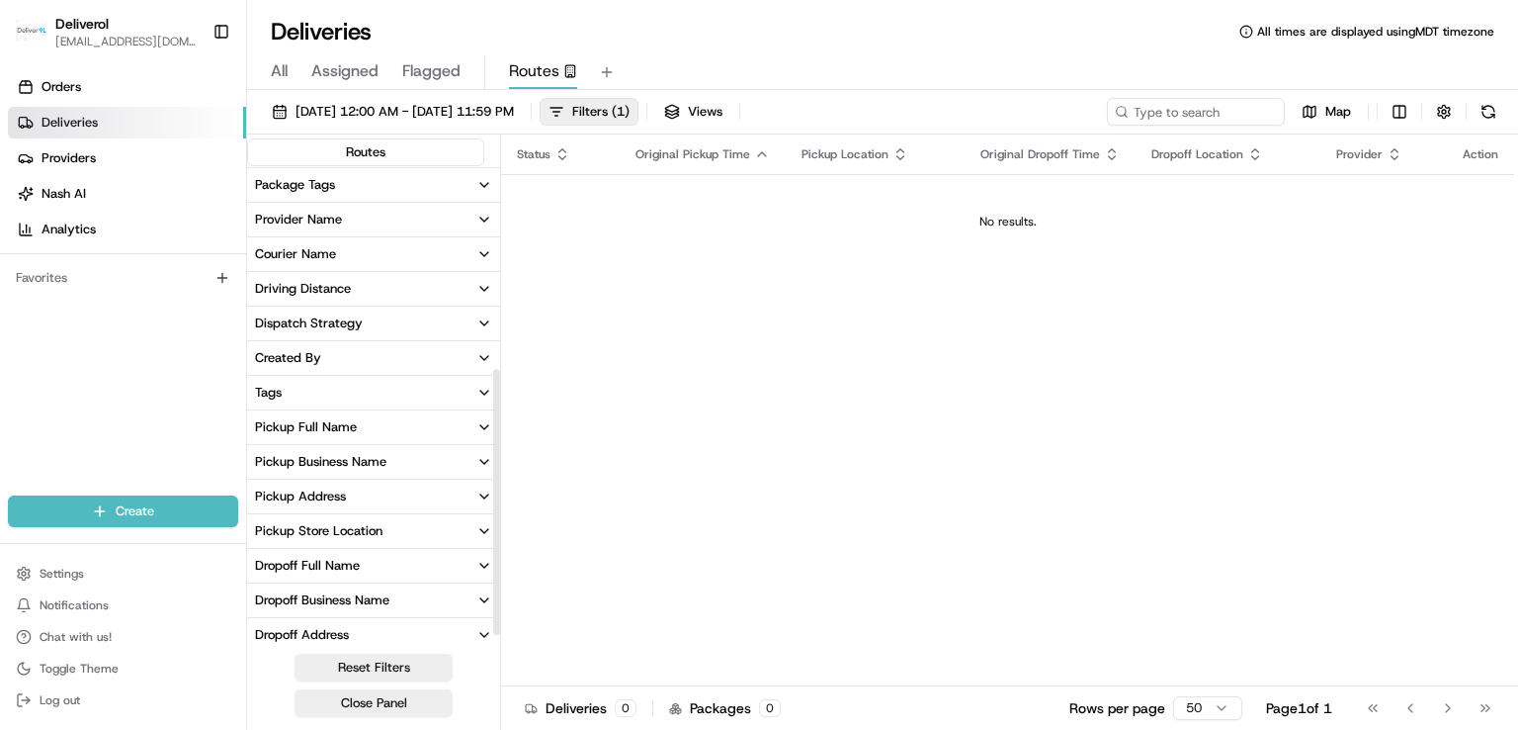
scroll to position [384, 0]
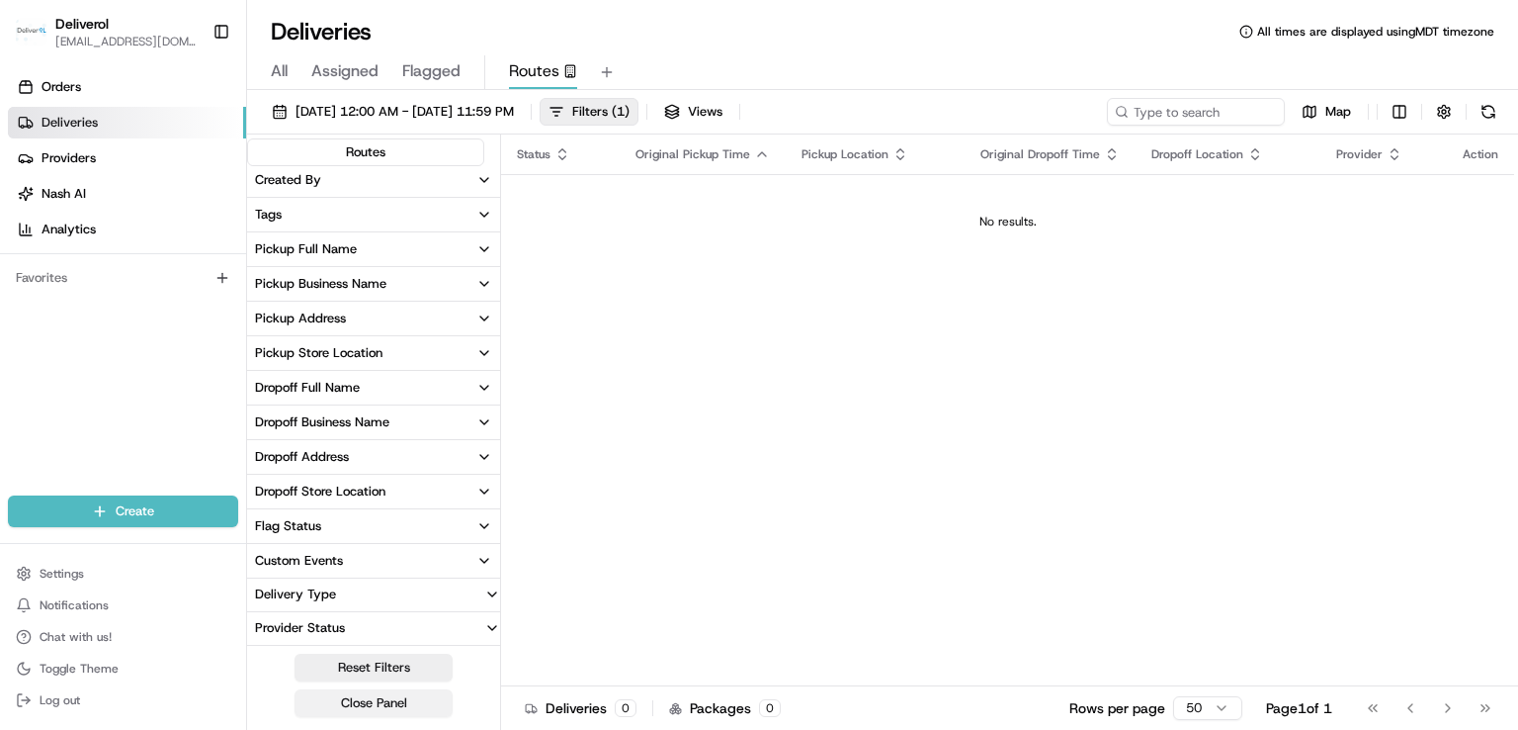
click at [389, 700] on button "Close Panel" at bounding box center [374, 703] width 158 height 28
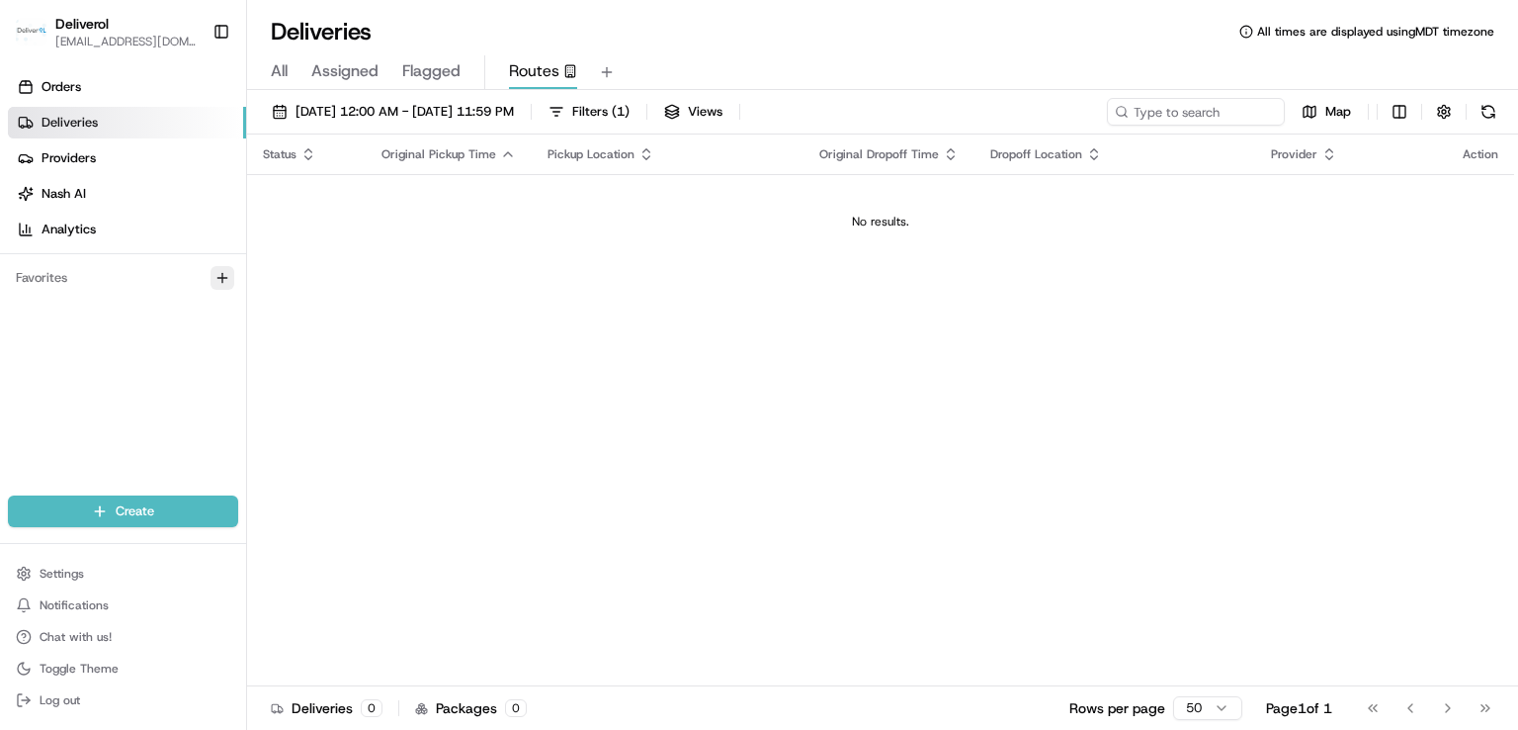
click at [218, 281] on icon "button" at bounding box center [223, 278] width 16 height 16
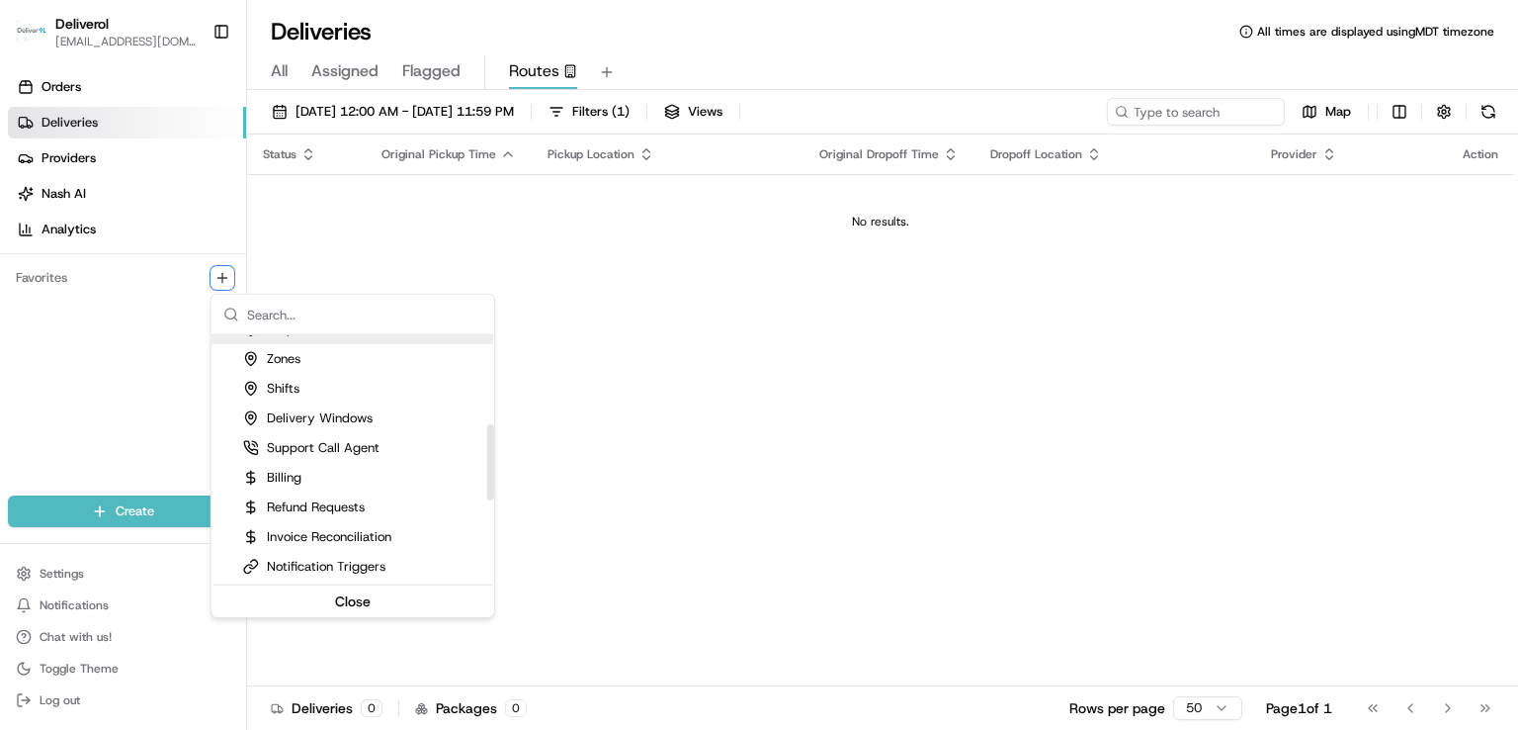
scroll to position [554, 0]
click at [117, 455] on html "Deliverol faraz@deliverol.com Toggle Sidebar Orders Deliveries Providers Nash A…" at bounding box center [759, 365] width 1518 height 730
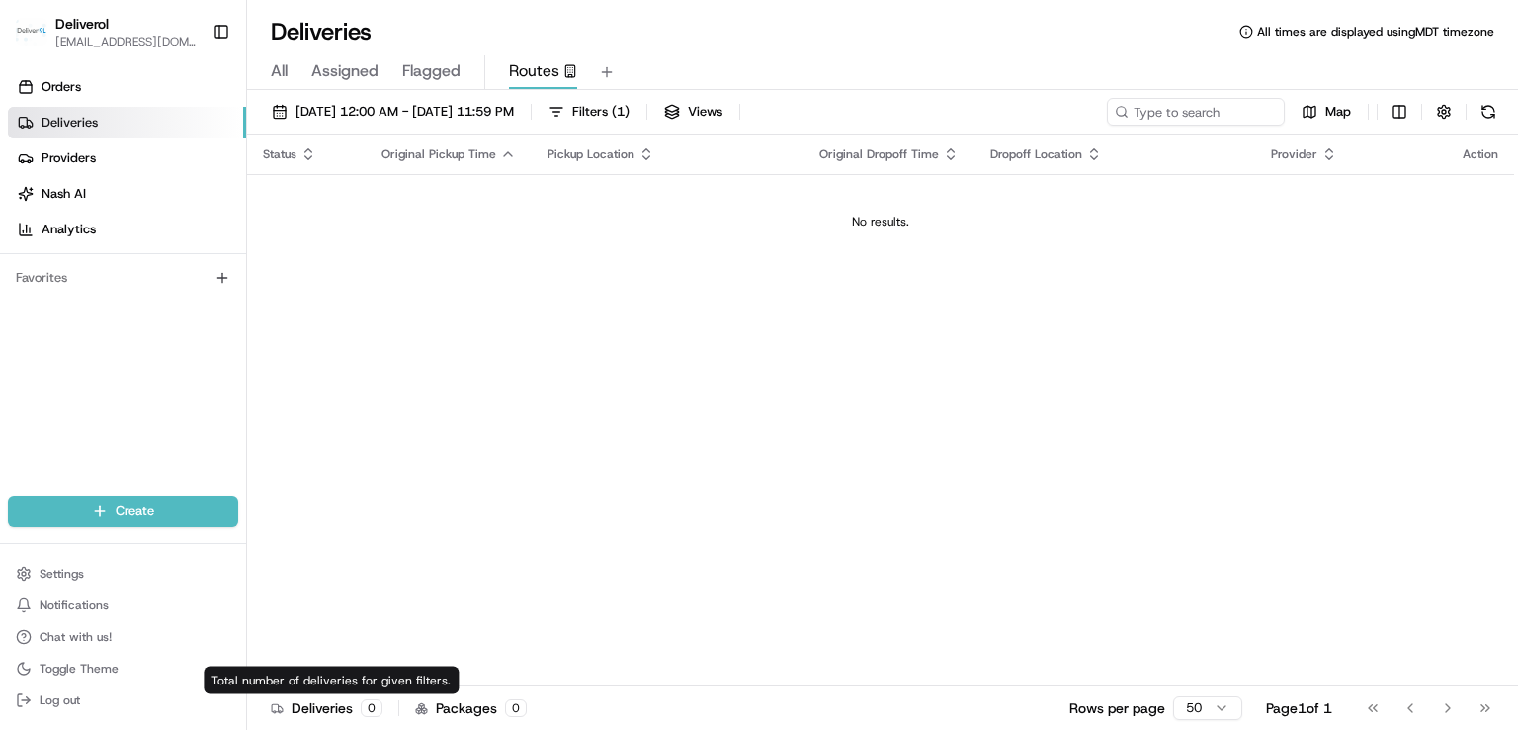
click at [317, 716] on div "Deliveries 0" at bounding box center [327, 708] width 112 height 20
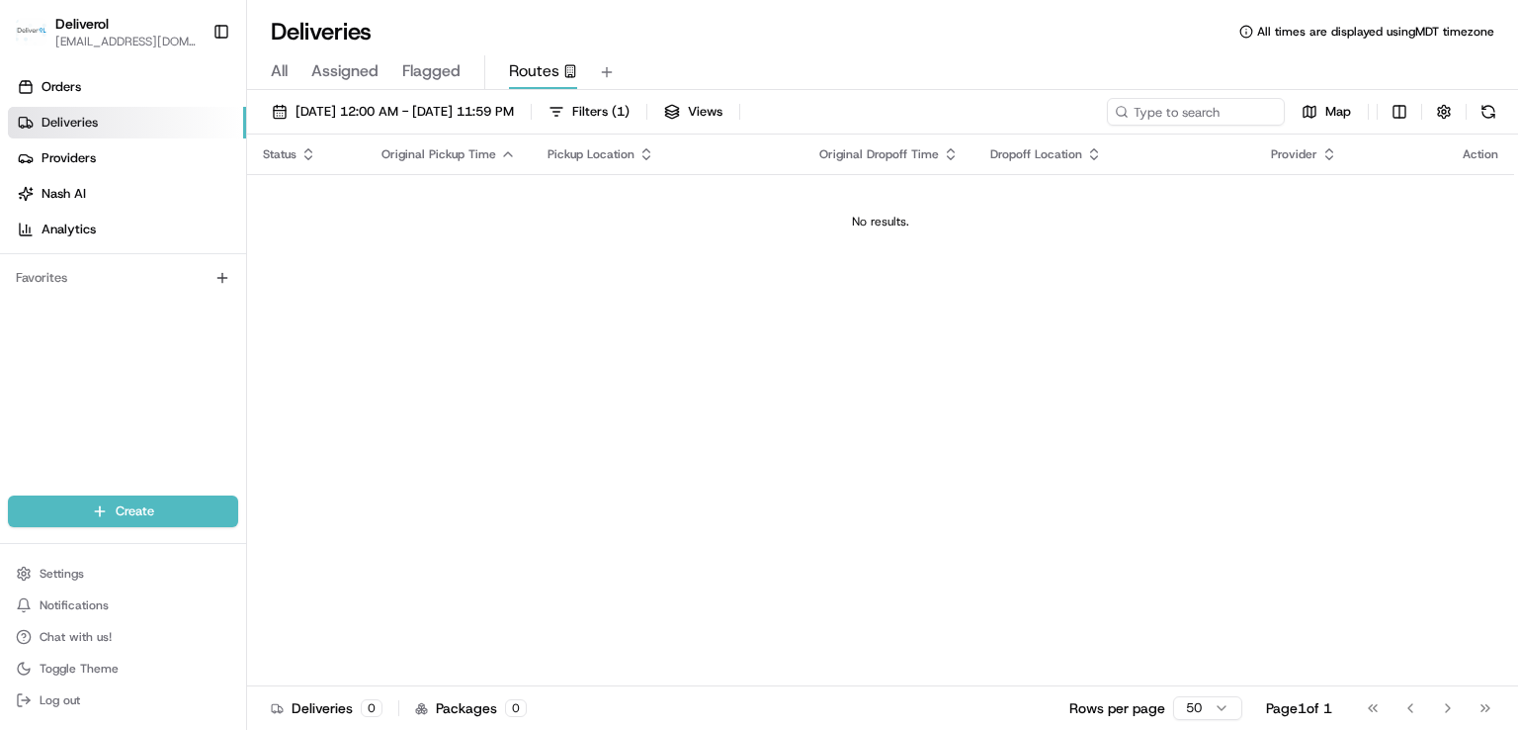
click at [411, 704] on div "Deliveries 0 Packages 0" at bounding box center [399, 708] width 256 height 20
click at [1205, 714] on html "Deliverol faraz@deliverol.com Toggle Sidebar Orders Deliveries Providers Nash A…" at bounding box center [759, 365] width 1518 height 730
click at [1282, 707] on html "Deliverol faraz@deliverol.com Toggle Sidebar Orders Deliveries Providers Nash A…" at bounding box center [759, 365] width 1518 height 730
click at [1400, 119] on html "Deliverol faraz@deliverol.com Toggle Sidebar Orders Deliveries Providers Nash A…" at bounding box center [759, 365] width 1518 height 730
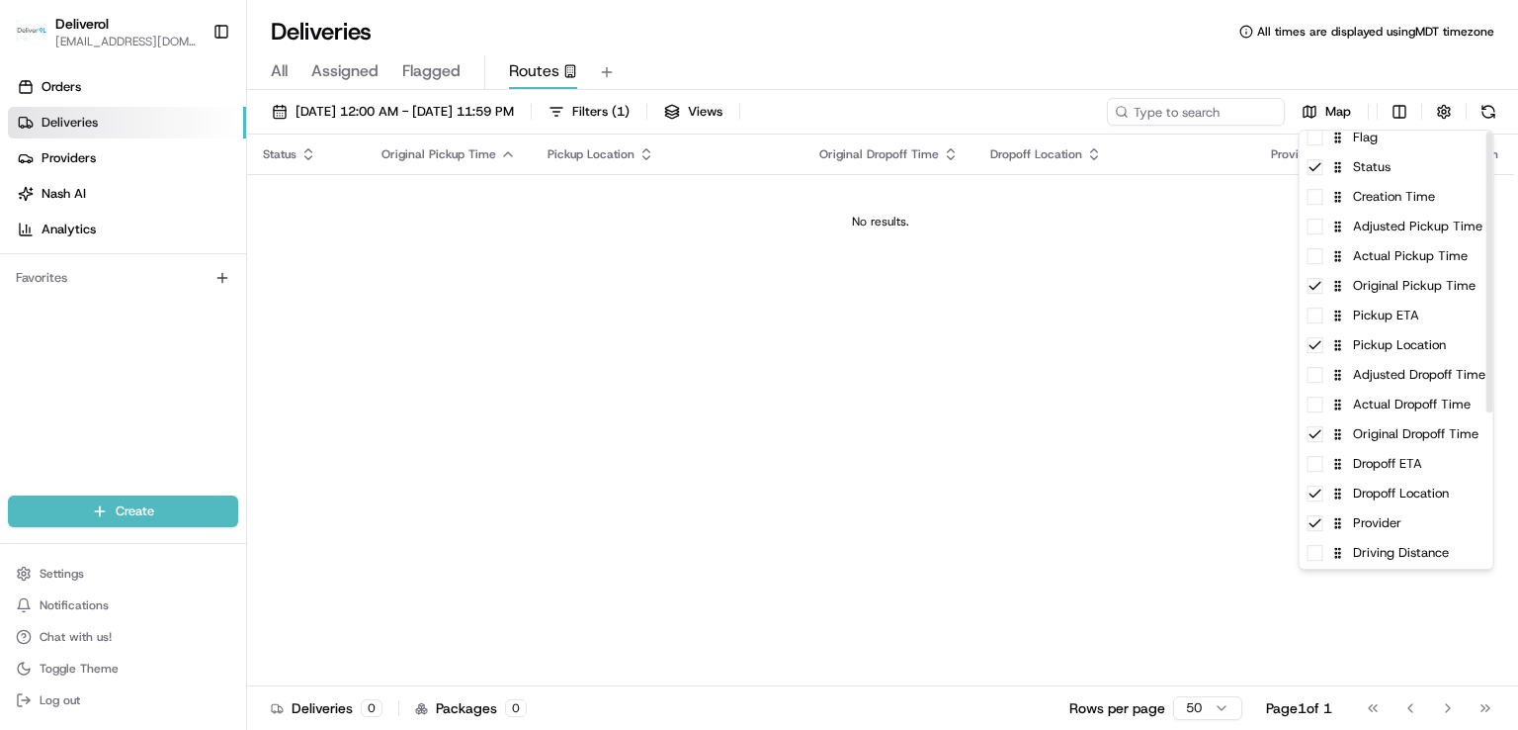
scroll to position [0, 0]
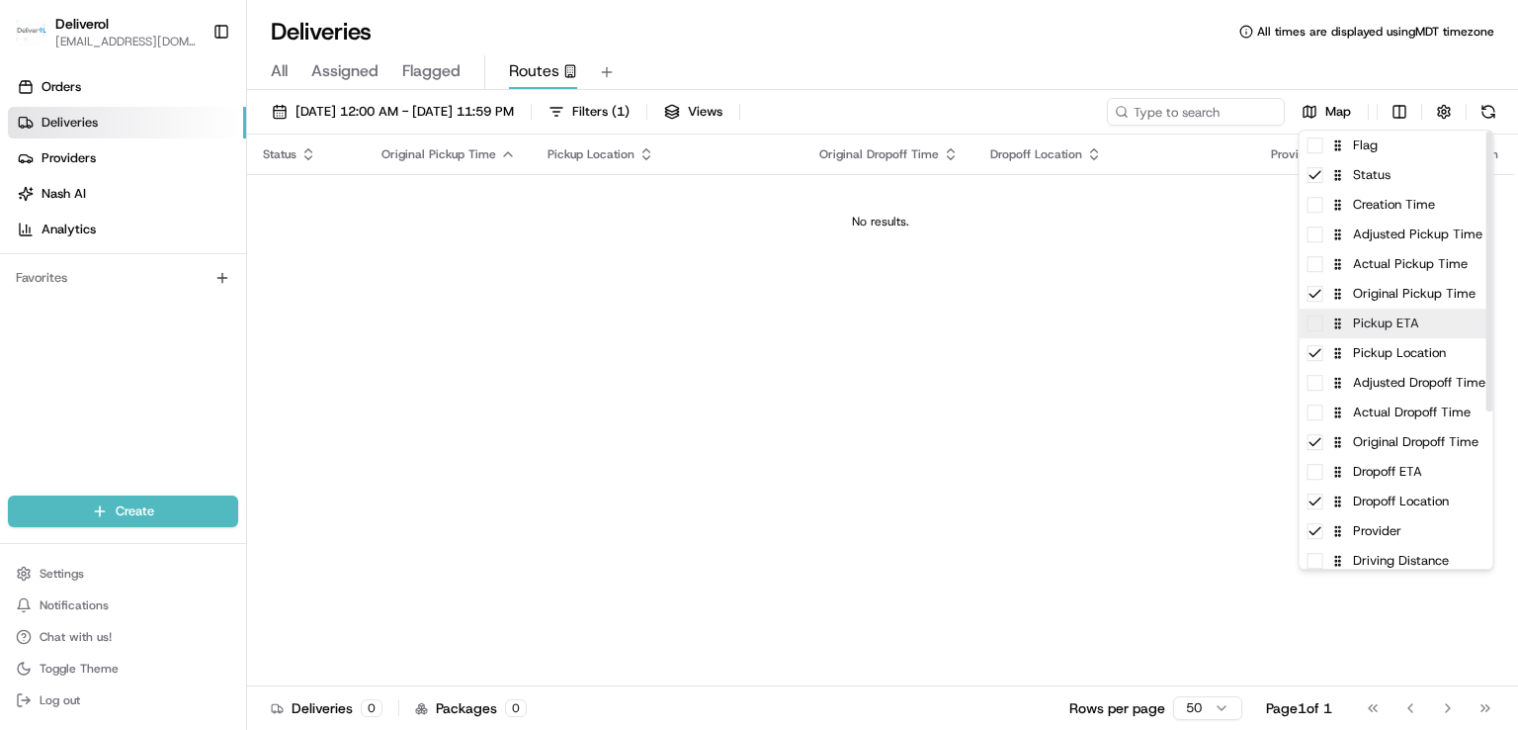
click at [1314, 327] on span at bounding box center [1316, 323] width 16 height 16
click at [1209, 290] on html "Deliverol faraz@deliverol.com Toggle Sidebar Orders Deliveries Providers Nash A…" at bounding box center [759, 365] width 1518 height 730
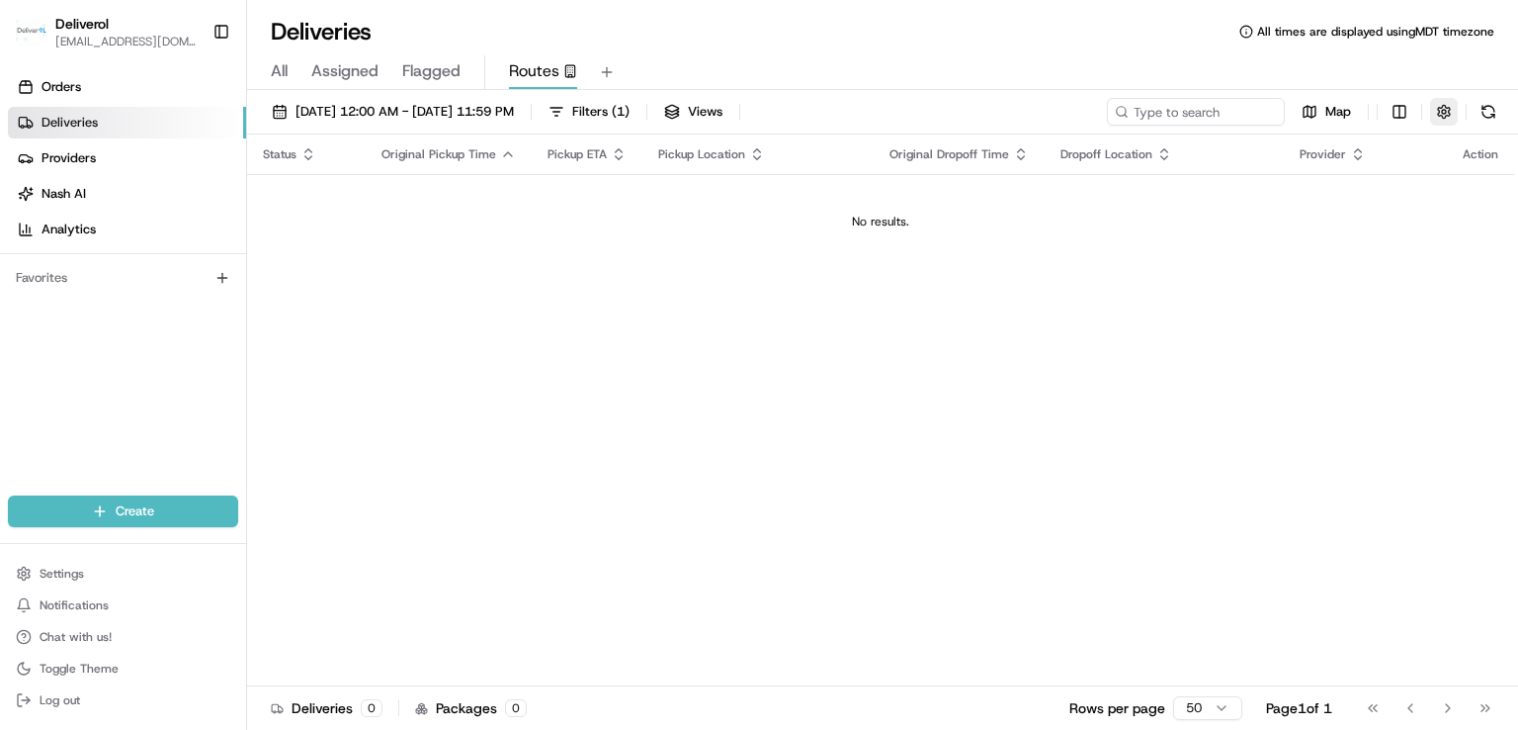
click at [1450, 114] on button "button" at bounding box center [1444, 112] width 28 height 28
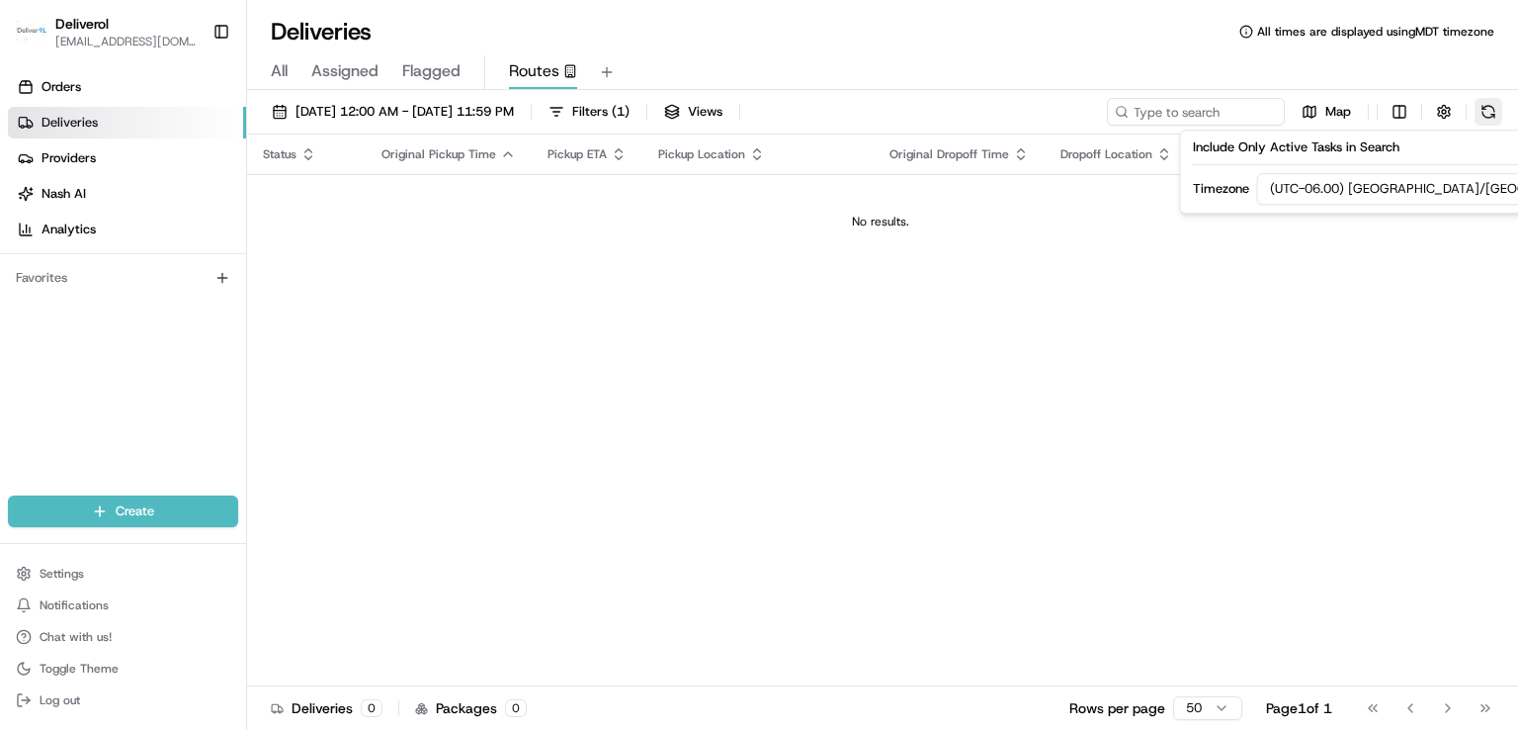
click at [1489, 110] on button at bounding box center [1489, 112] width 28 height 28
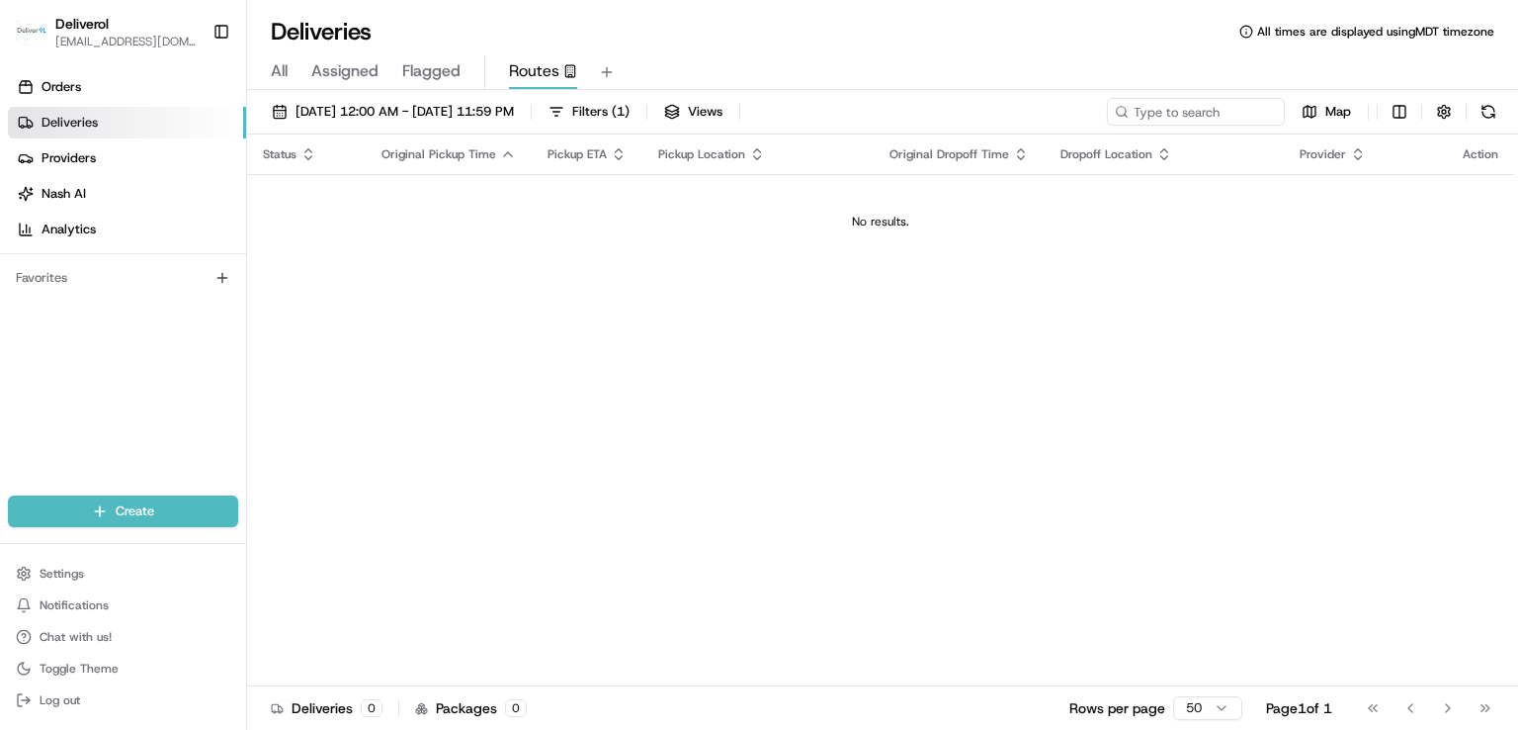
click at [1333, 27] on span "All times are displayed using MDT timezone" at bounding box center [1375, 32] width 237 height 16
click at [445, 69] on span "Flagged" at bounding box center [431, 71] width 58 height 24
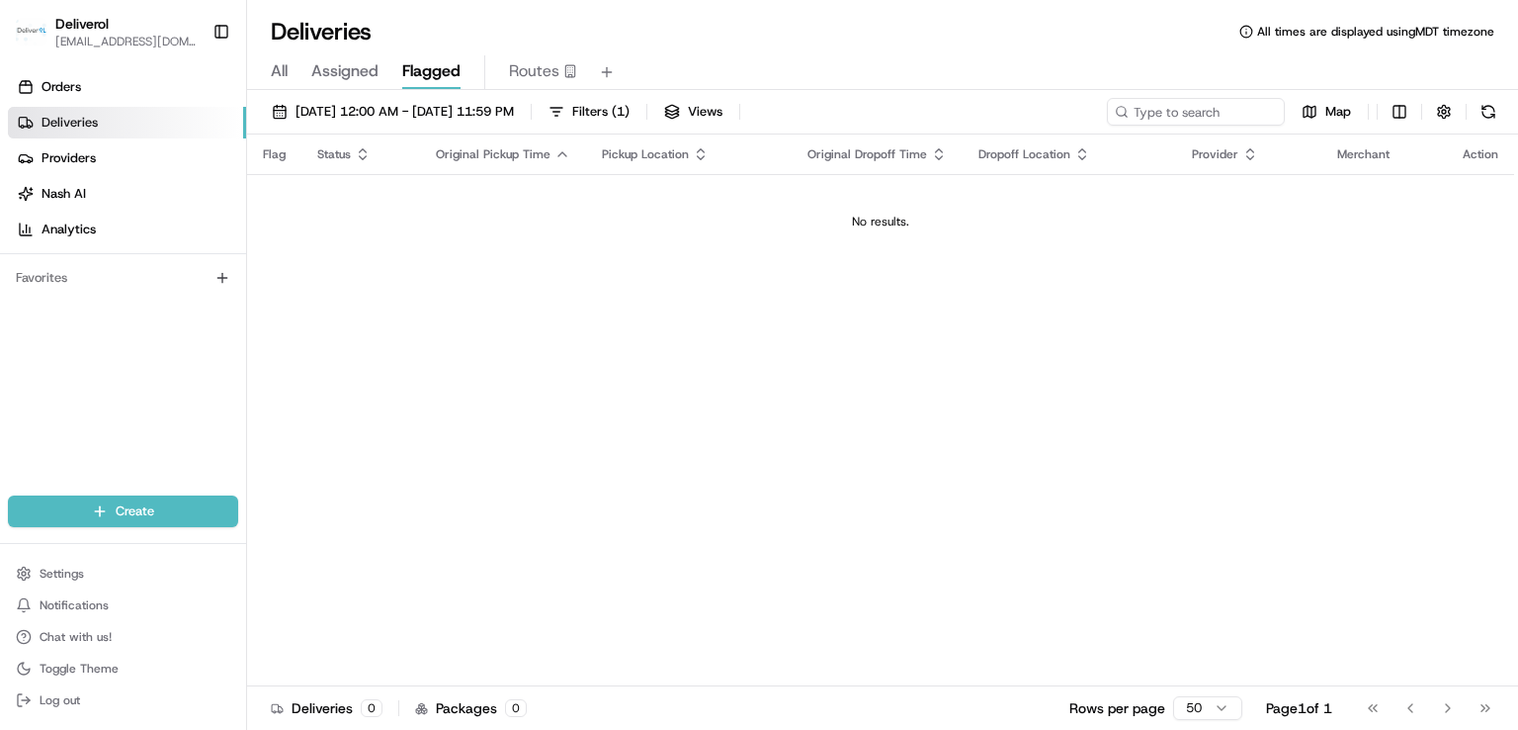
click at [364, 68] on span "Assigned" at bounding box center [344, 71] width 67 height 24
click at [273, 68] on span "All" at bounding box center [279, 71] width 17 height 24
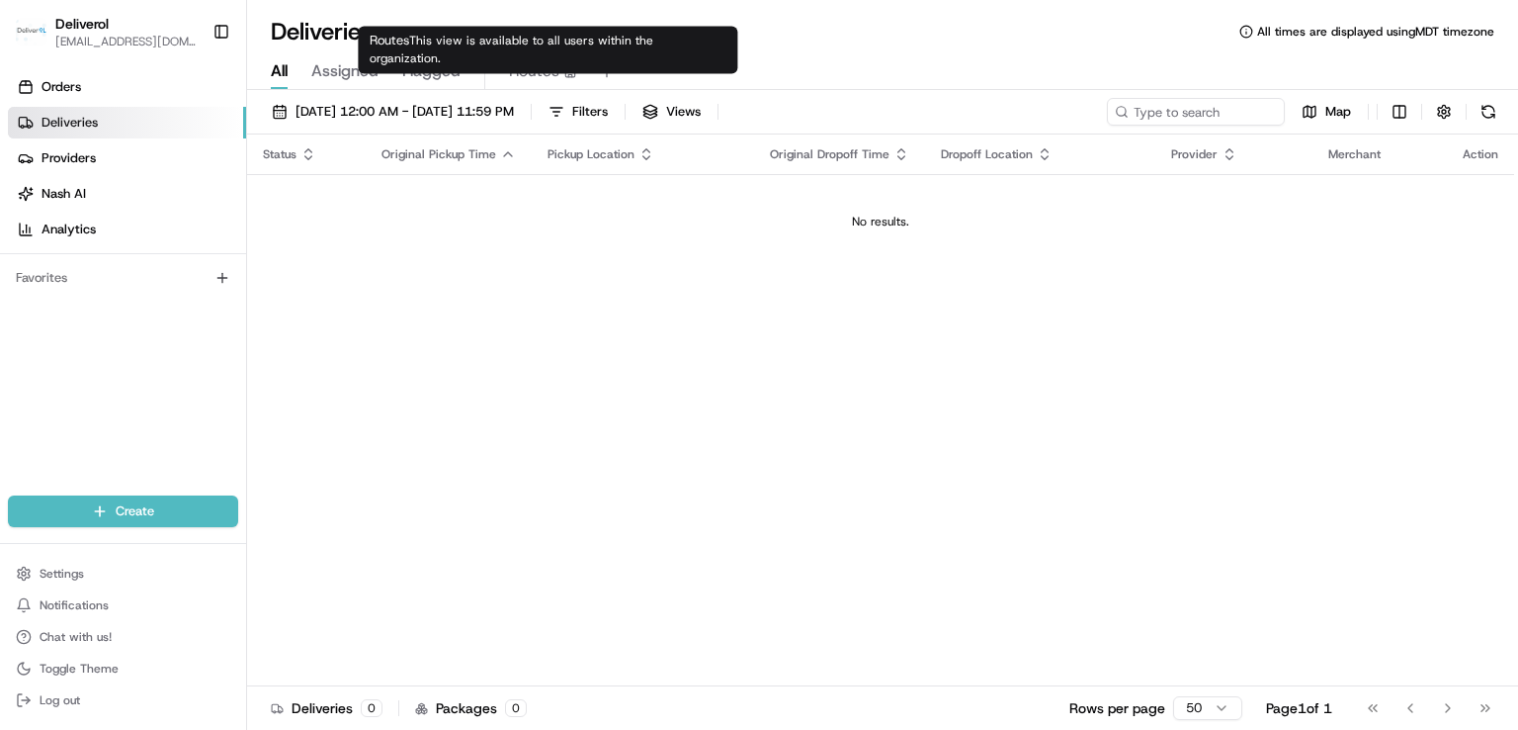
click at [554, 78] on span "Routes" at bounding box center [534, 71] width 50 height 24
